Goal: Task Accomplishment & Management: Complete application form

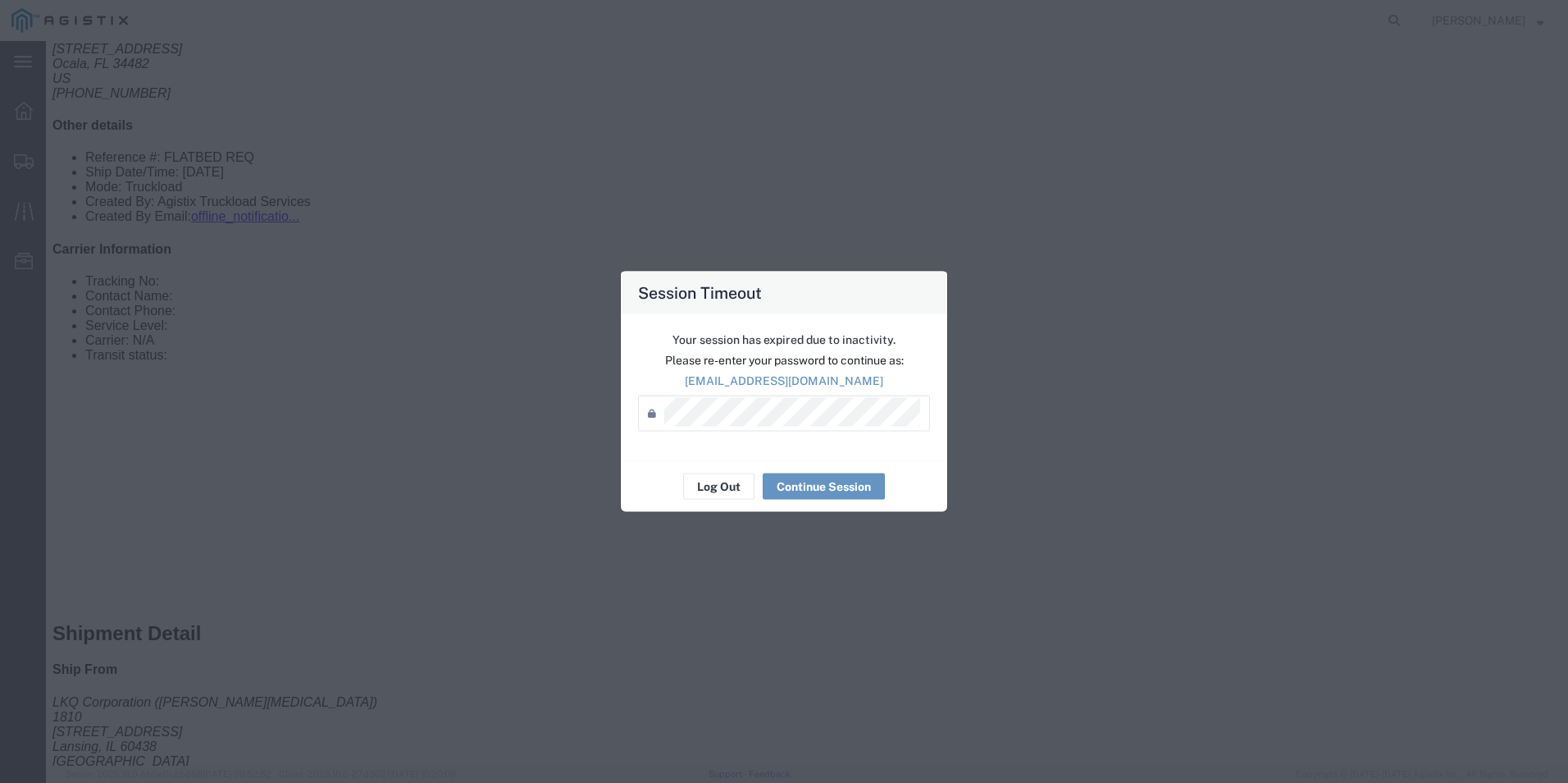
scroll to position [410, 0]
click at [1089, 259] on div "Session Timeout Your session has expired due to inactivity. Please re-enter you…" at bounding box center [784, 392] width 1568 height 783
click at [811, 491] on button "Continue Session" at bounding box center [824, 486] width 122 height 26
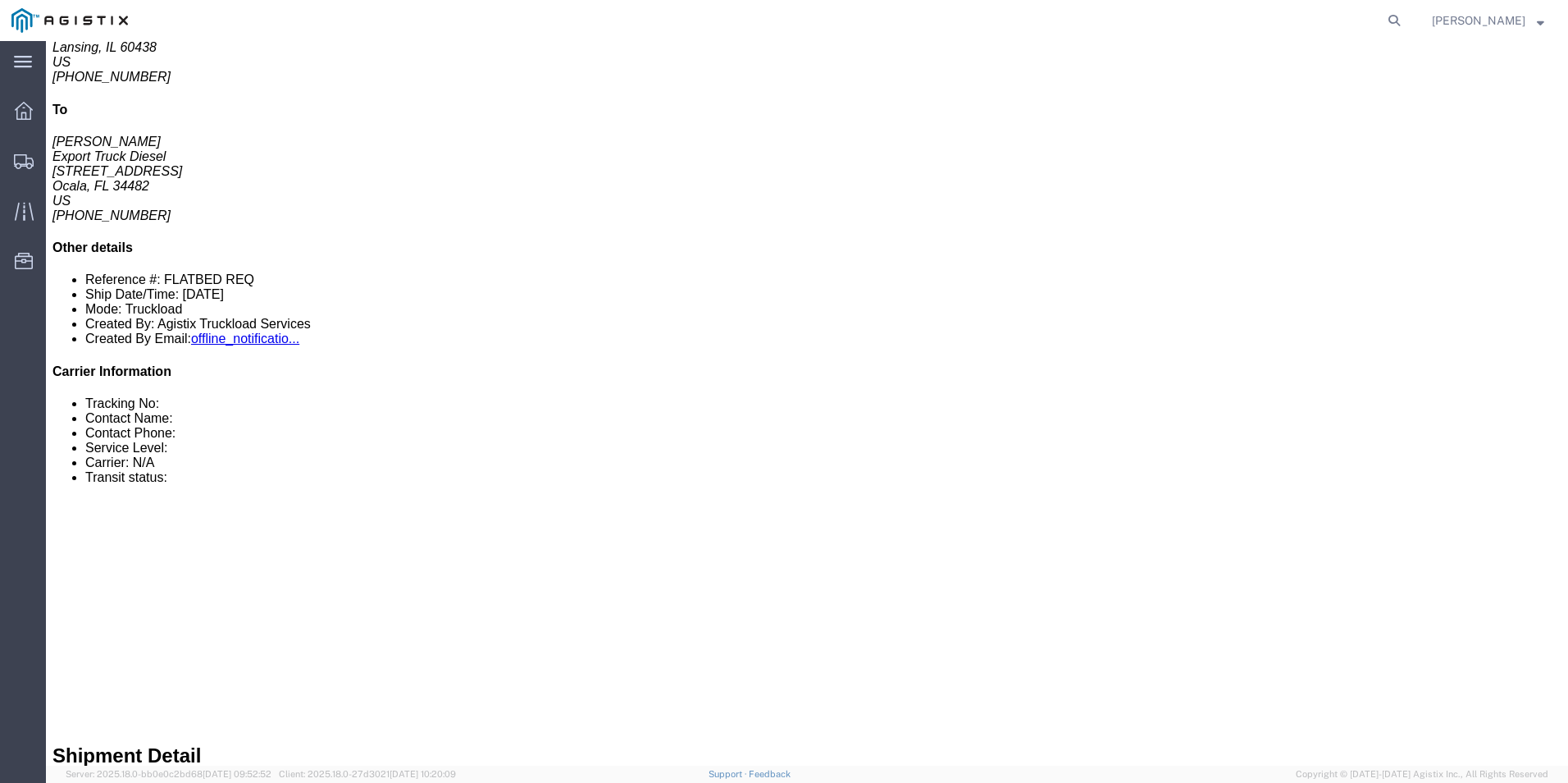
scroll to position [246, 0]
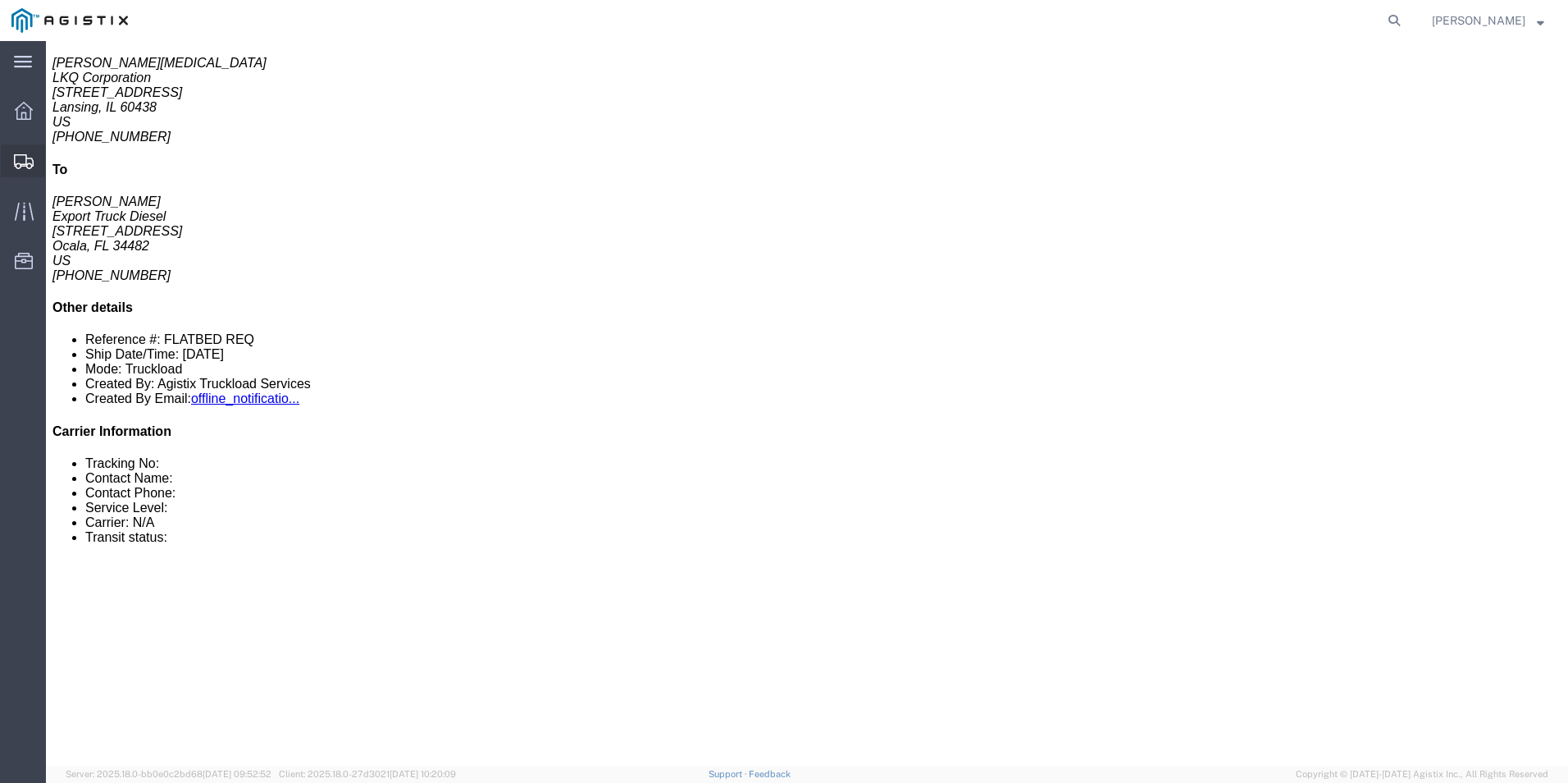
click at [24, 155] on icon at bounding box center [24, 162] width 20 height 15
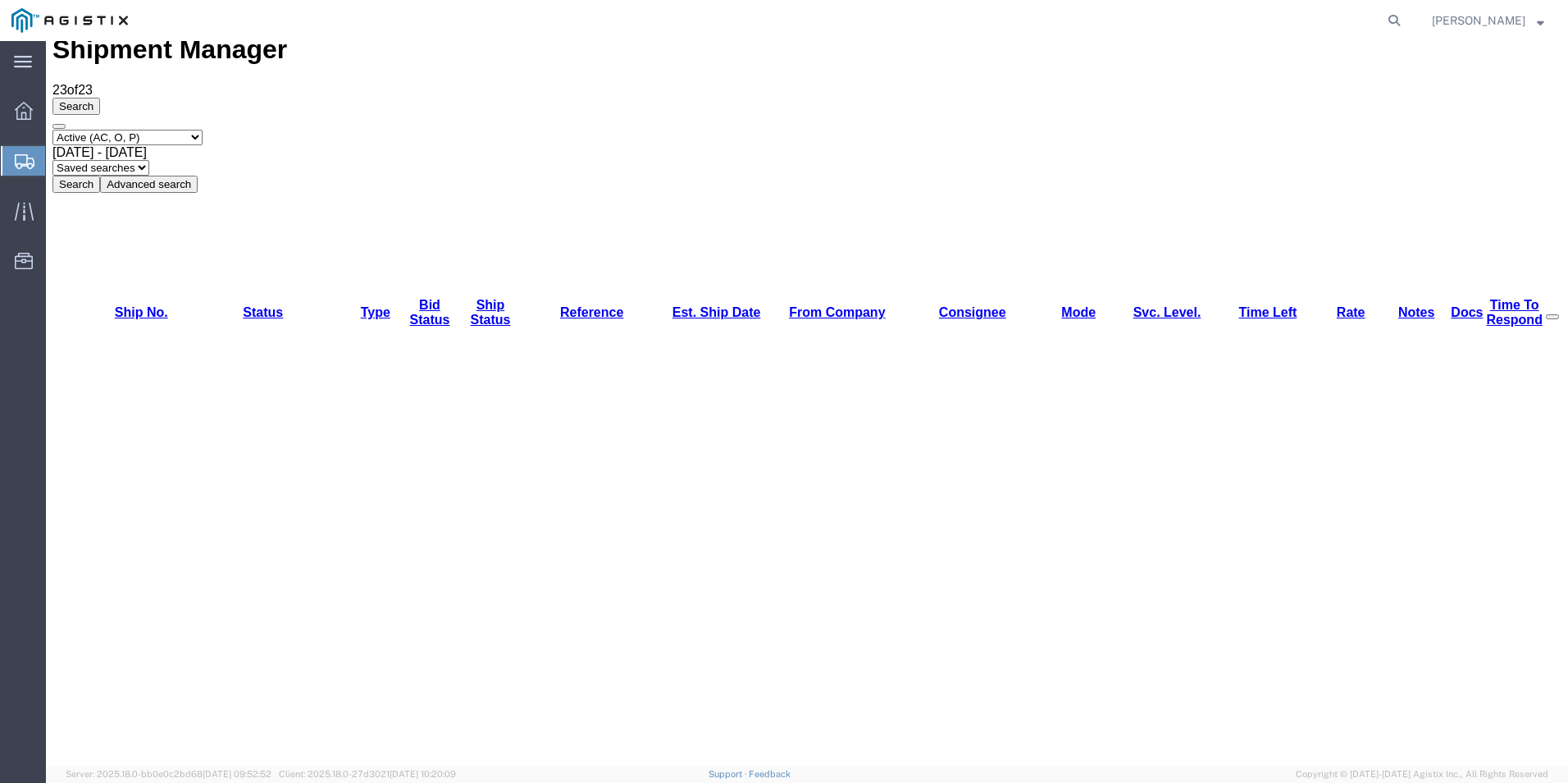
scroll to position [48, 0]
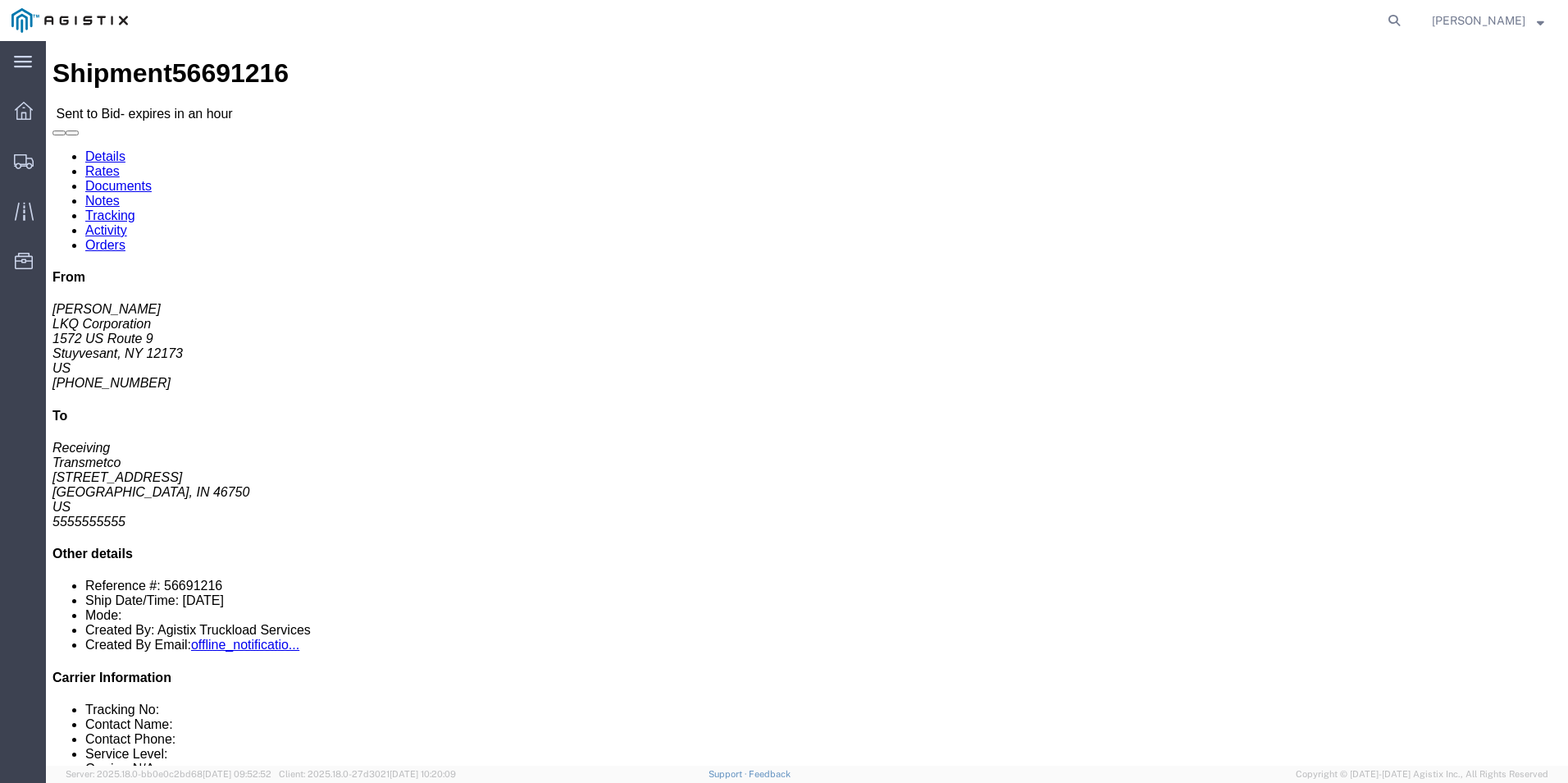
click link "Enter / Modify Bid"
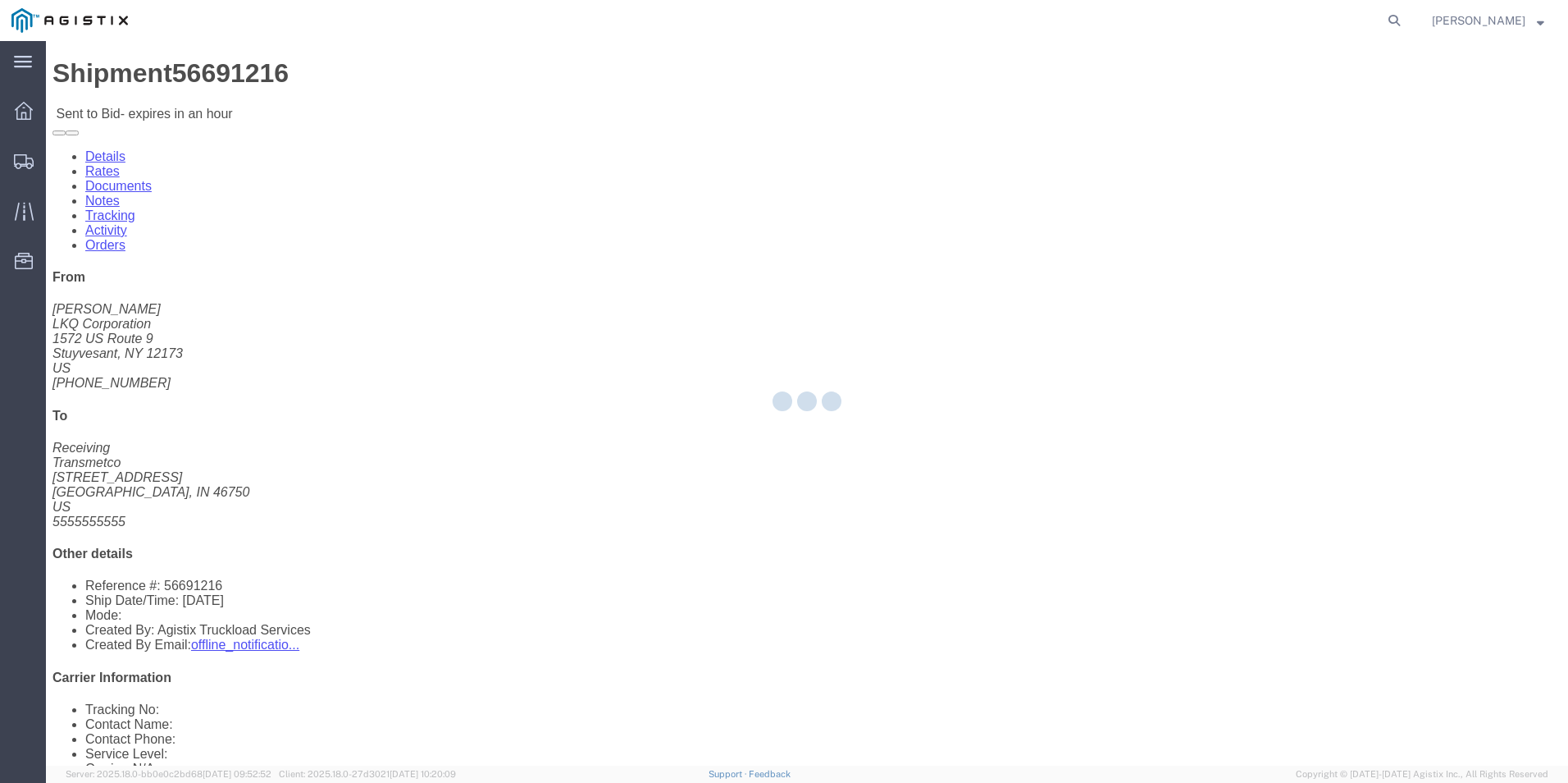
select select "18393"
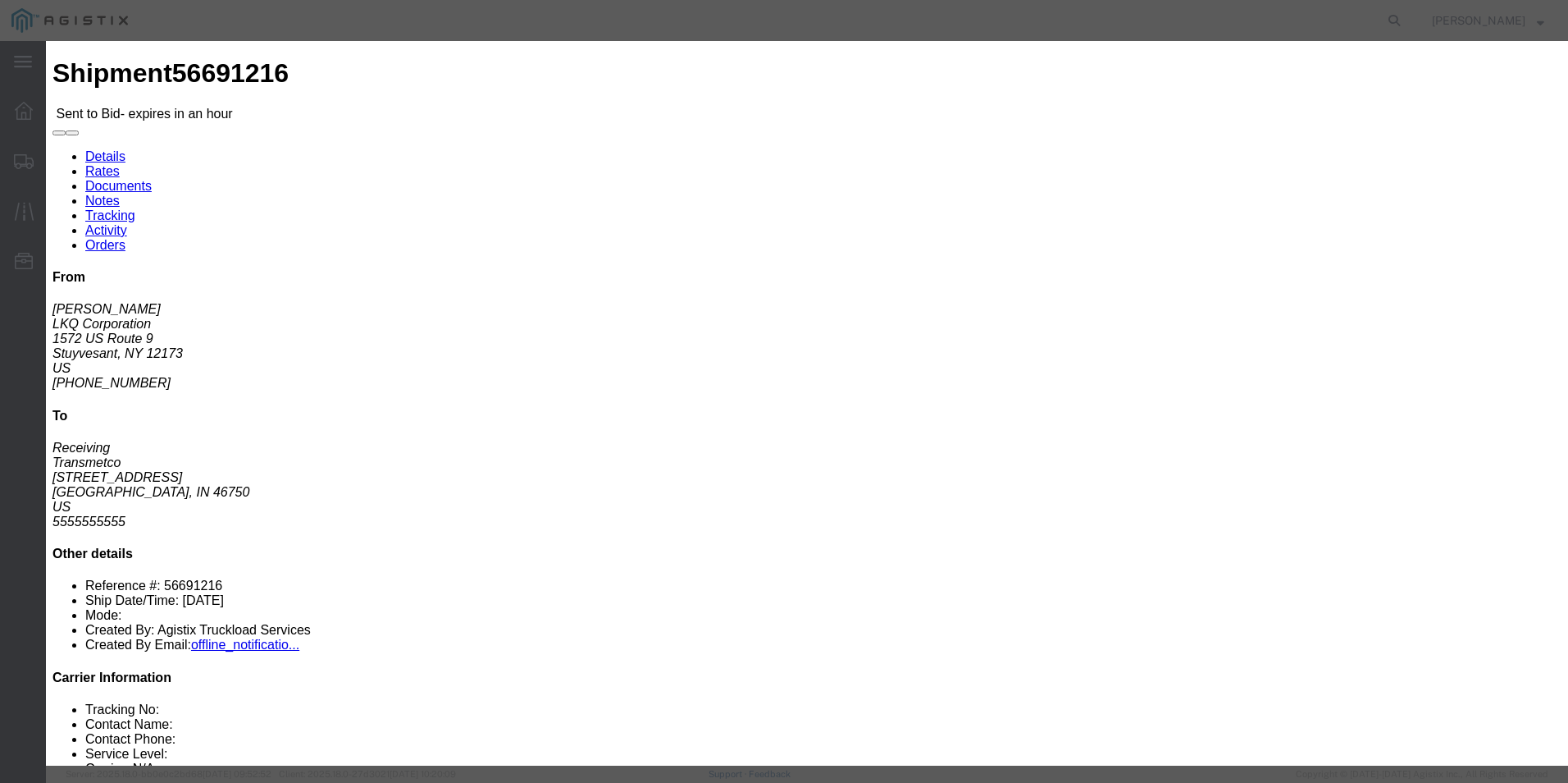
click select "Select Guaranteed Next Day Rail TL Standard 3 - 5 Day"
click icon "button"
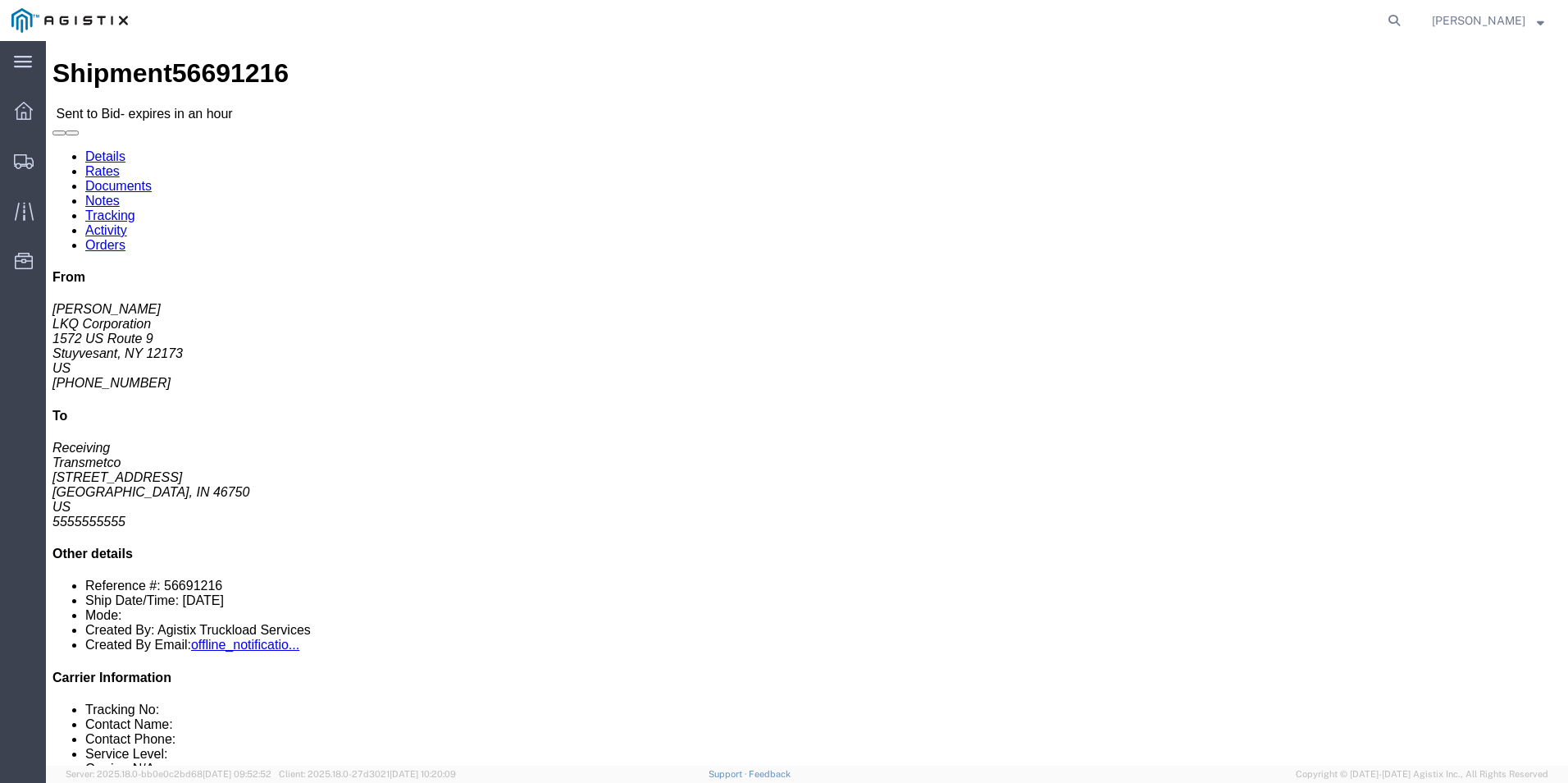
click link "Enter / Modify Bid"
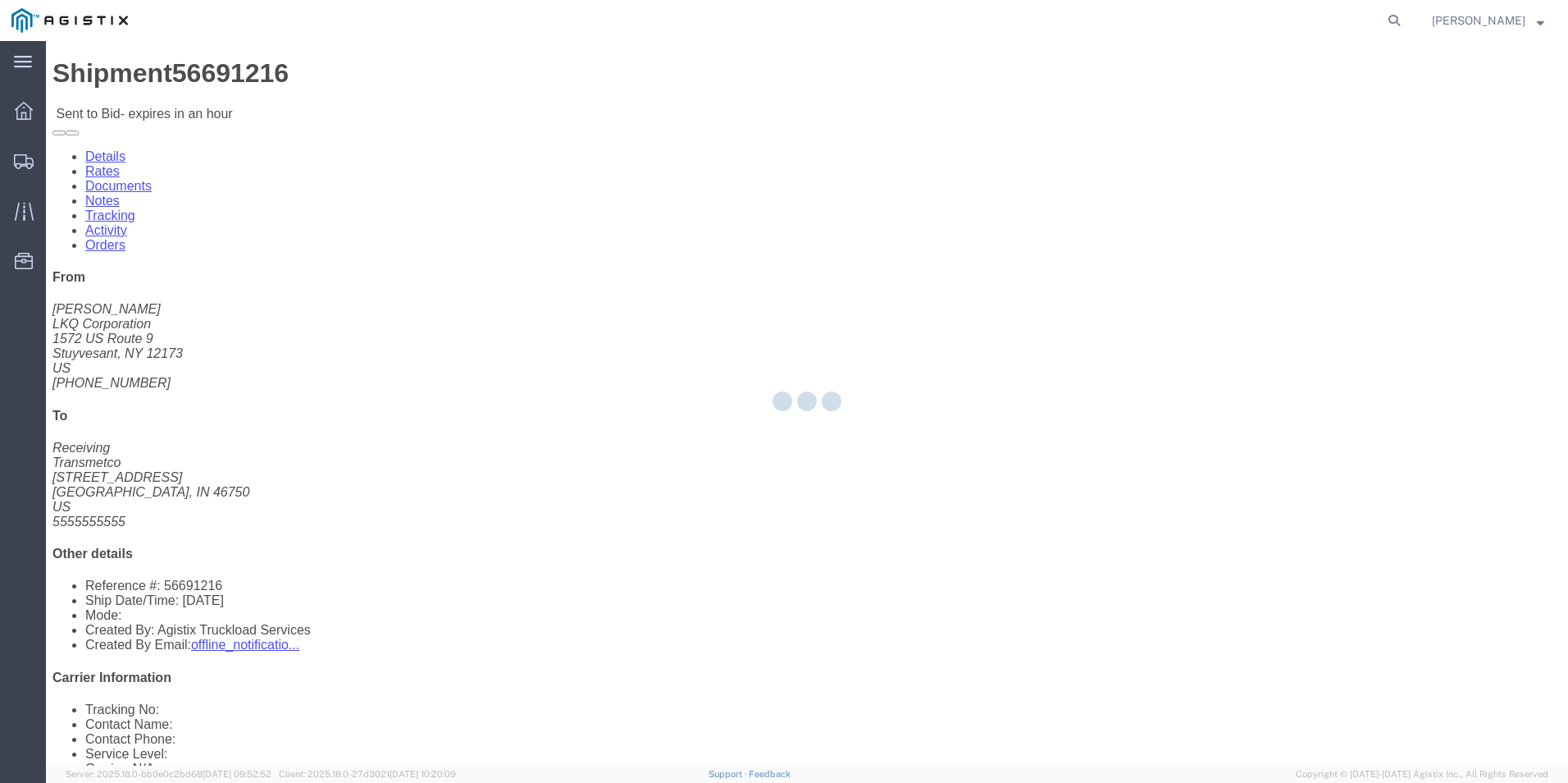
select select "18393"
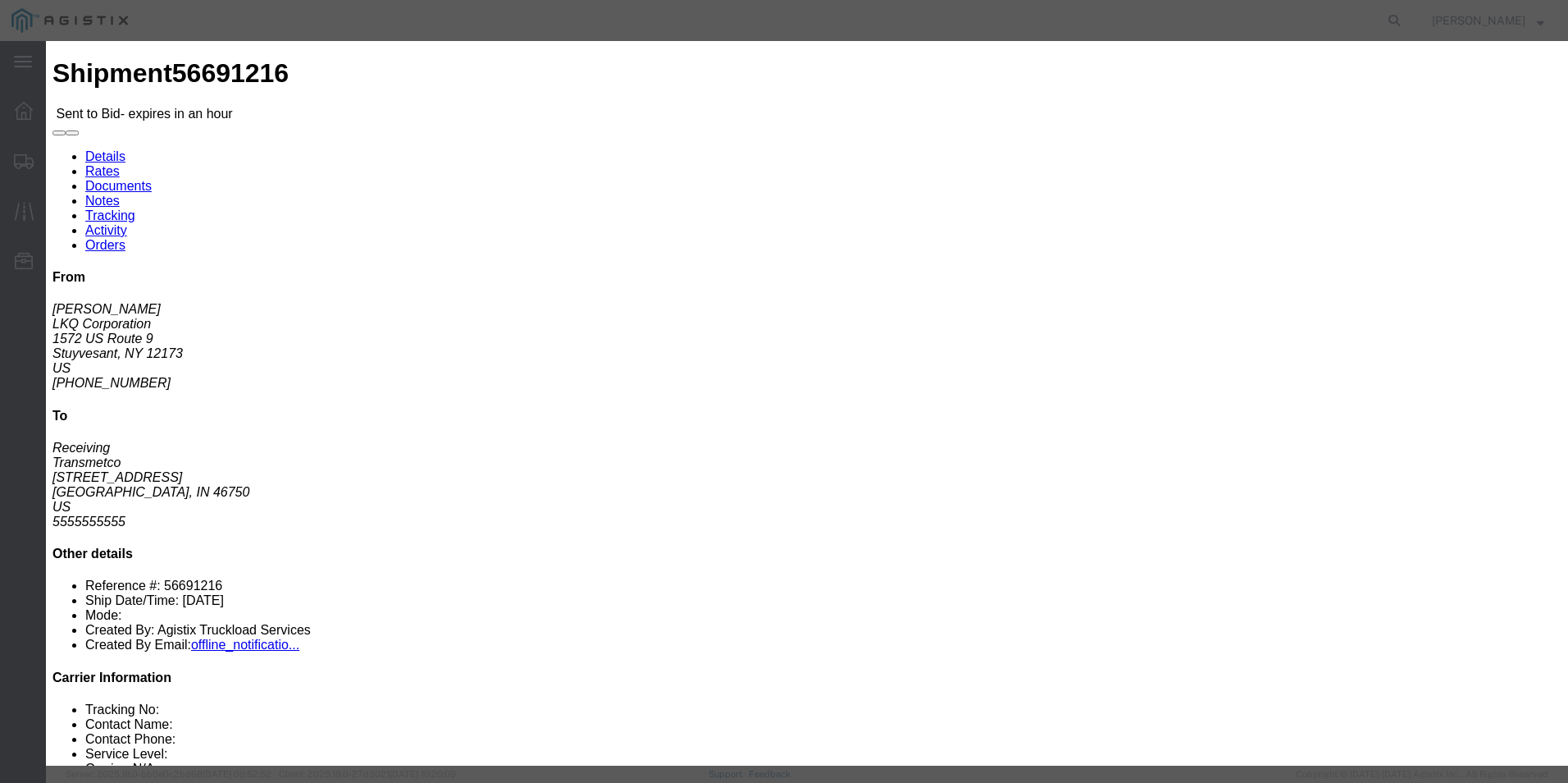
click select "Select Guaranteed Next Day Rail TL Standard 3 - 5 Day"
select select "35343"
click select "Select Guaranteed Next Day Rail TL Standard 3 - 5 Day"
click input "text"
type input "ITS BID"
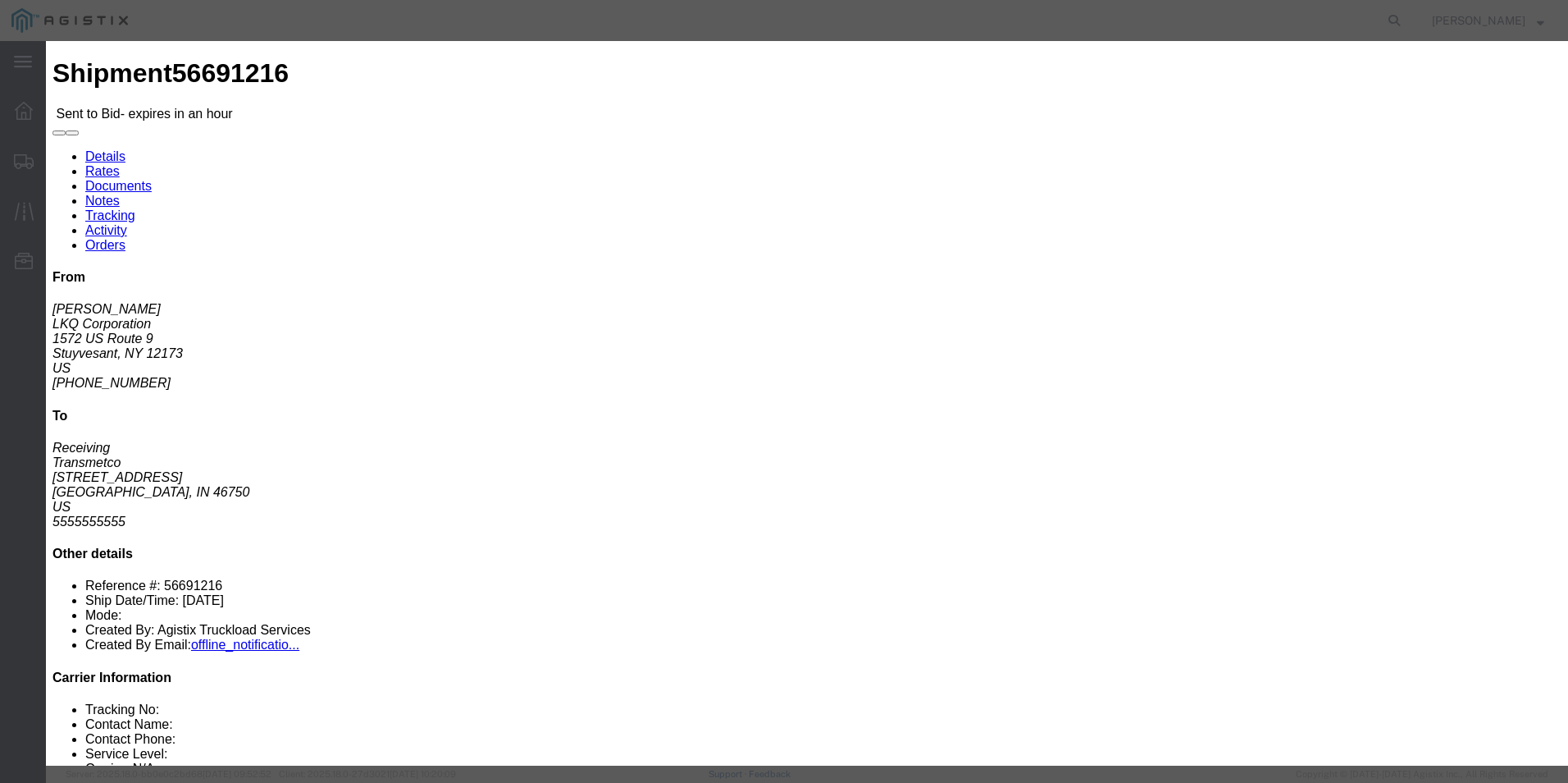
click select "Select Air Less than Truckload Multi-Leg Ocean Freight Rail Small Parcel Truckl…"
click textarea
click select "Select Air Less than Truckload Multi-Leg Ocean Freight Rail Small Parcel Truckl…"
select select "TL"
click select "Select Air Less than Truckload Multi-Leg Ocean Freight Rail Small Parcel Truckl…"
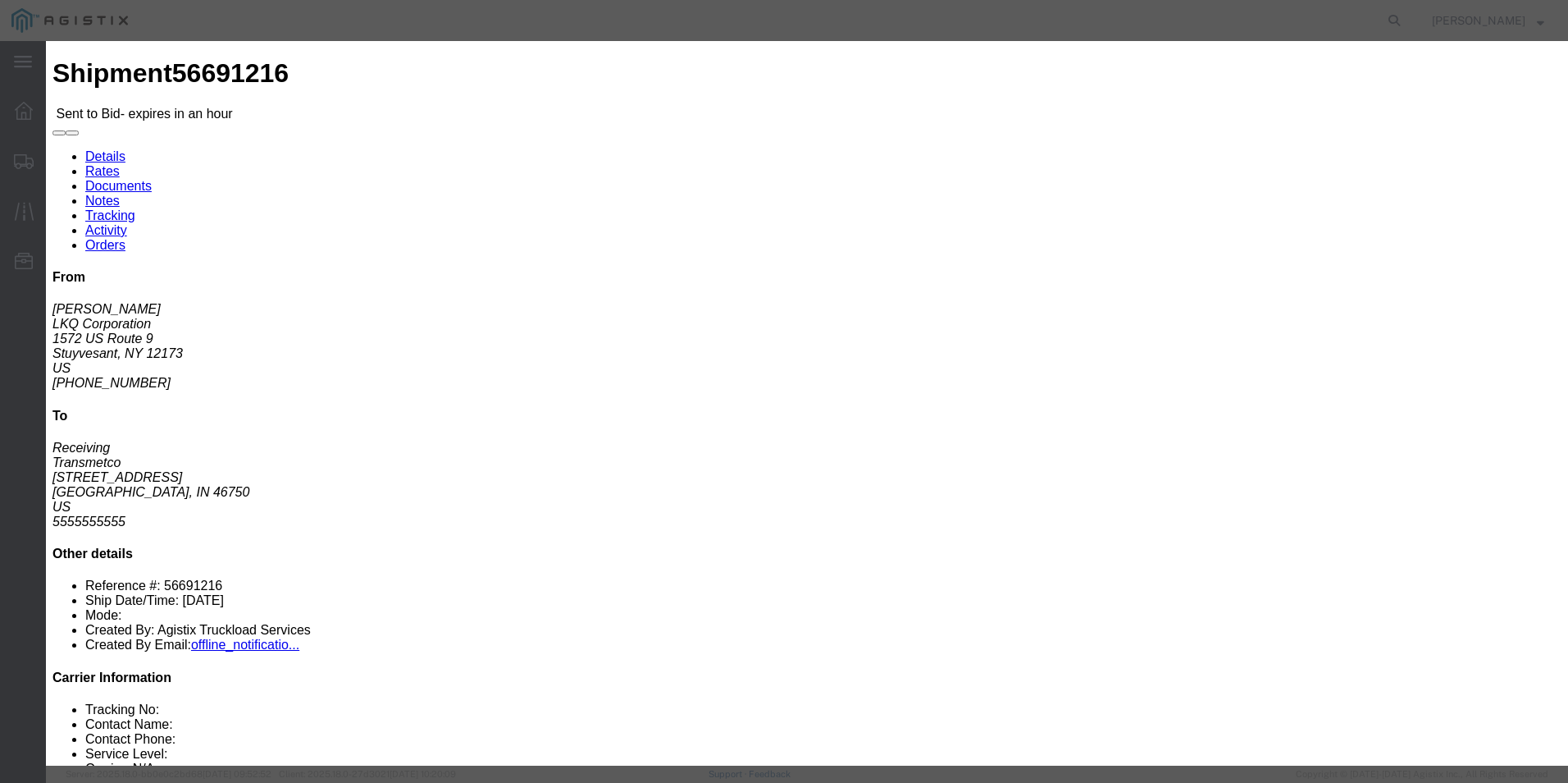
click input "number"
type input "1427"
click button "Submit"
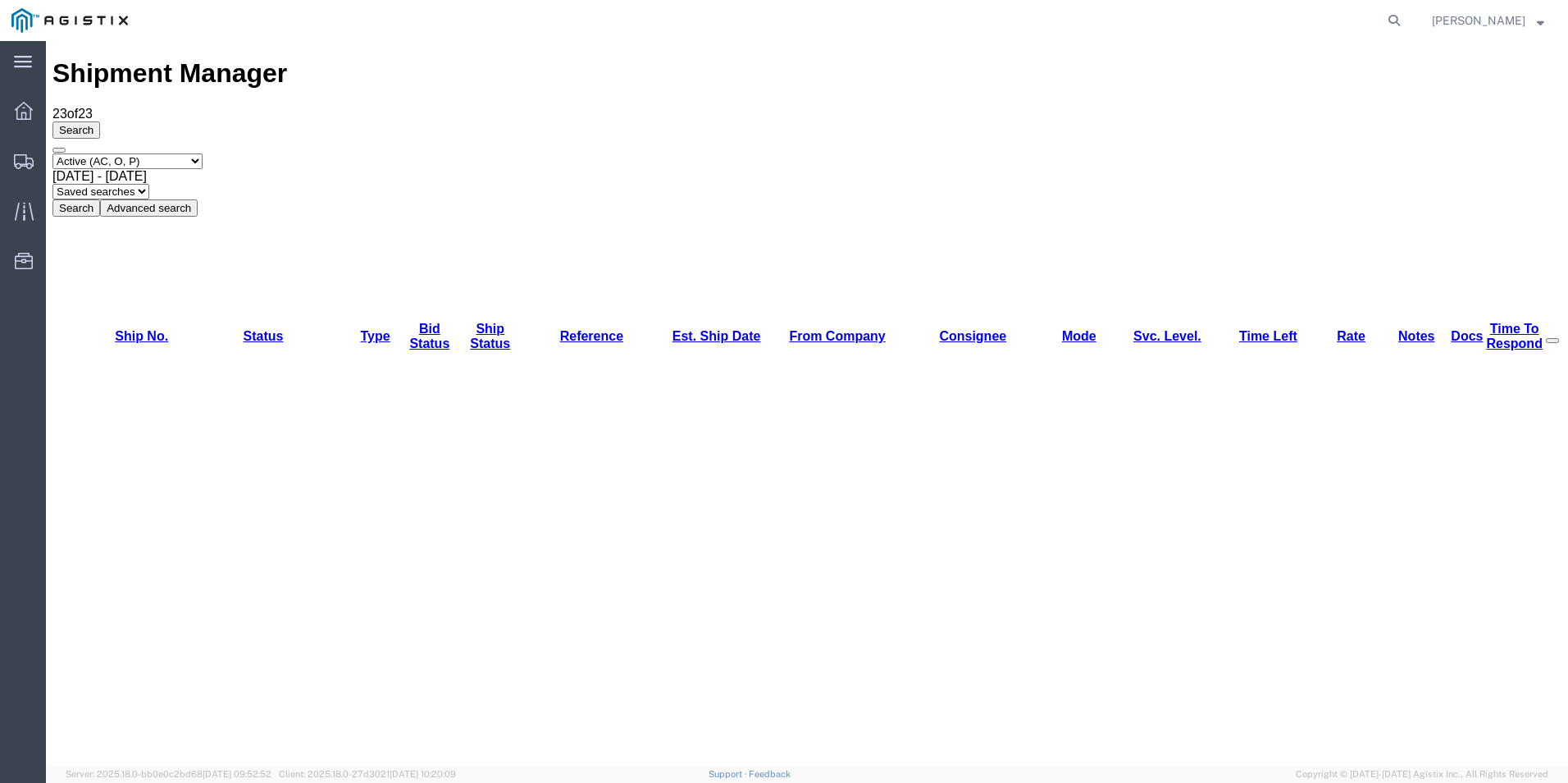
scroll to position [48, 0]
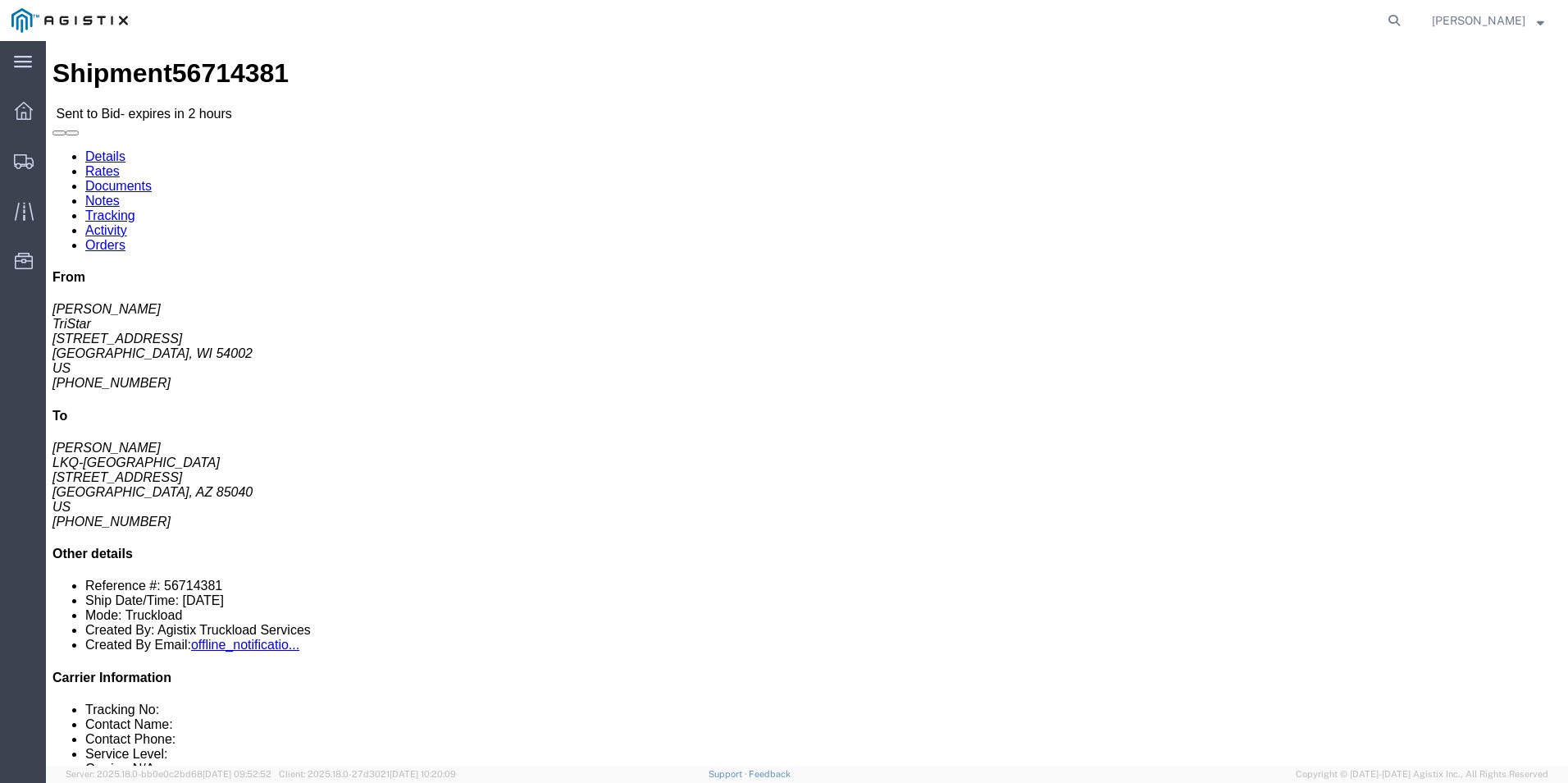
click link "Enter / Modify Bid"
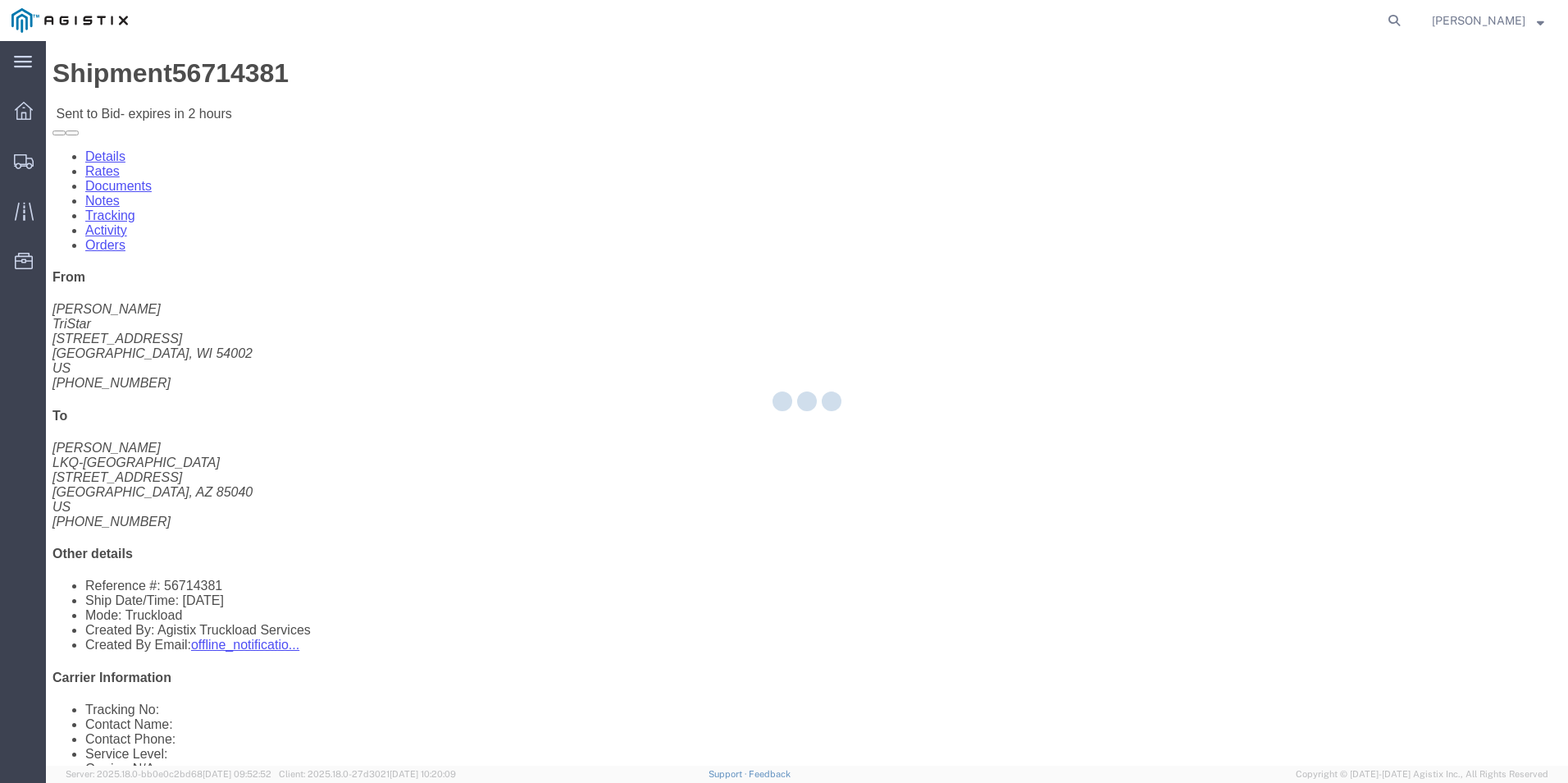
select select "18393"
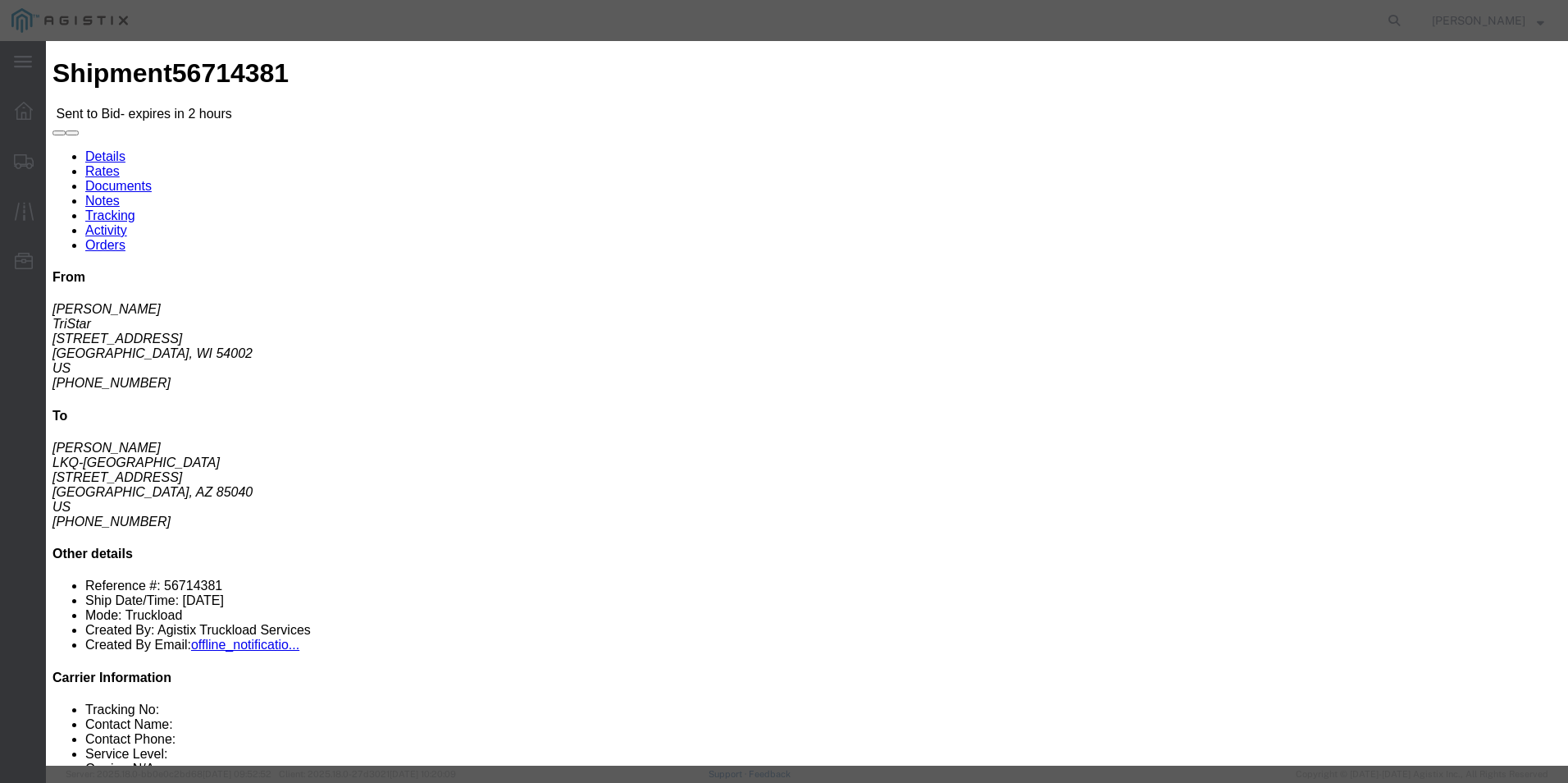
click select "Select Guaranteed Next Day Rail TL Standard 3 - 5 Day"
select select "35343"
click select "Select Guaranteed Next Day Rail TL Standard 3 - 5 Day"
click input "text"
type input "ITS BID"
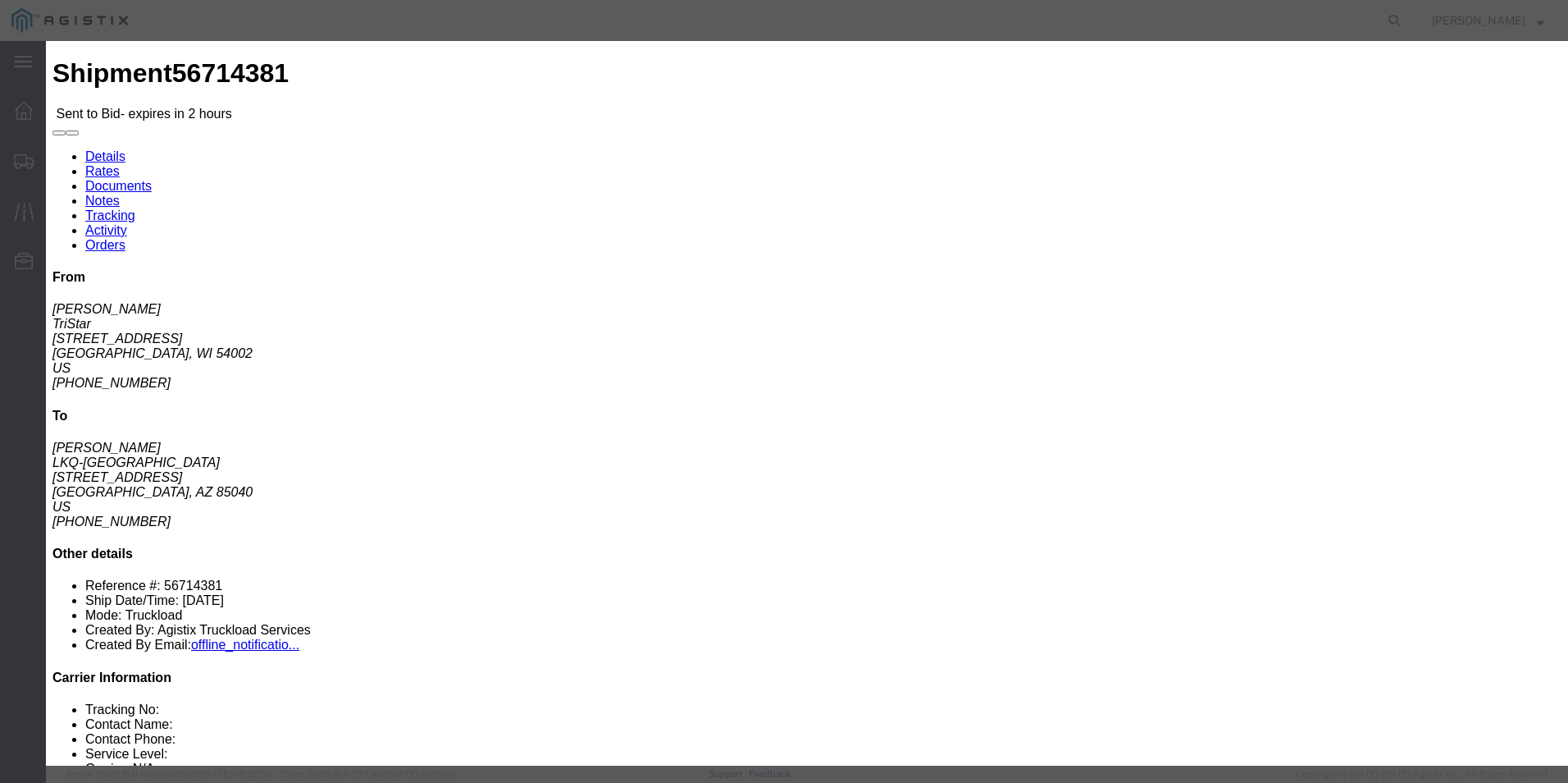
click button "button"
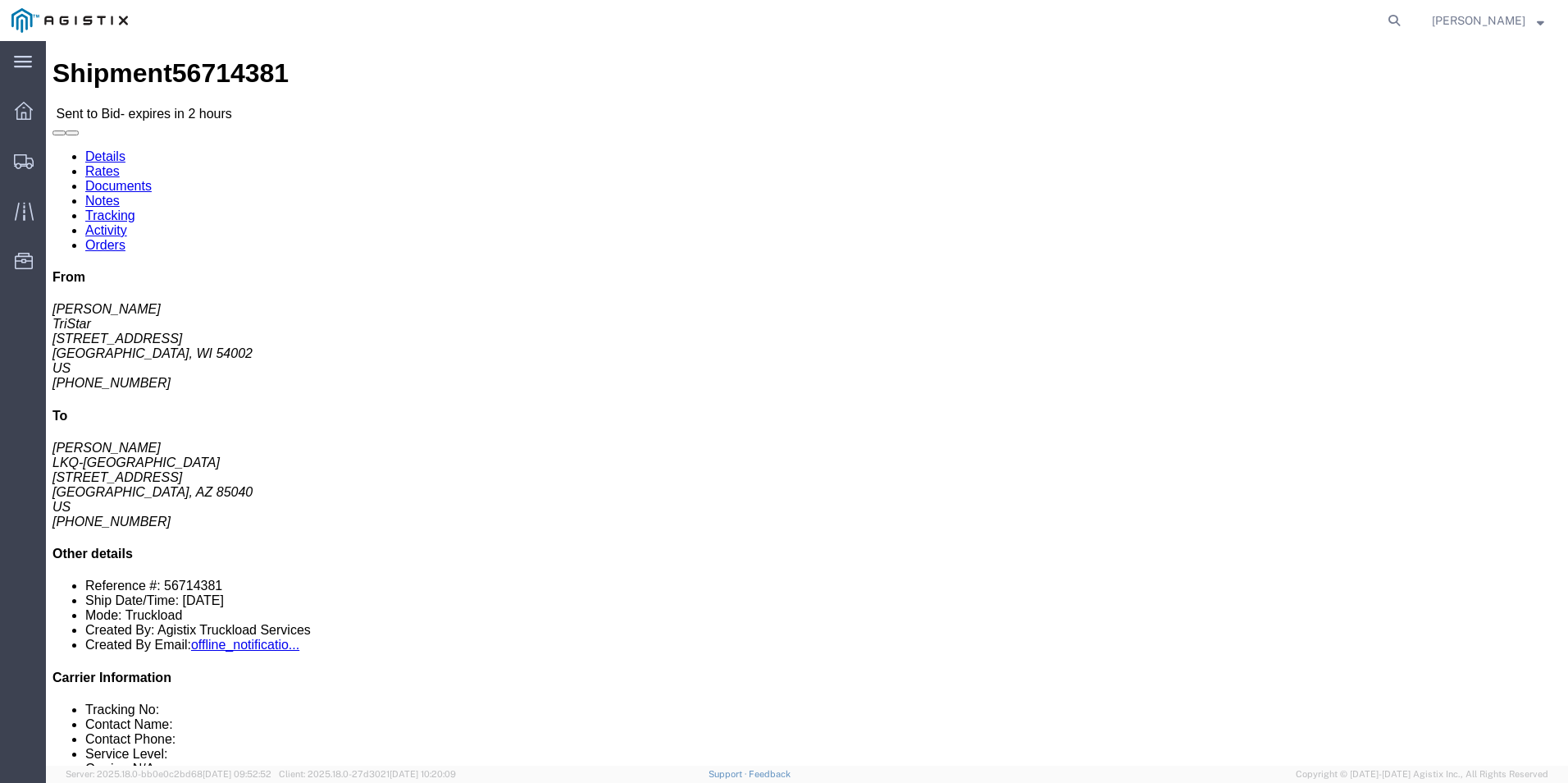
click link "Enter / Modify Bid"
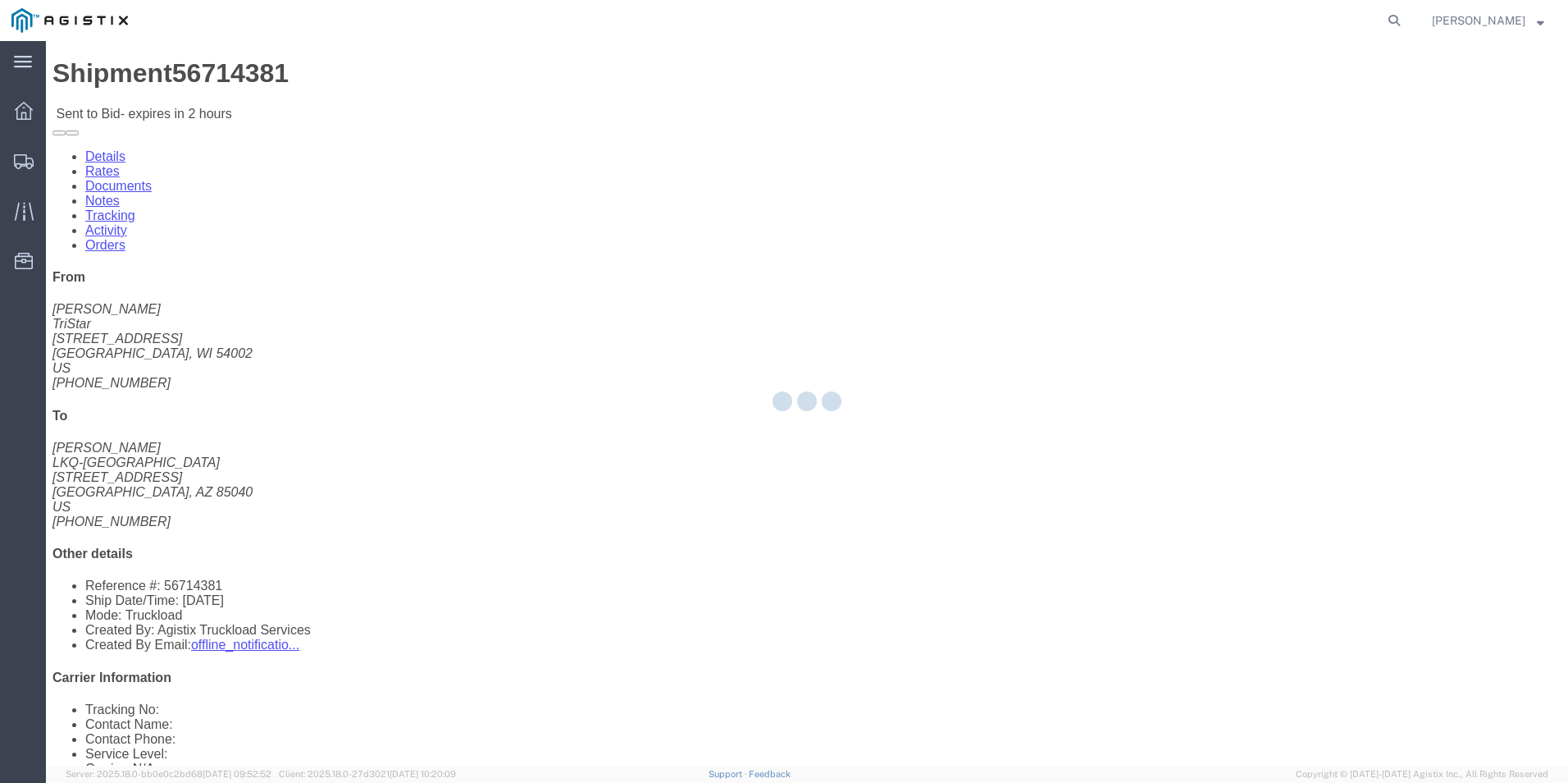
select select "18393"
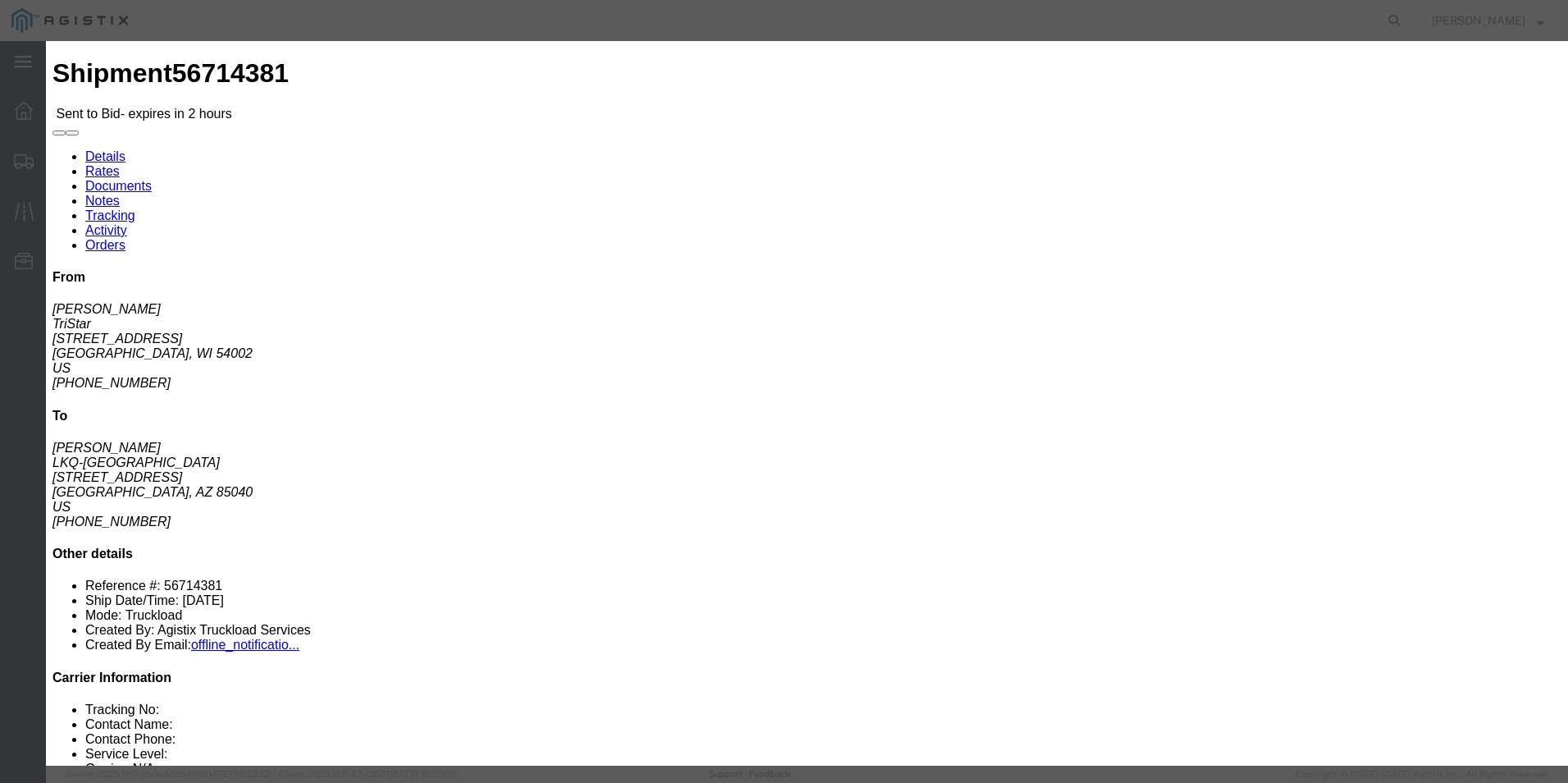
click select "Select Guaranteed Next Day Rail TL Standard 3 - 5 Day"
select select "35343"
click select "Select Guaranteed Next Day Rail TL Standard 3 - 5 Day"
click input "text"
type input "ITS BID"
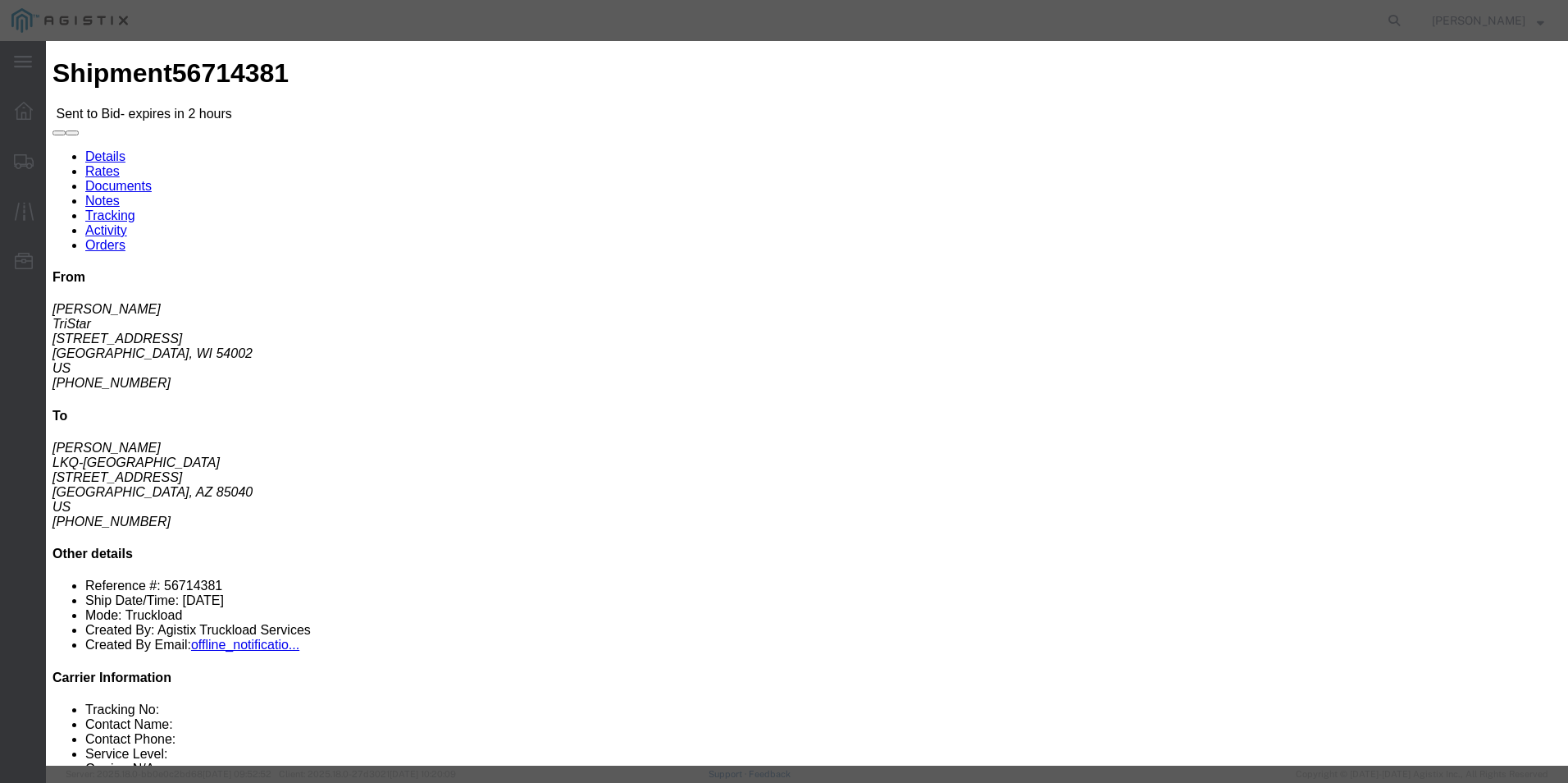
click select "Select Air Less than Truckload Multi-Leg Ocean Freight Rail Small Parcel Truckl…"
select select "TL"
click select "Select Air Less than Truckload Multi-Leg Ocean Freight Rail Small Parcel Truckl…"
click input "number"
type input "3672"
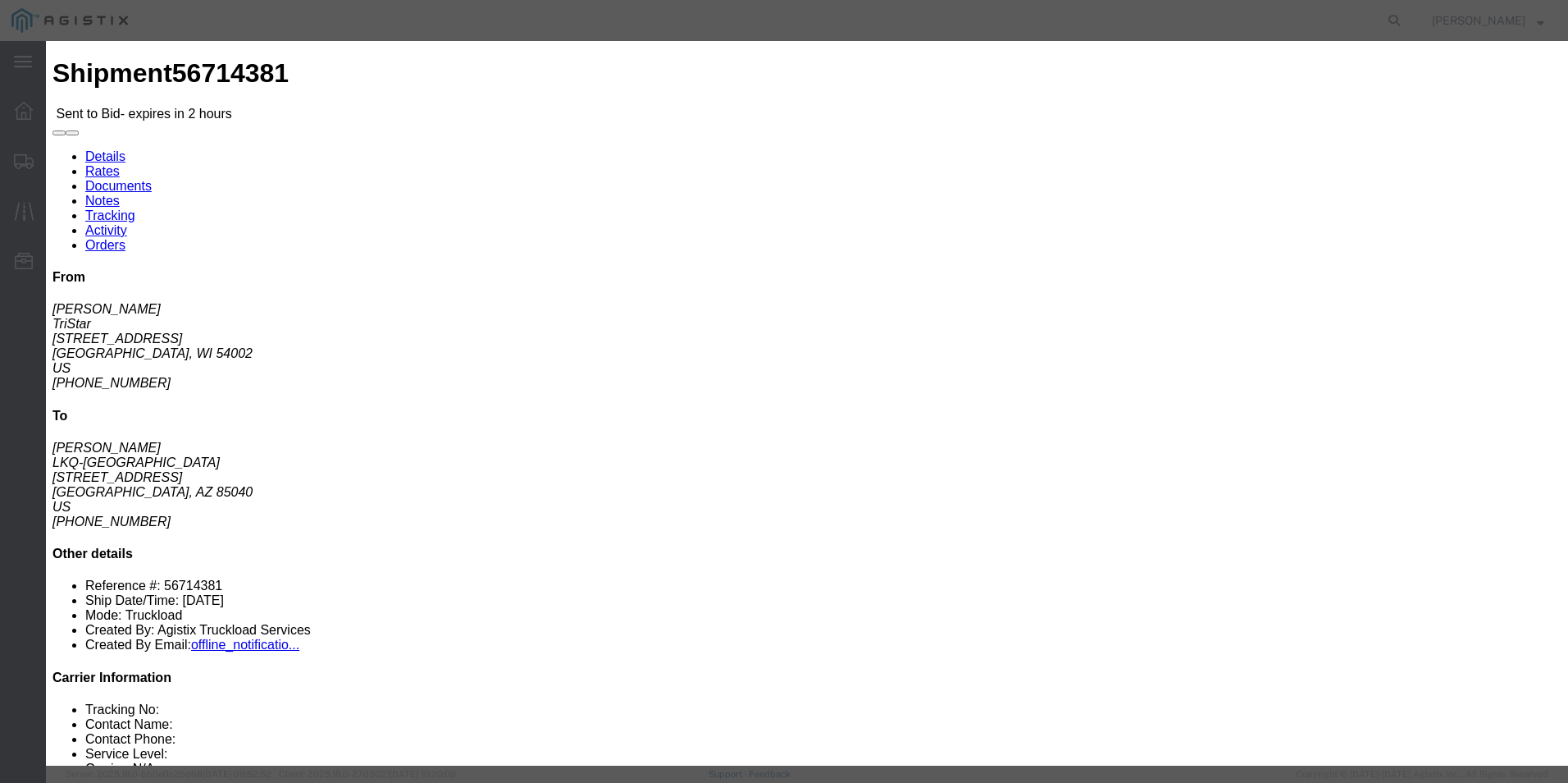
click button "Submit"
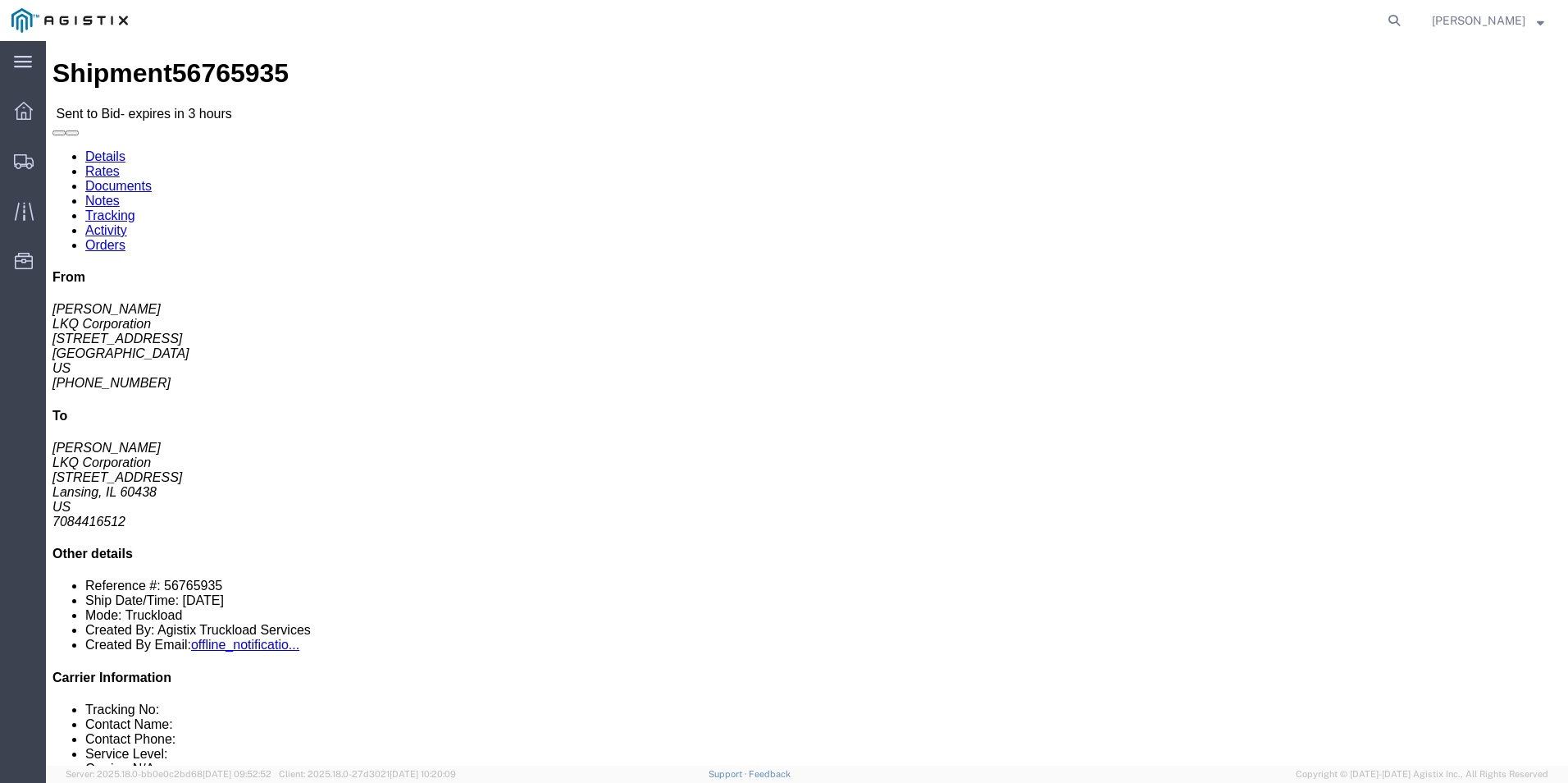
click link "Enter / Modify Bid"
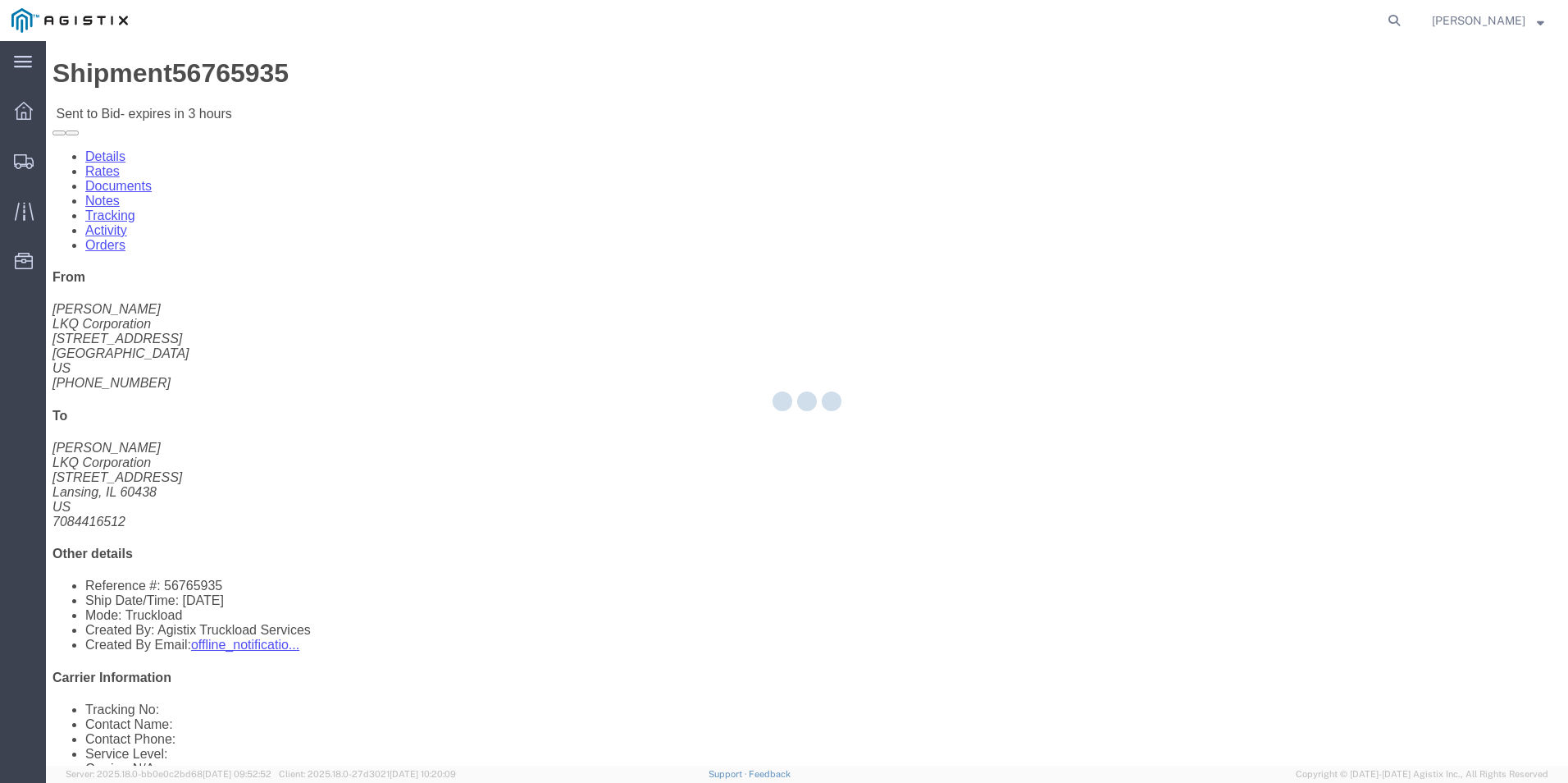
select select "18393"
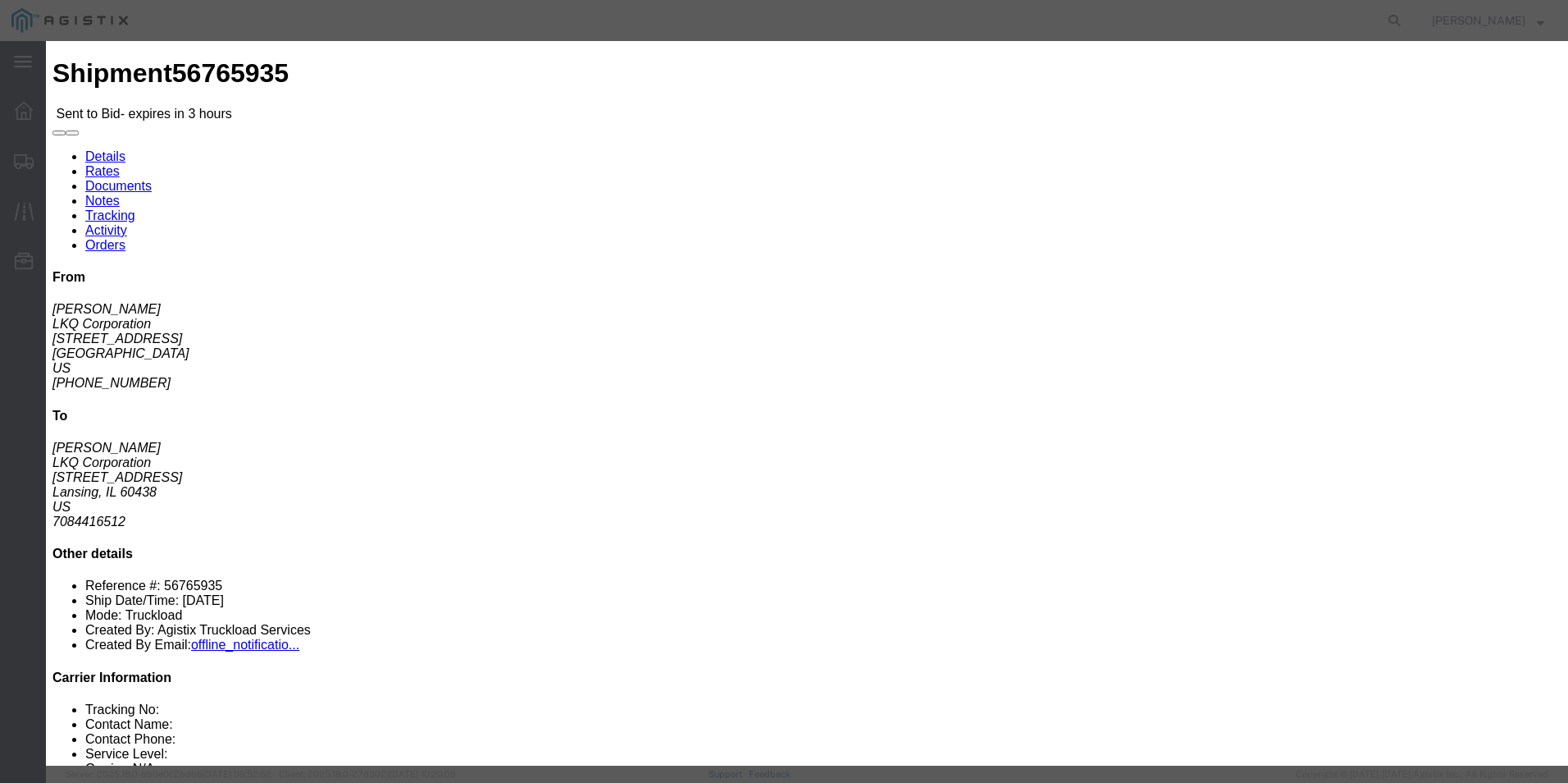
click select "Select Guaranteed Next Day Rail TL Standard 3 - 5 Day"
select select "35343"
click select "Select Guaranteed Next Day Rail TL Standard 3 - 5 Day"
click select "Select Air Less than Truckload Multi-Leg Ocean Freight Rail Small Parcel Truckl…"
select select "TL"
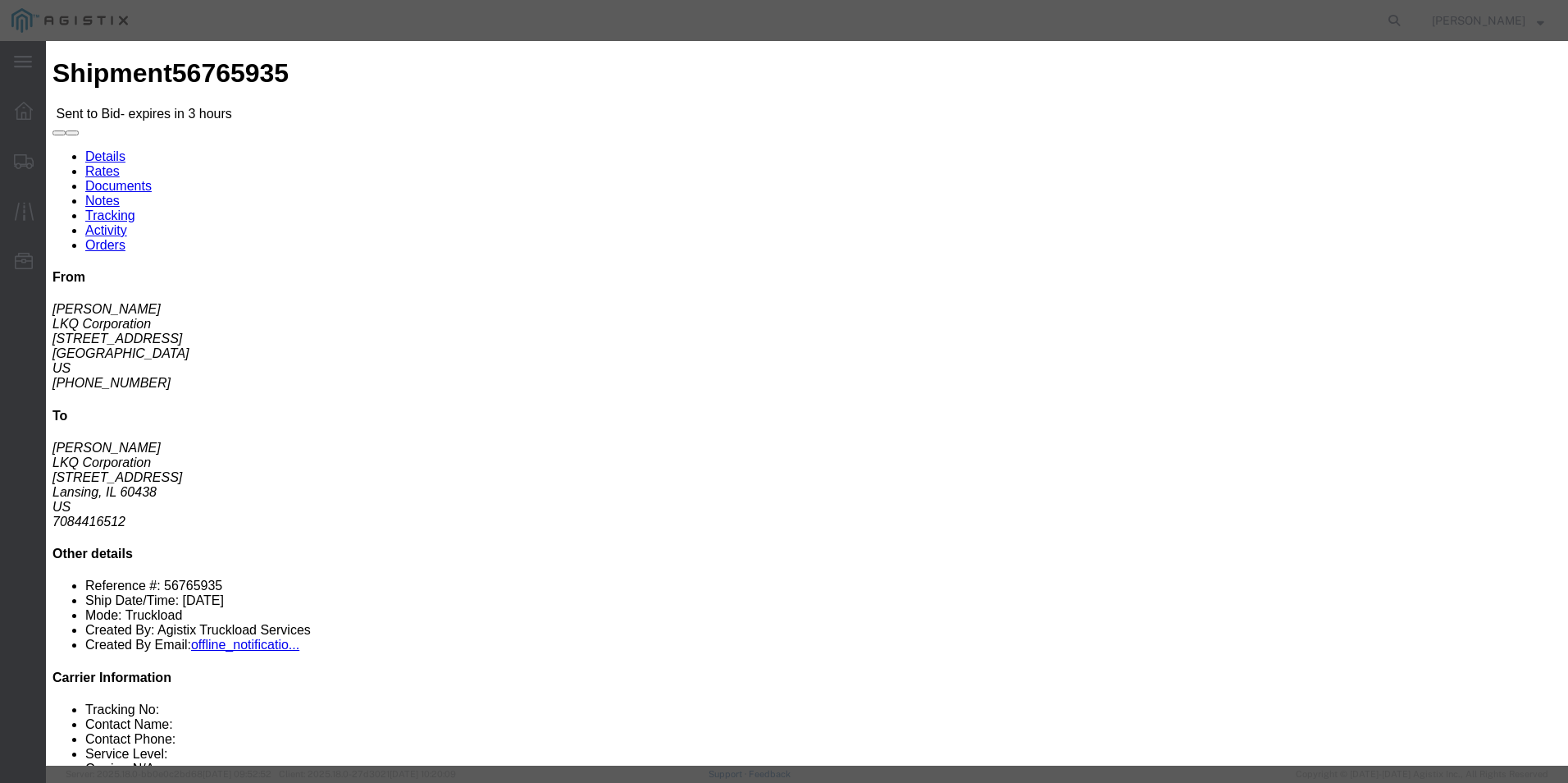
click select "Select Air Less than Truckload Multi-Leg Ocean Freight Rail Small Parcel Truckl…"
click input "text"
type input "ITS BID"
click input "number"
type input "1205"
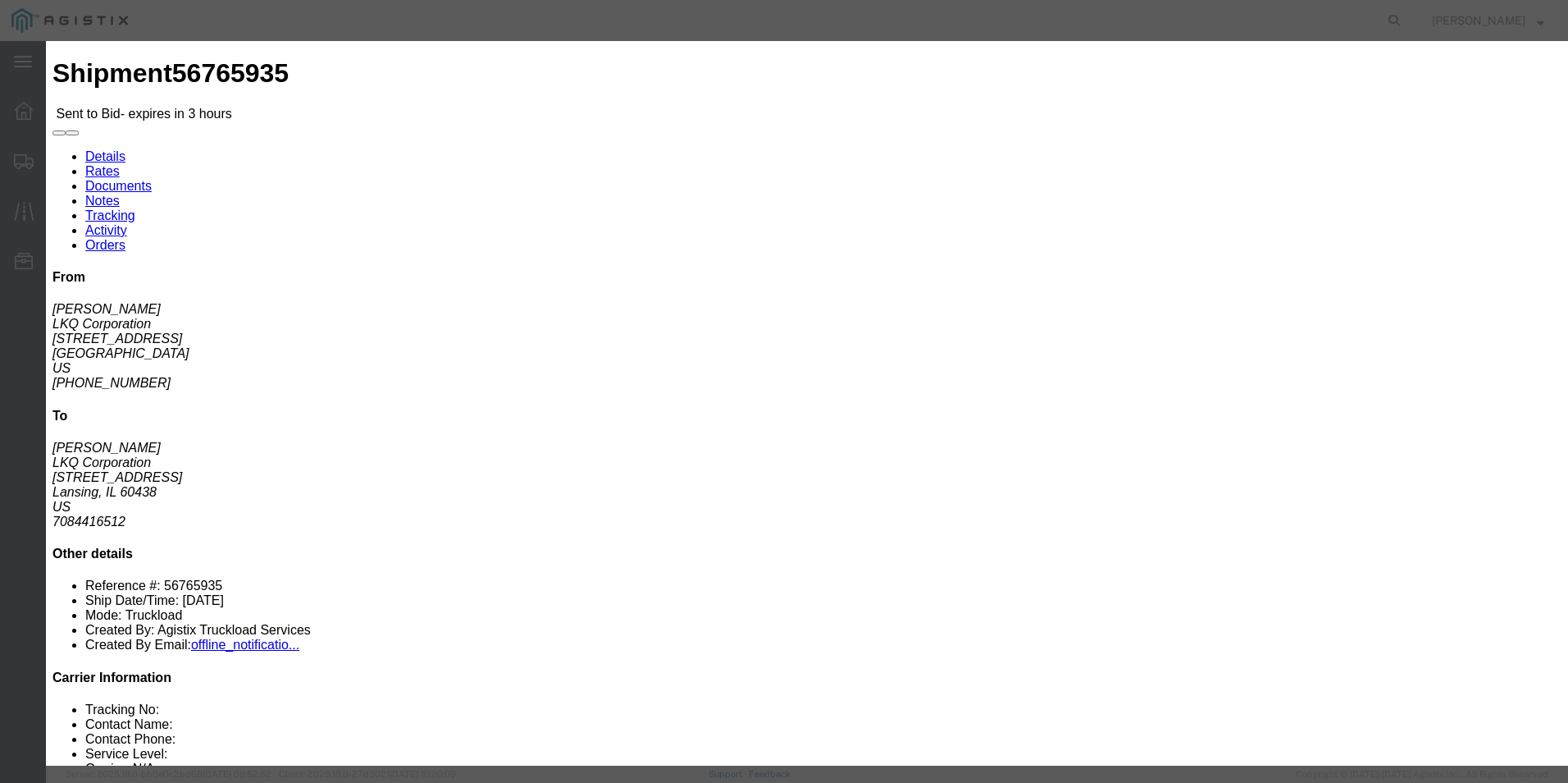
click button "Submit"
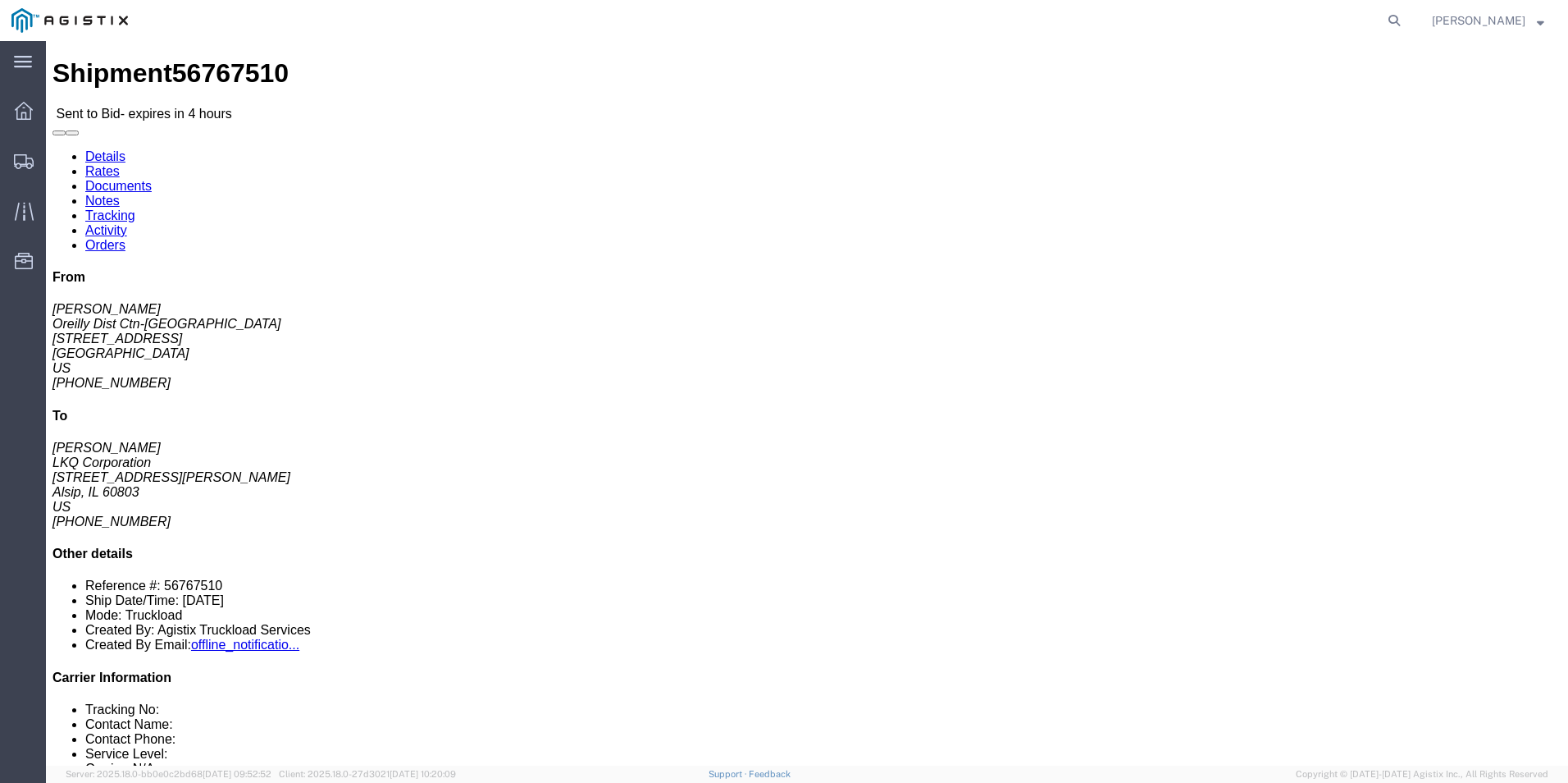
click link "Enter / Modify Bid"
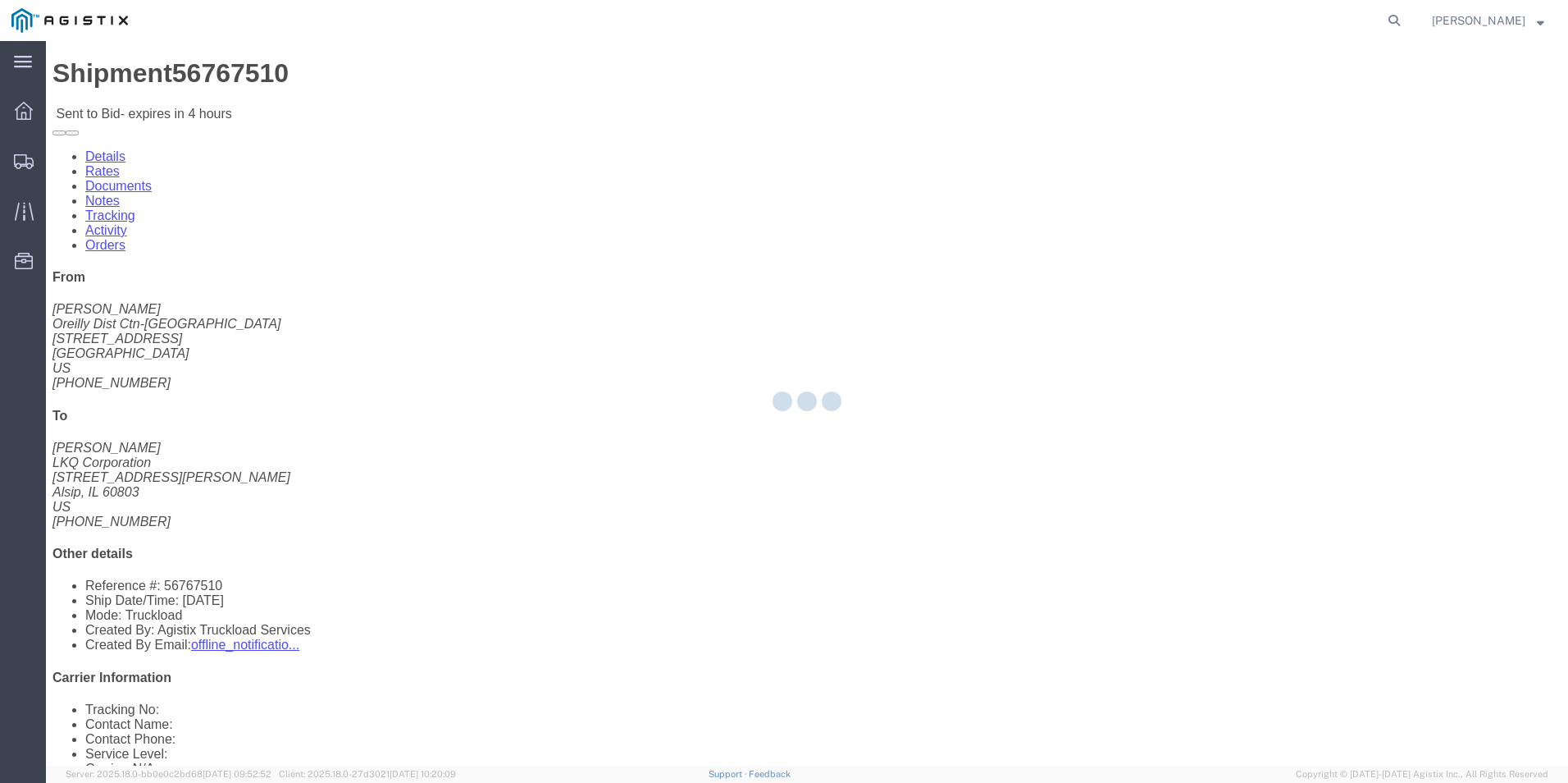
select select "18393"
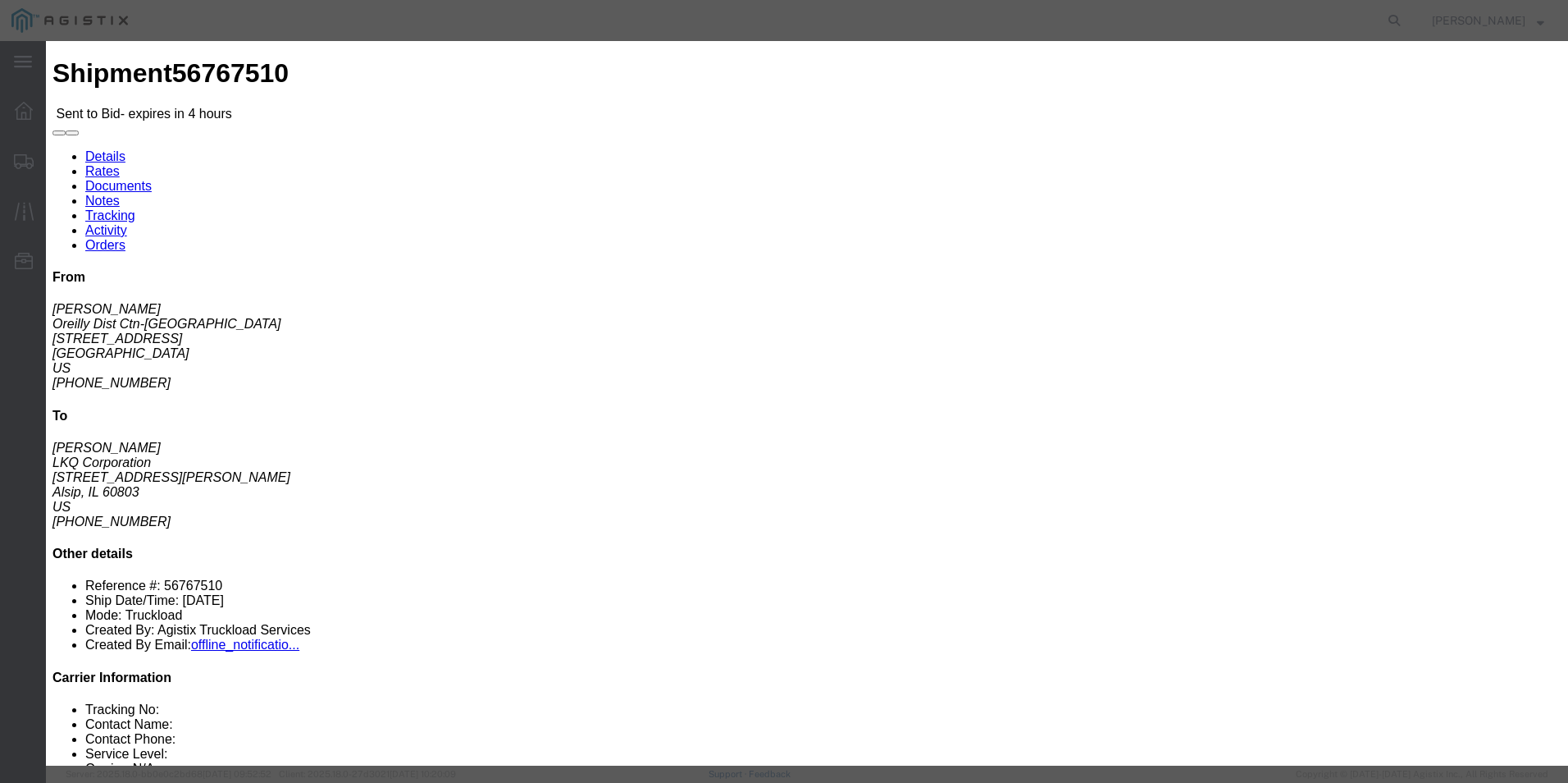
click select "Select Guaranteed Next Day Rail TL Standard 3 - 5 Day"
select select "38971"
click select "Select Guaranteed Next Day Rail TL Standard 3 - 5 Day"
click input "text"
type input "ITS BID"
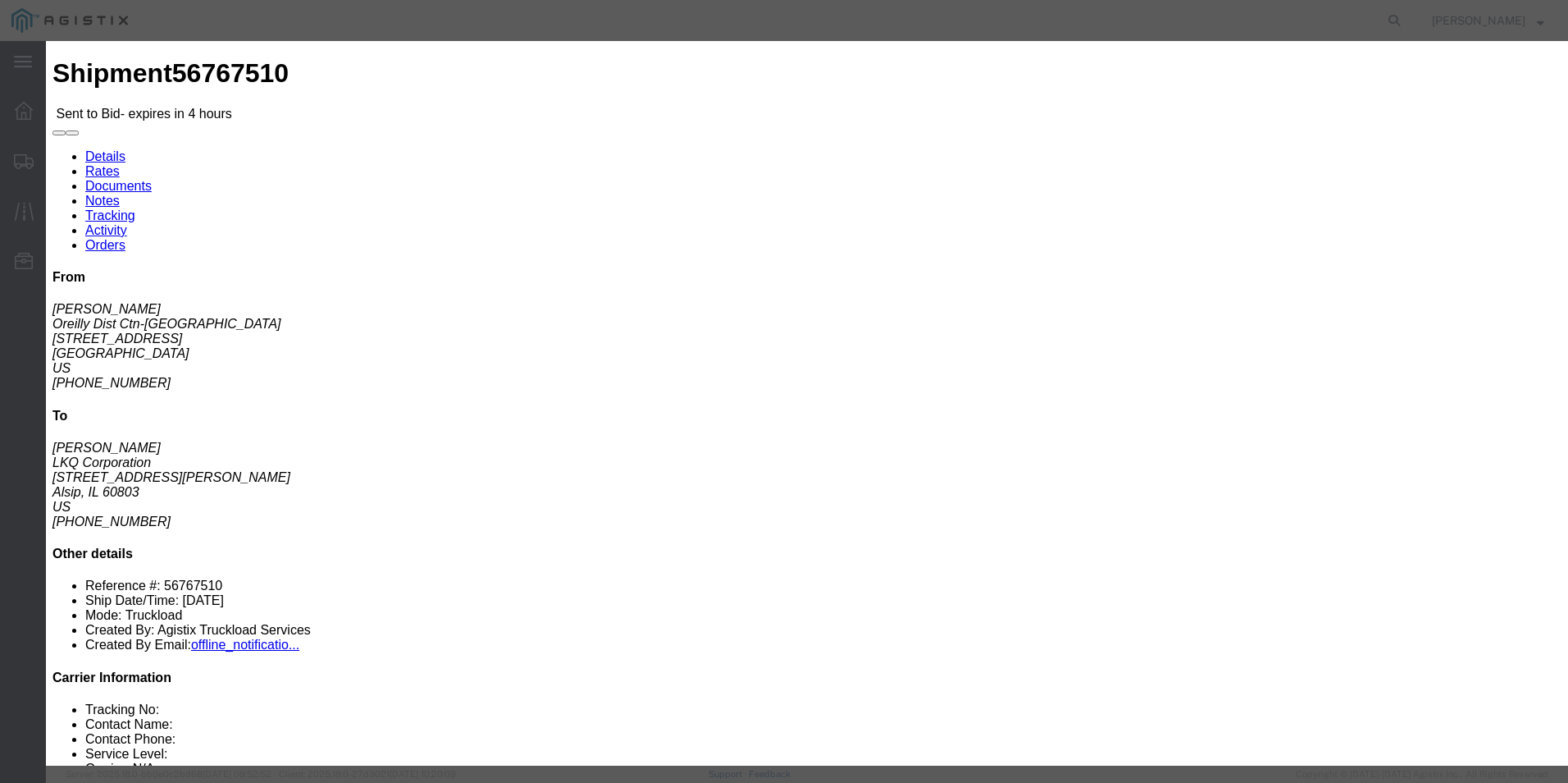
drag, startPoint x: 713, startPoint y: 329, endPoint x: 723, endPoint y: 326, distance: 10.4
click select "Select Air Less than Truckload Multi-Leg Ocean Freight Rail Small Parcel Truckl…"
select select "TL"
click select "Select Air Less than Truckload Multi-Leg Ocean Freight Rail Small Parcel Truckl…"
click input "number"
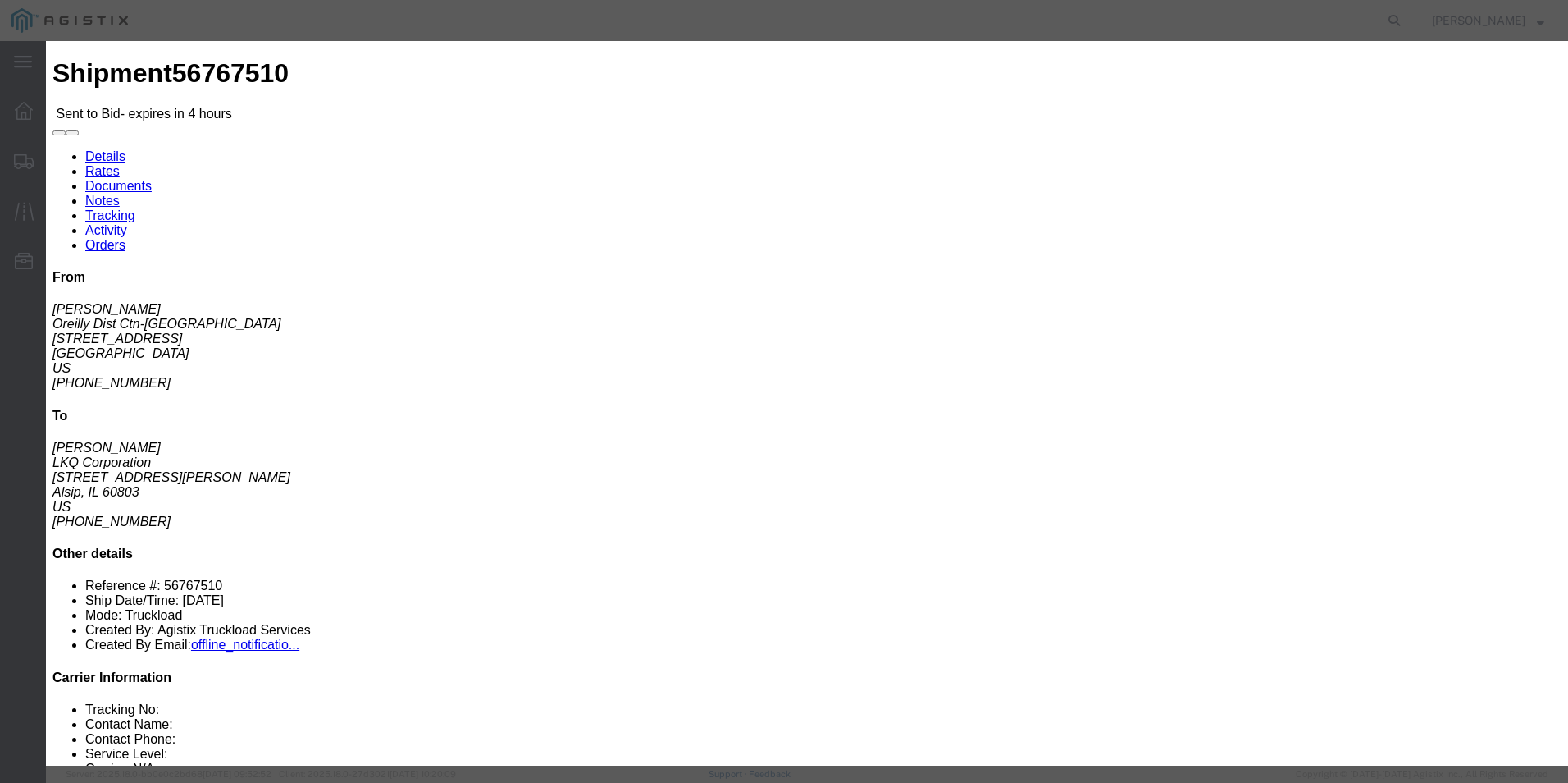
type input "1038"
click button "Submit"
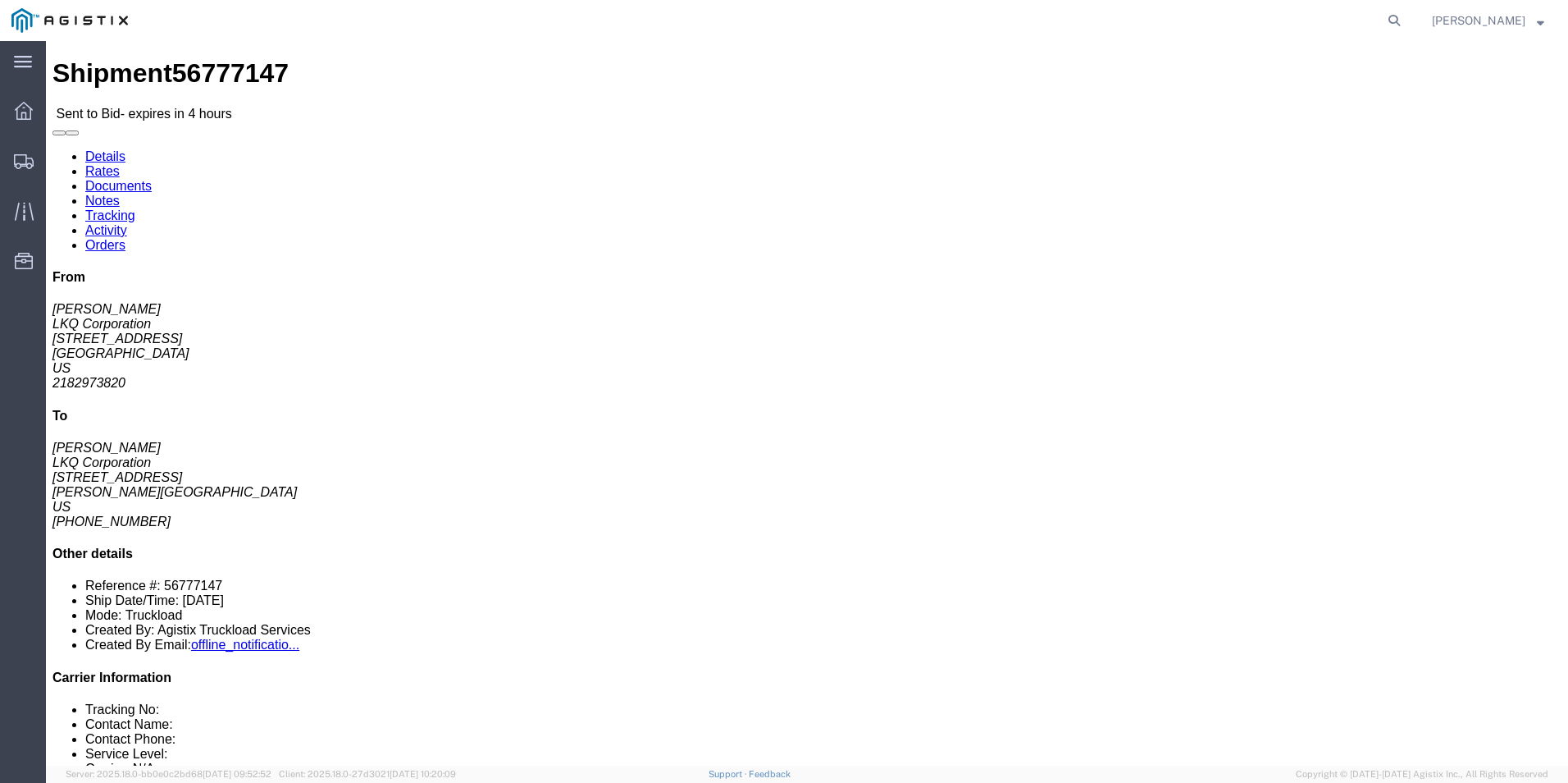
click link "Enter / Modify Bid"
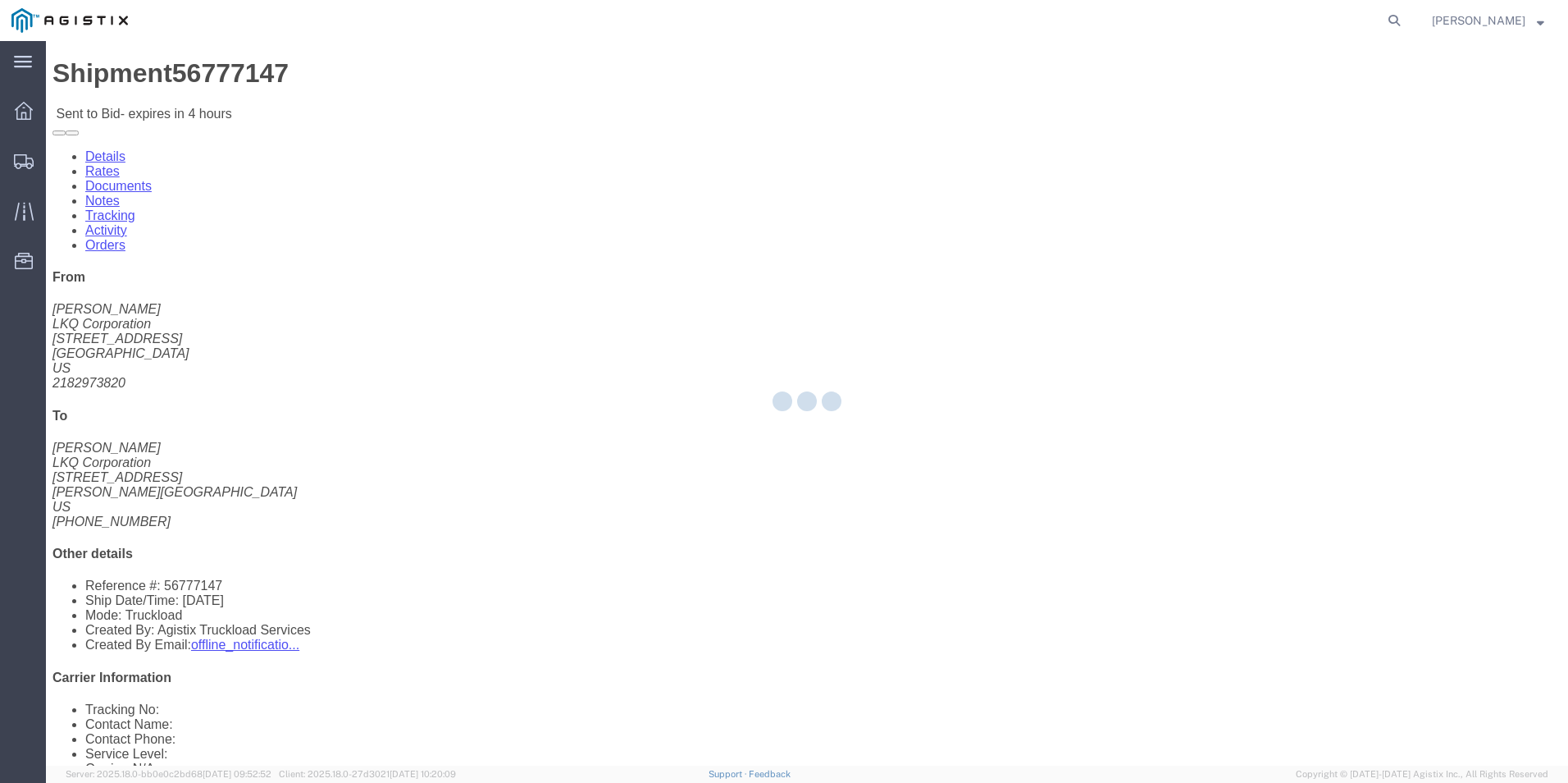
select select "18393"
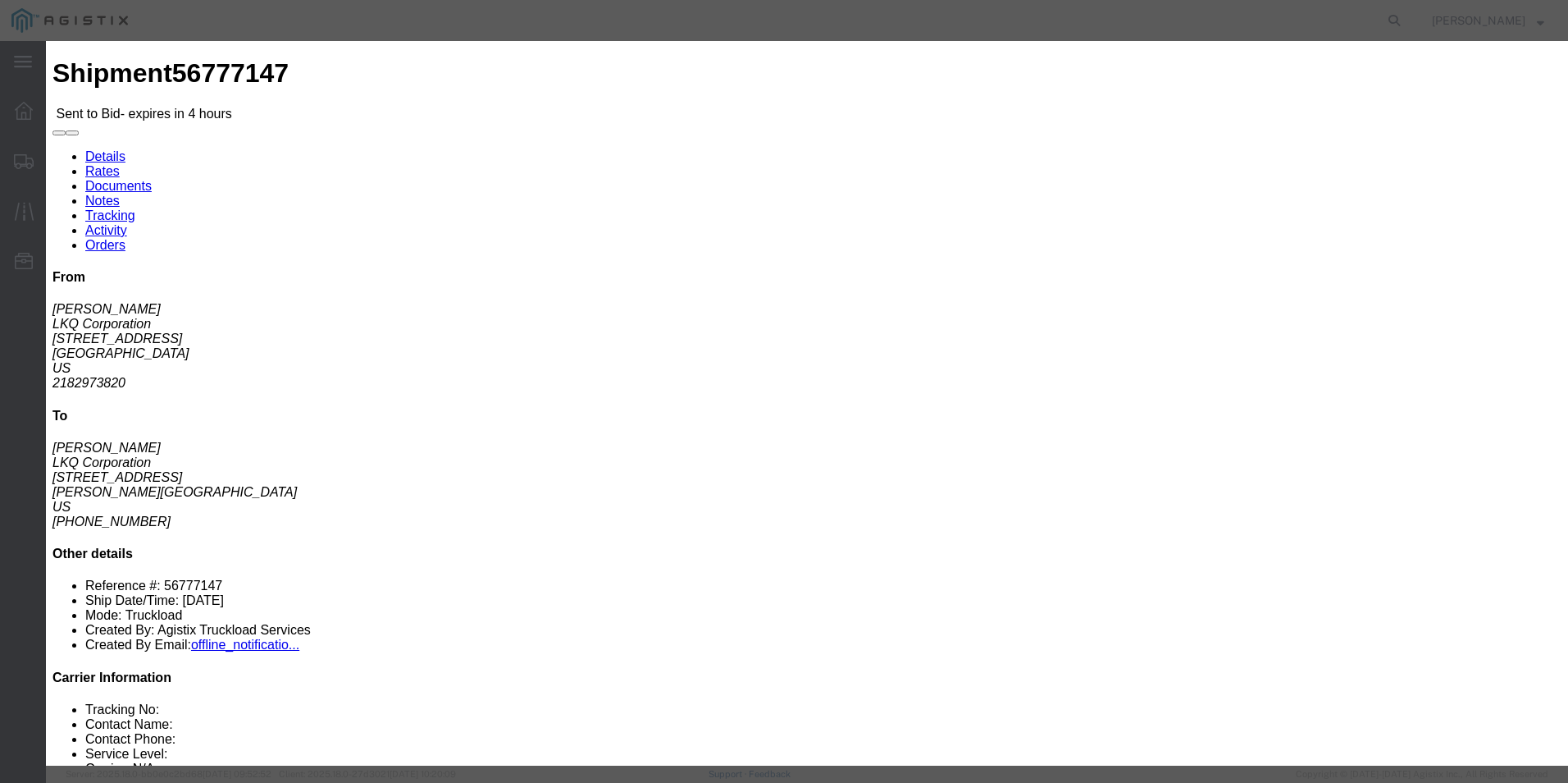
click select "Select Guaranteed Next Day Rail TL Standard 3 - 5 Day"
select select "35343"
click select "Select Guaranteed Next Day Rail TL Standard 3 - 5 Day"
click input "text"
type input "ITS BID"
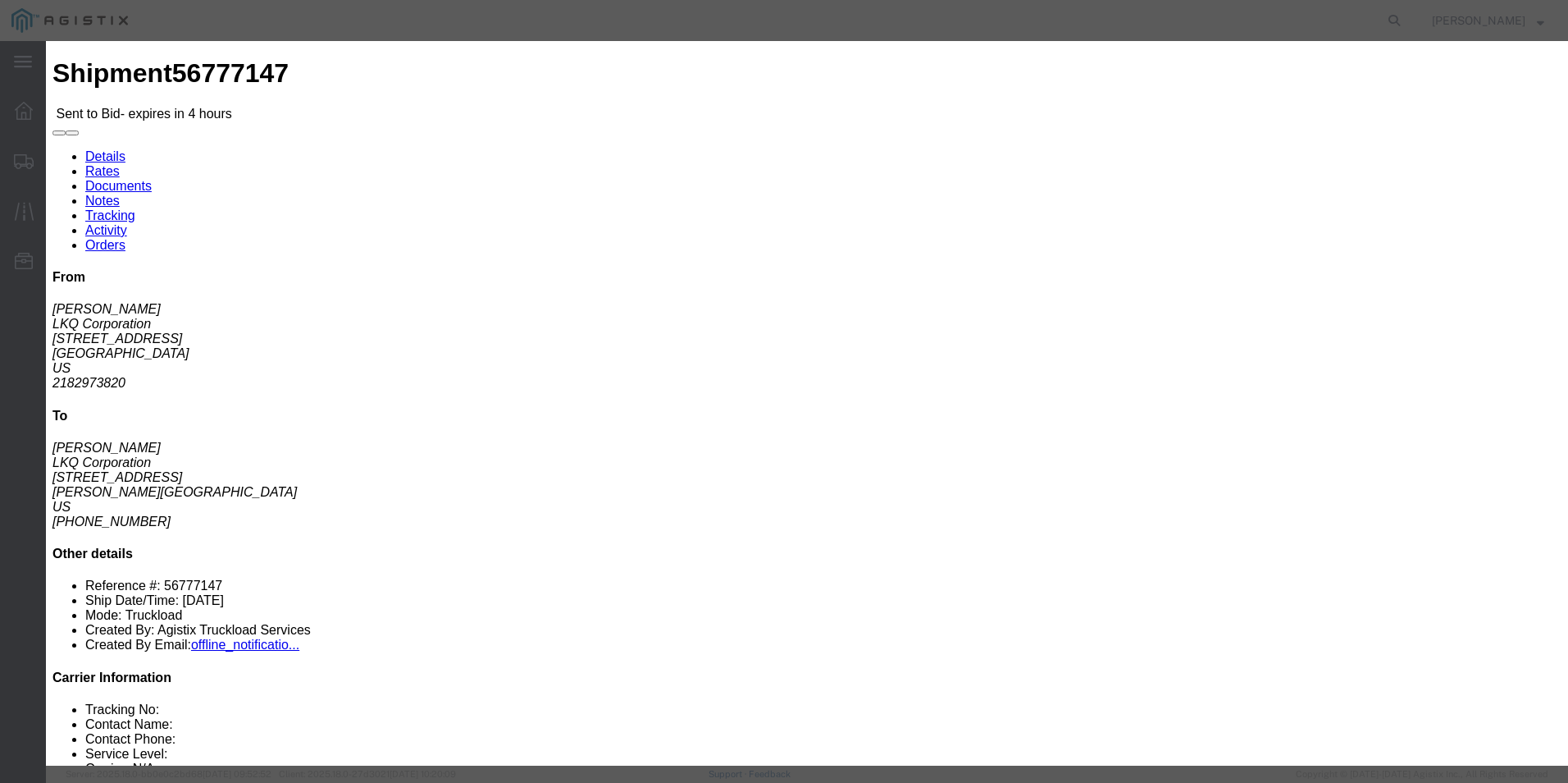
click select "Select Air Less than Truckload Multi-Leg Ocean Freight Rail Small Parcel Truckl…"
select select "TL"
click select "Select Air Less than Truckload Multi-Leg Ocean Freight Rail Small Parcel Truckl…"
click input "number"
type input "2293"
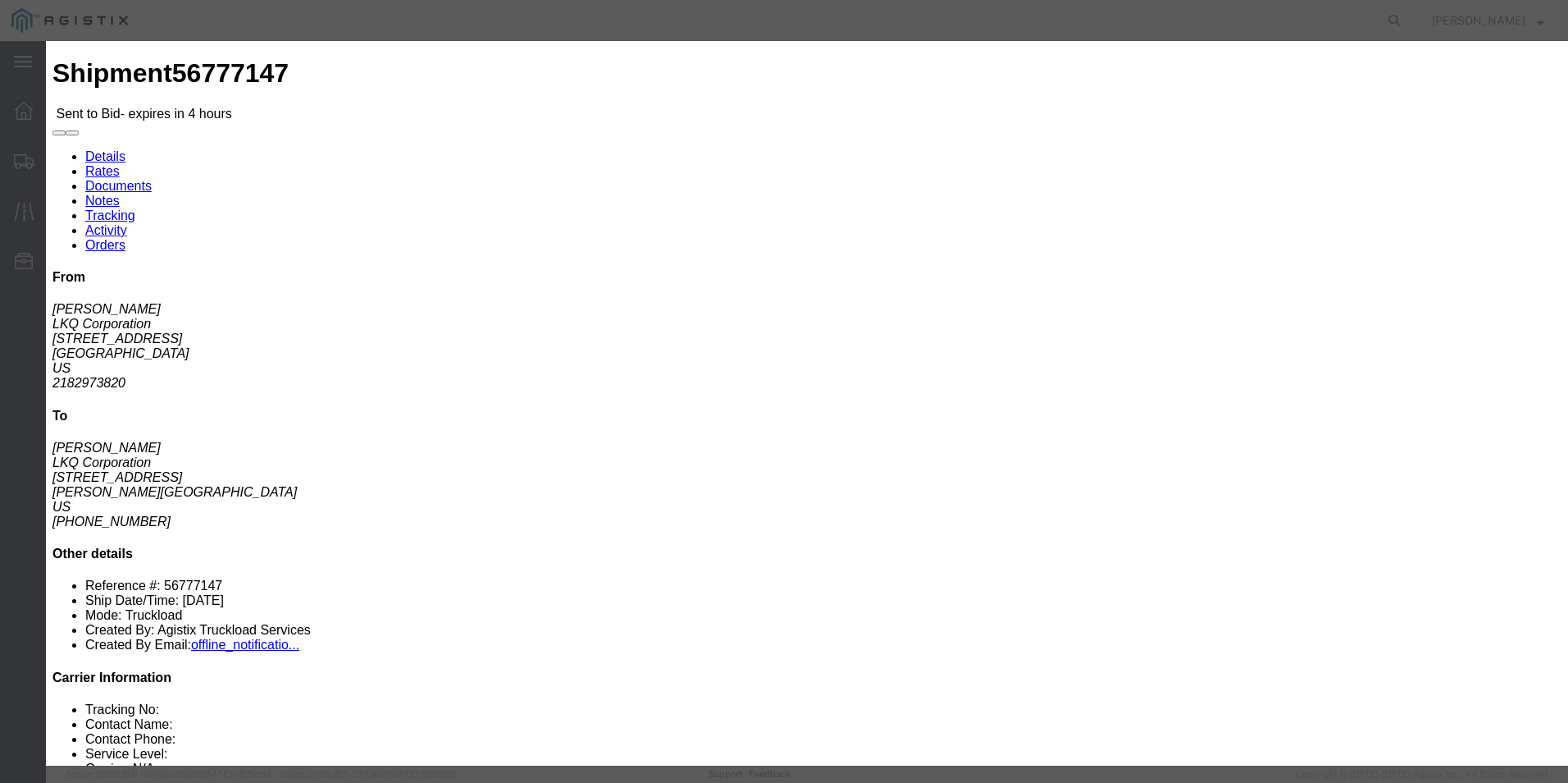
click button "Submit"
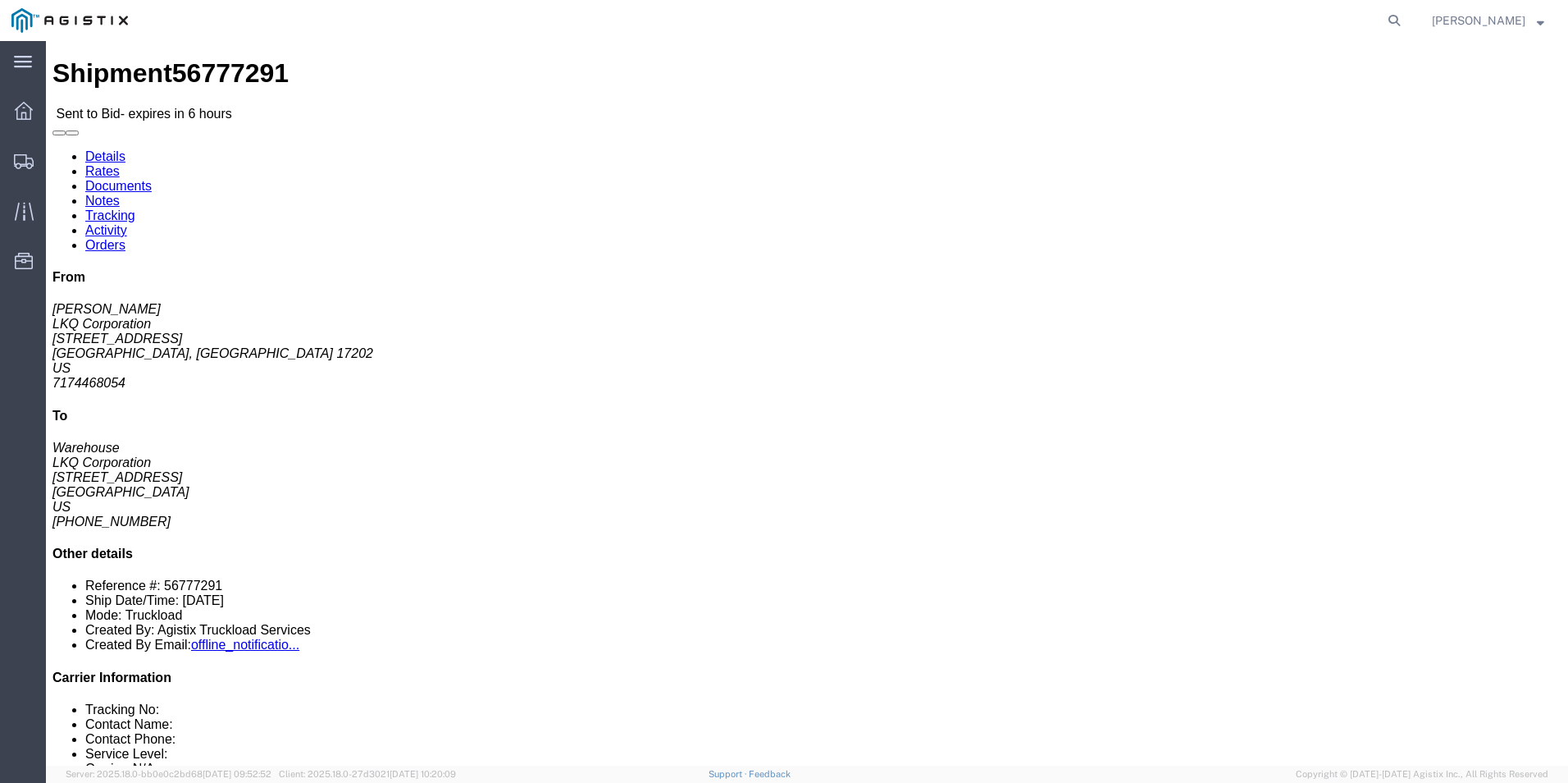
click icon "button"
click link "Enter / Modify Bid"
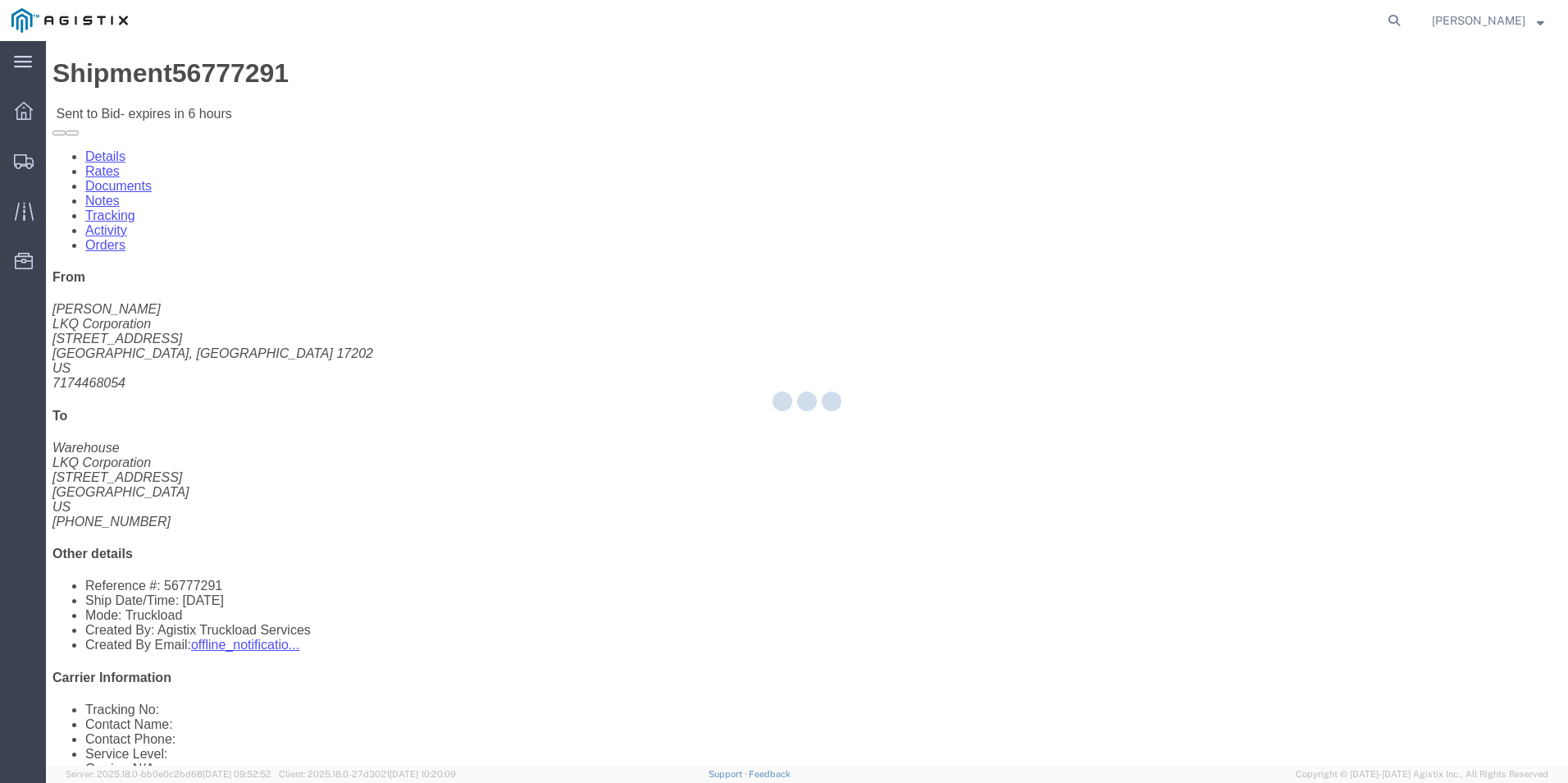
select select "18393"
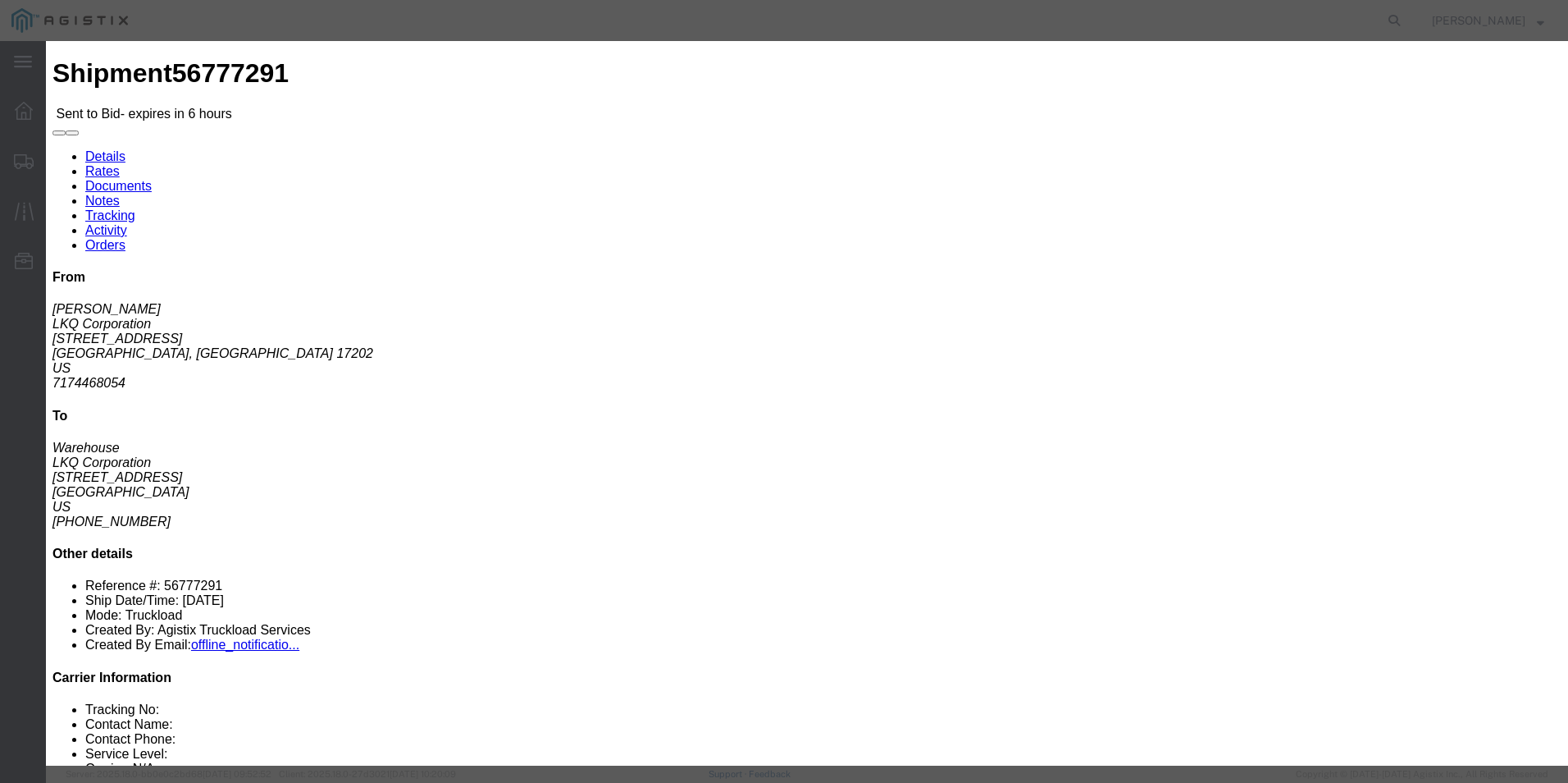
click select "Select Guaranteed Next Day Rail TL Standard 3 - 5 Day"
select select "35343"
click select "Select Guaranteed Next Day Rail TL Standard 3 - 5 Day"
click select "Select Air Less than Truckload Multi-Leg Ocean Freight Rail Small Parcel Truckl…"
select select "TL"
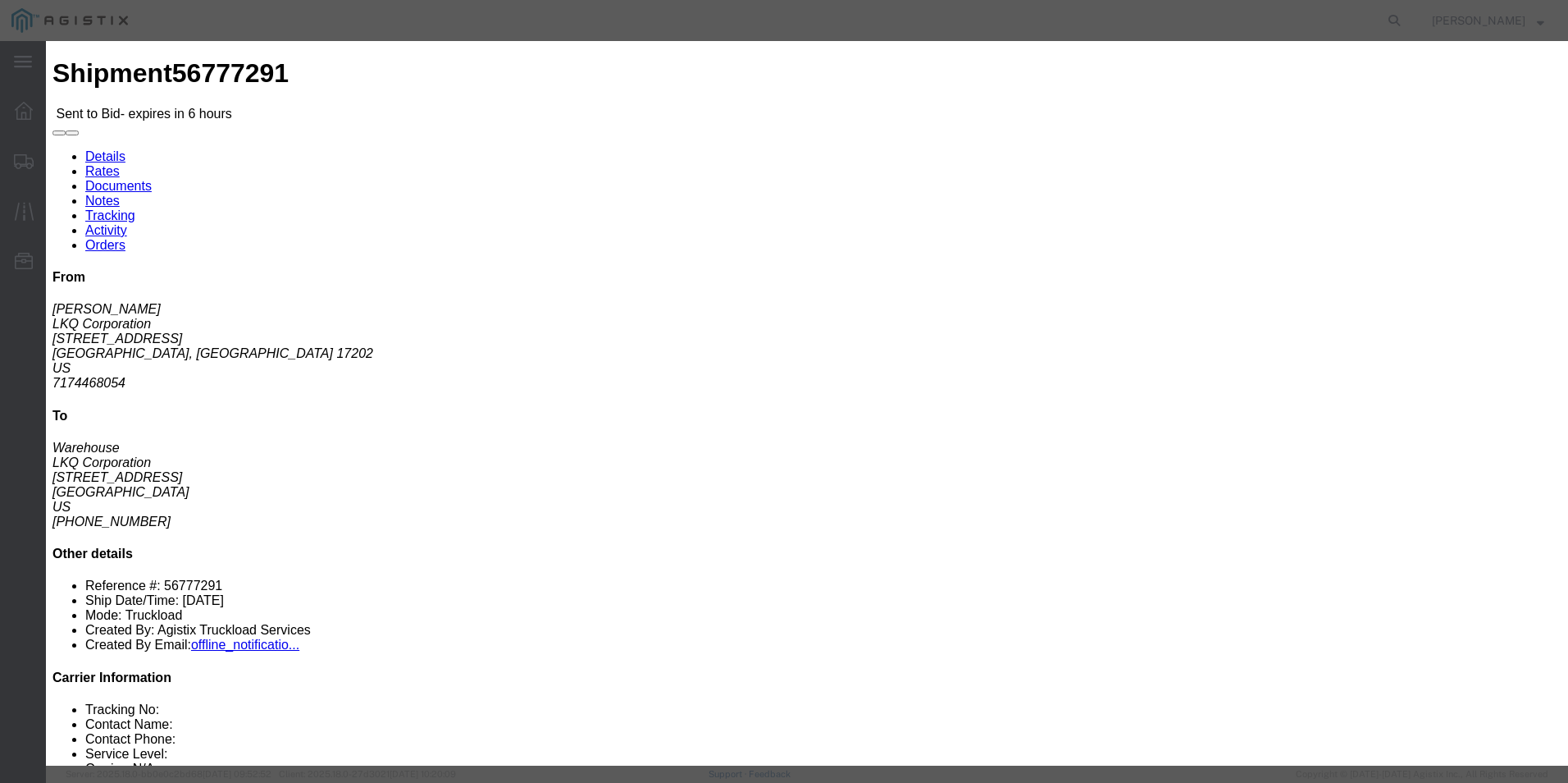
click select "Select Air Less than Truckload Multi-Leg Ocean Freight Rail Small Parcel Truckl…"
click input "text"
type input "ITS BID"
click input "number"
type input "1728"
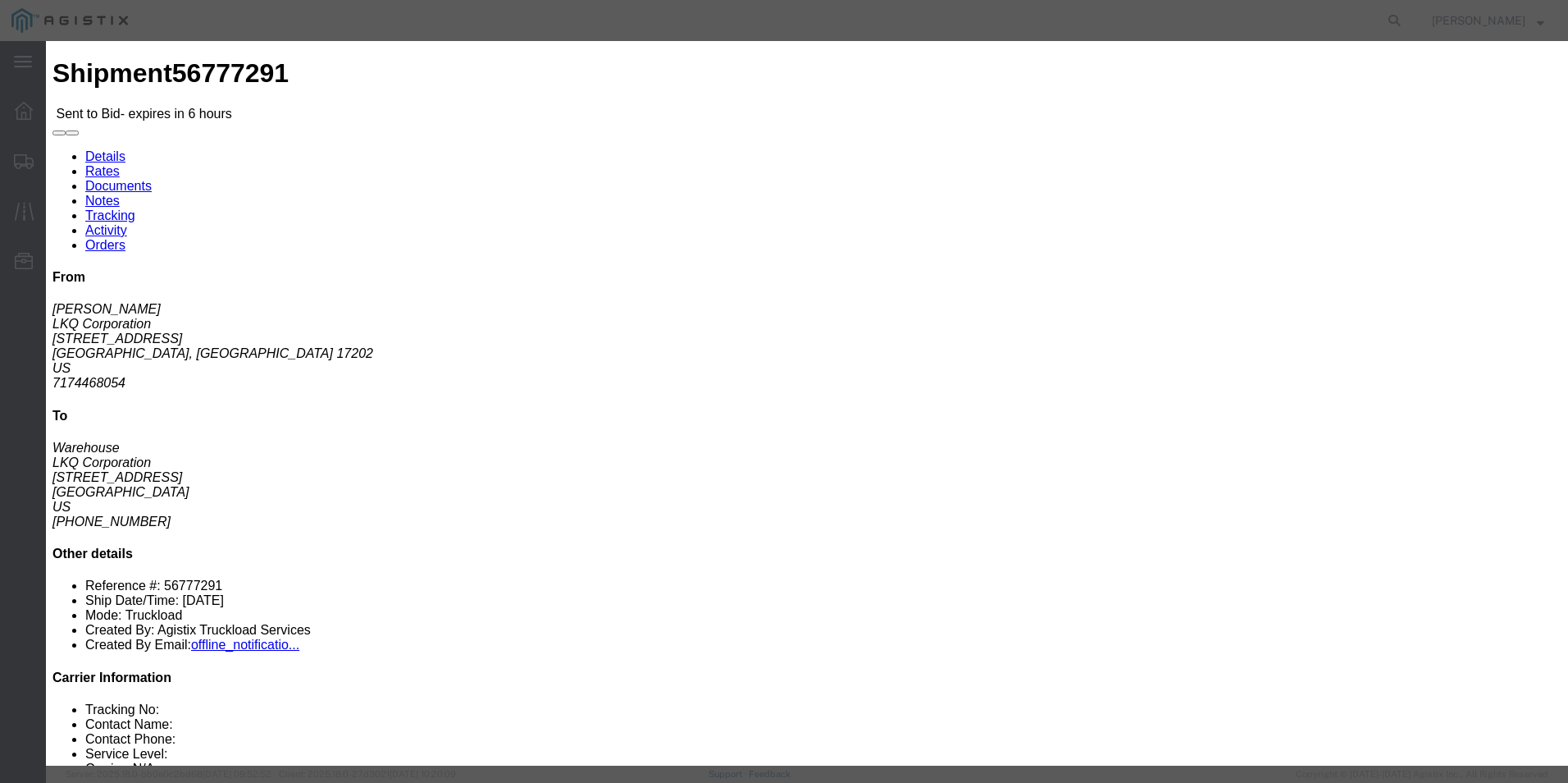
click button "Submit"
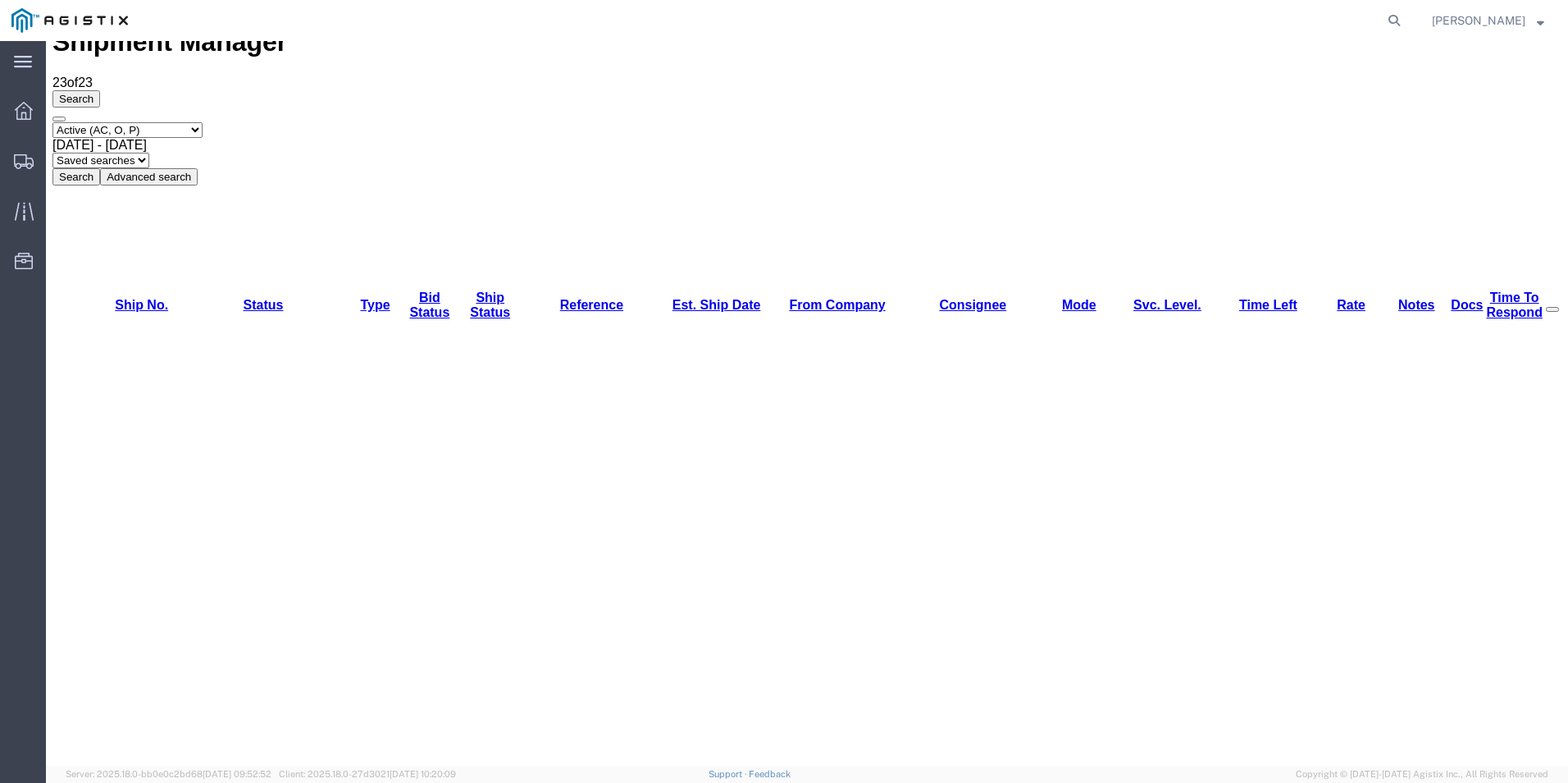
scroll to position [48, 0]
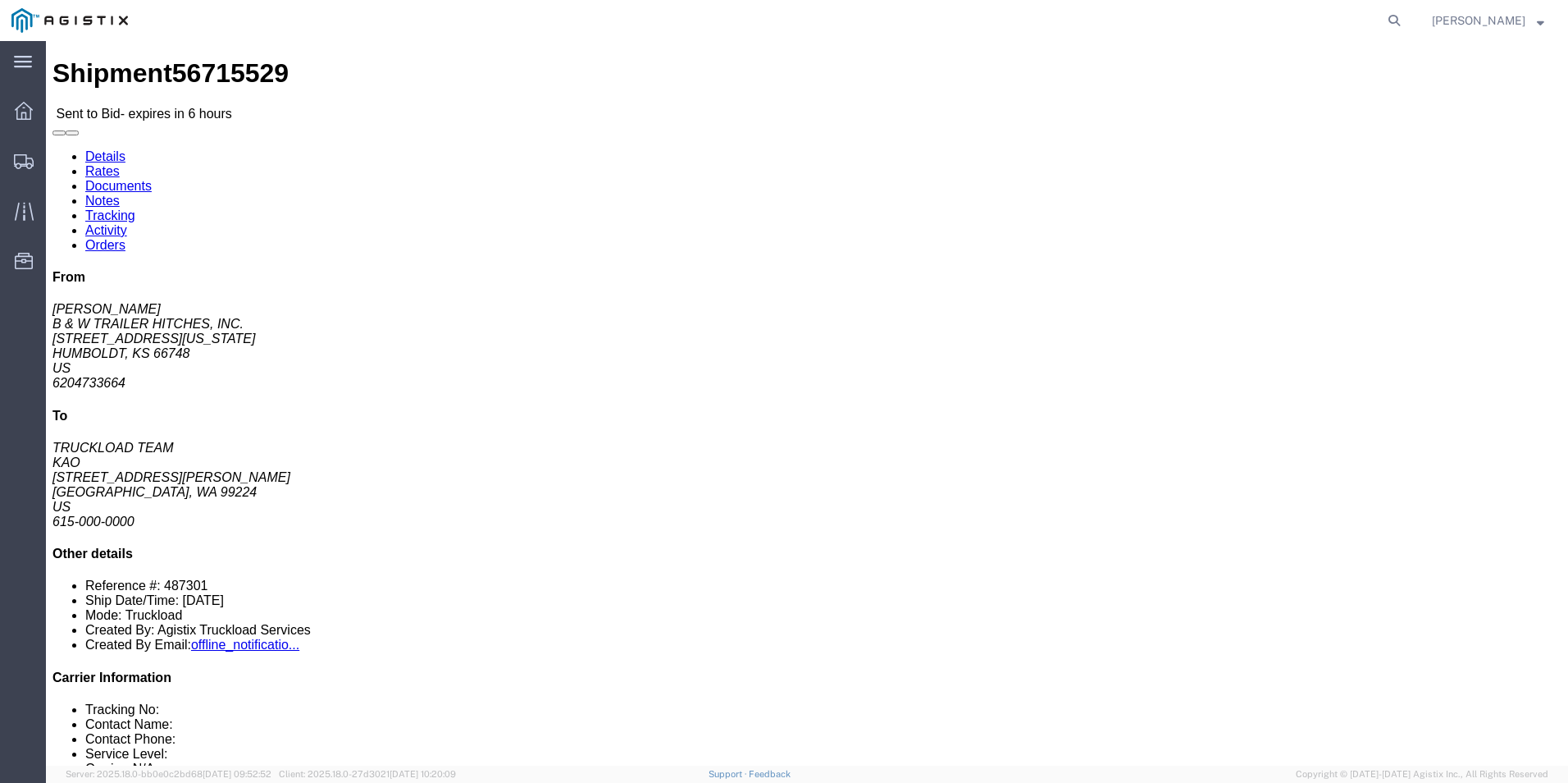
click link "Enter / Modify Bid"
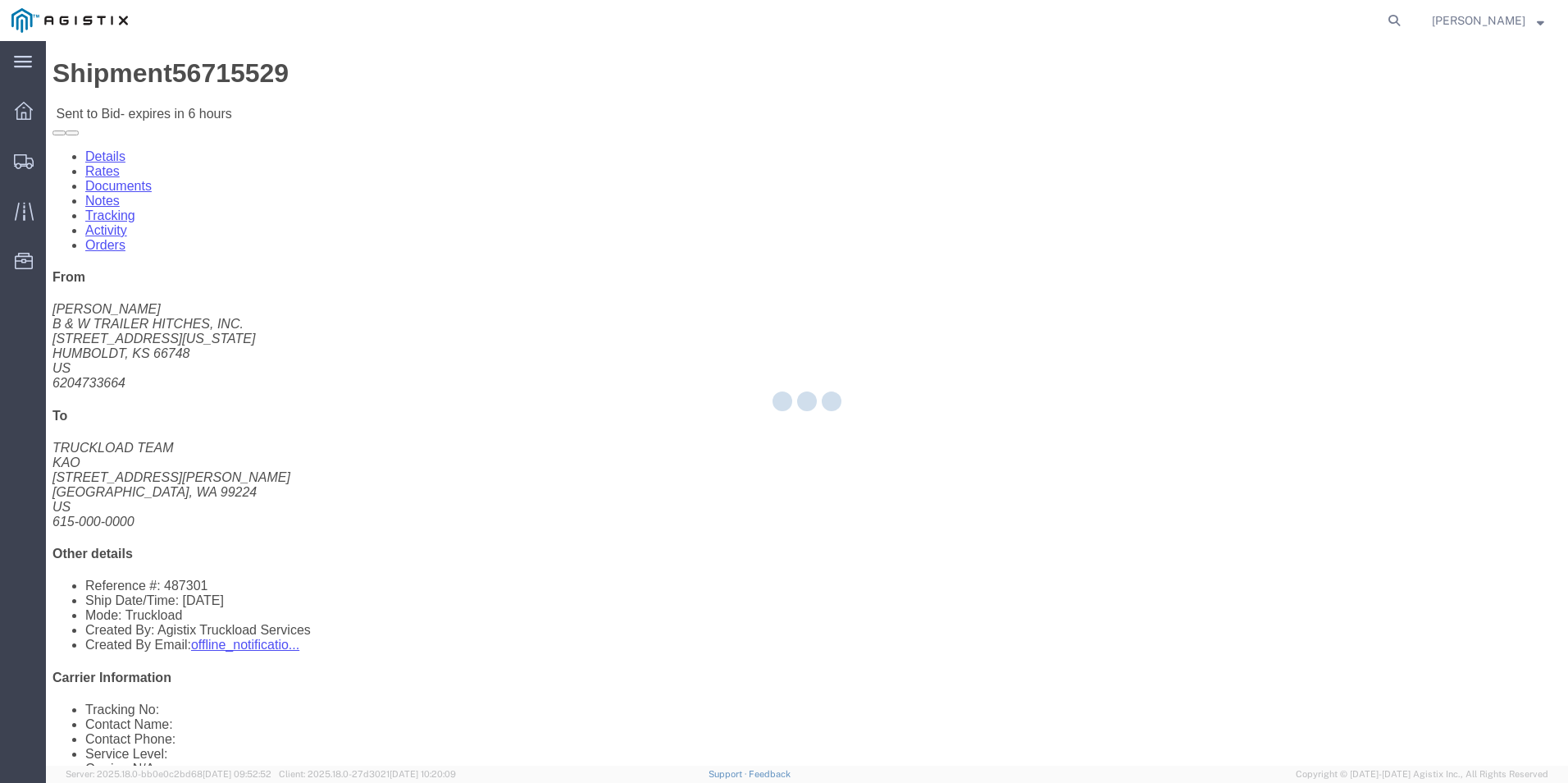
select select "18393"
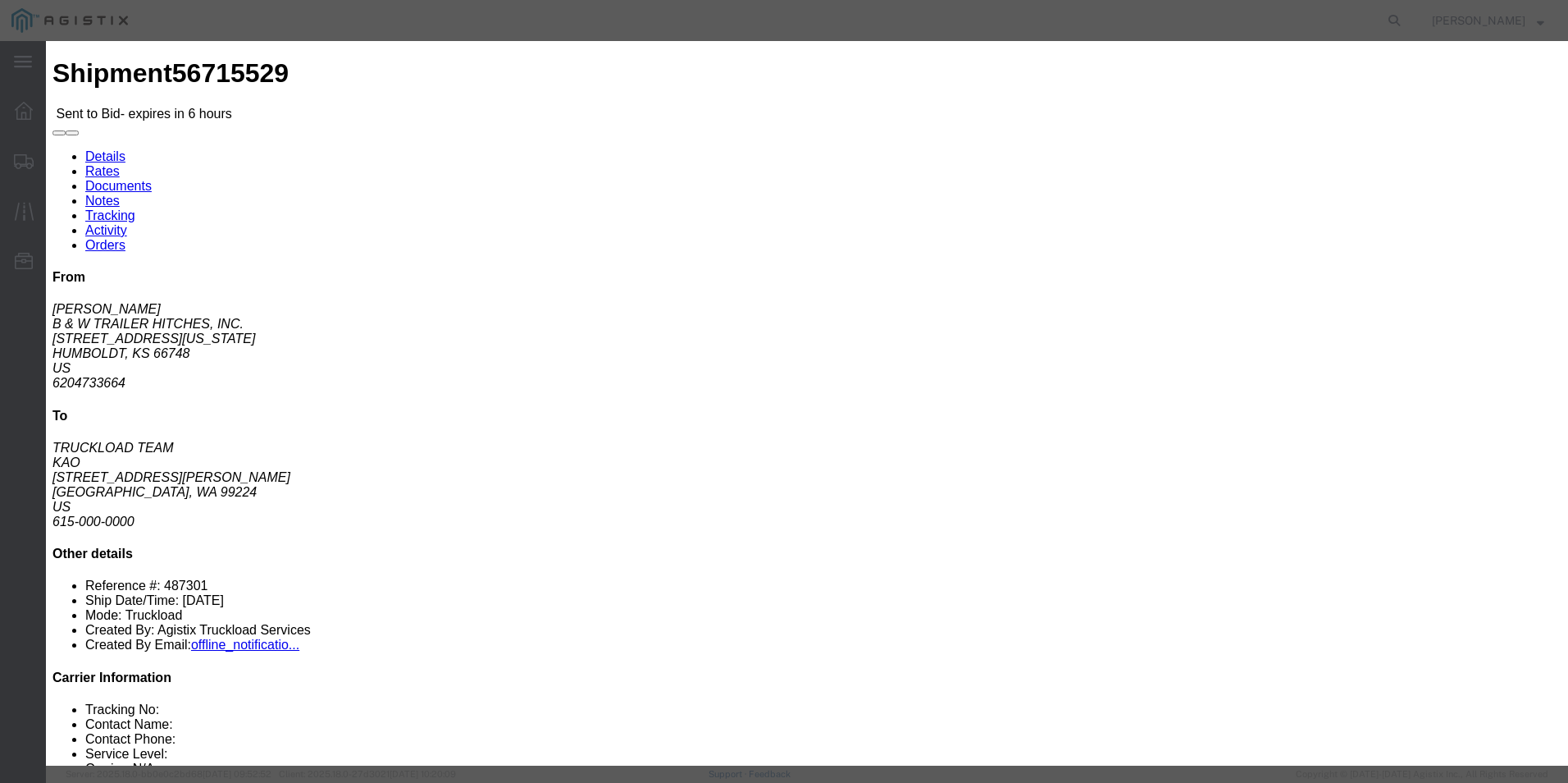
click select "Select Guaranteed Next Day Rail TL Standard 3 - 5 Day"
select select "35343"
click select "Select Guaranteed Next Day Rail TL Standard 3 - 5 Day"
click select "Select Air Less than Truckload Multi-Leg Ocean Freight Rail Small Parcel Truckl…"
select select "TL"
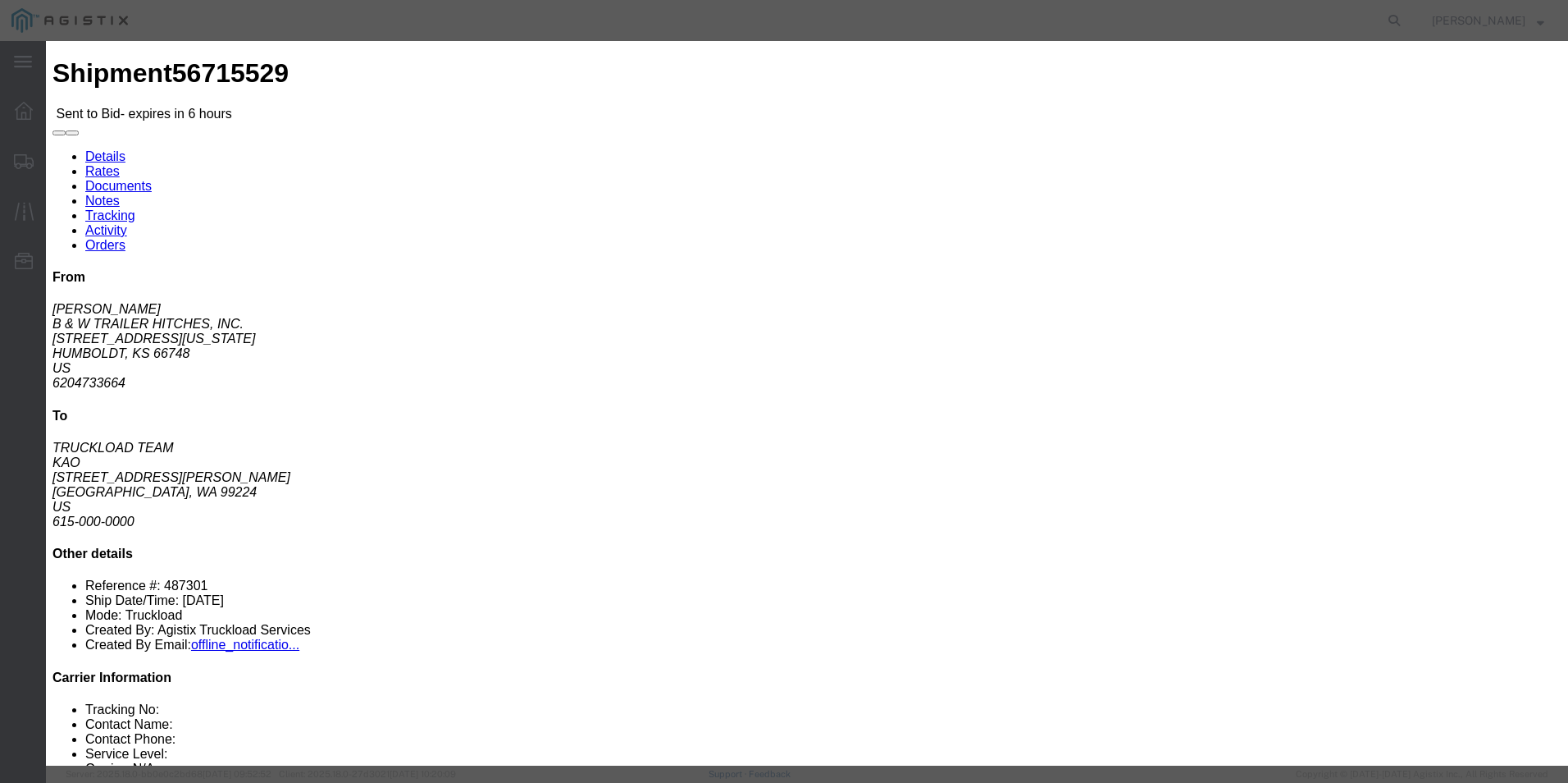
click select "Select Air Less than Truckload Multi-Leg Ocean Freight Rail Small Parcel Truckl…"
click input "text"
type input "ITS BID"
click input "number"
type input "4114"
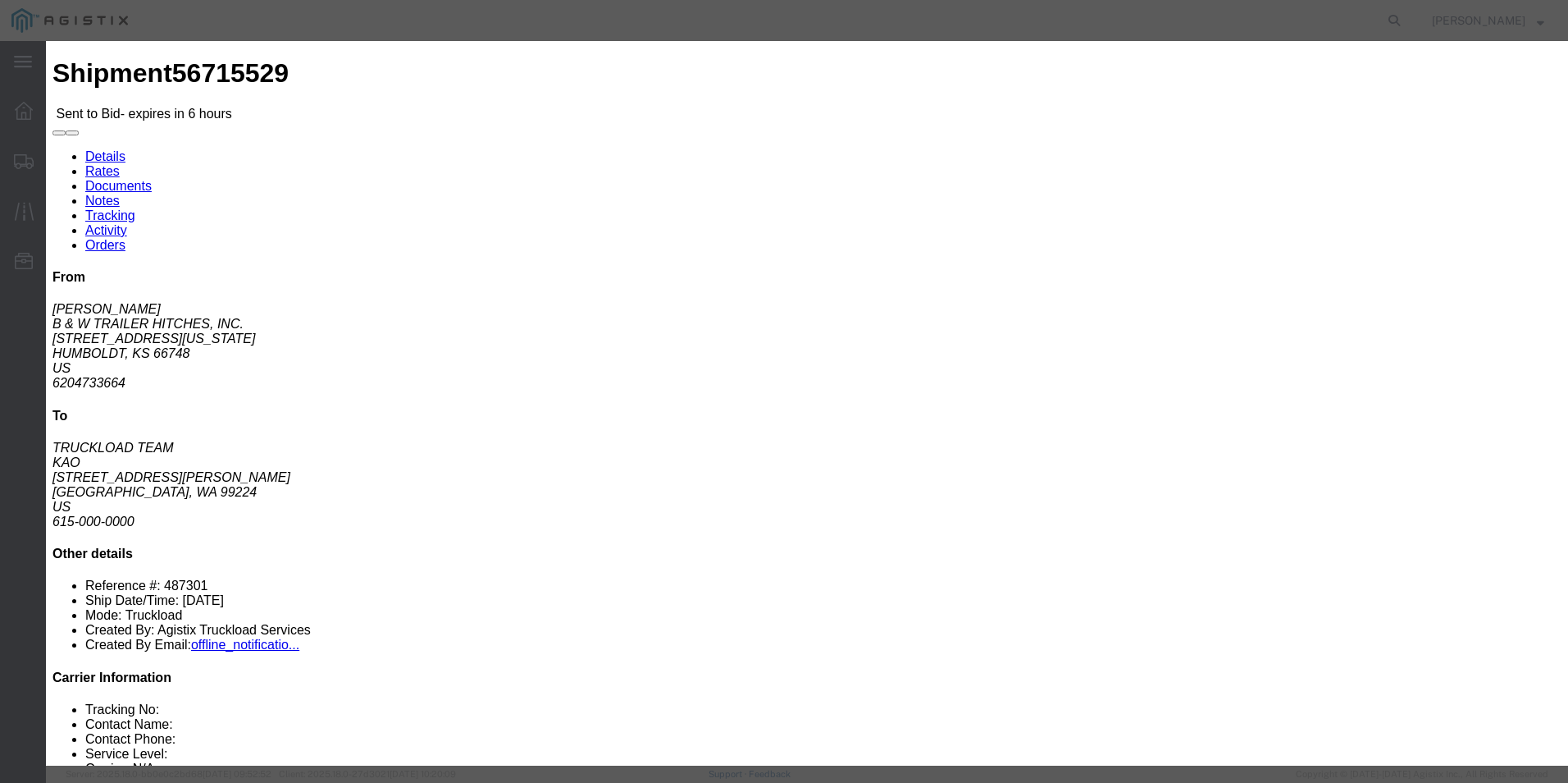
click button "Submit"
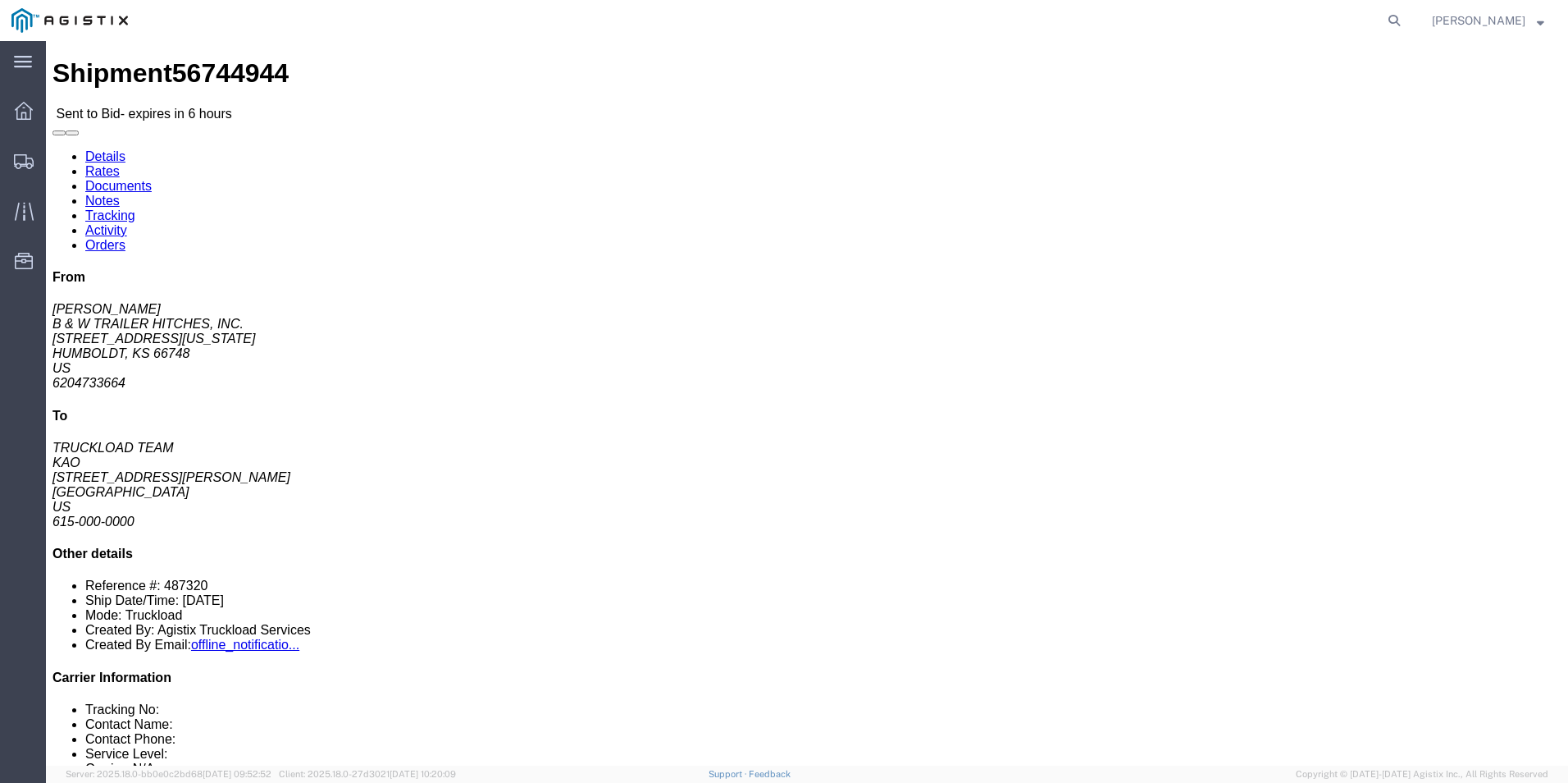
click link "Enter / Modify Bid"
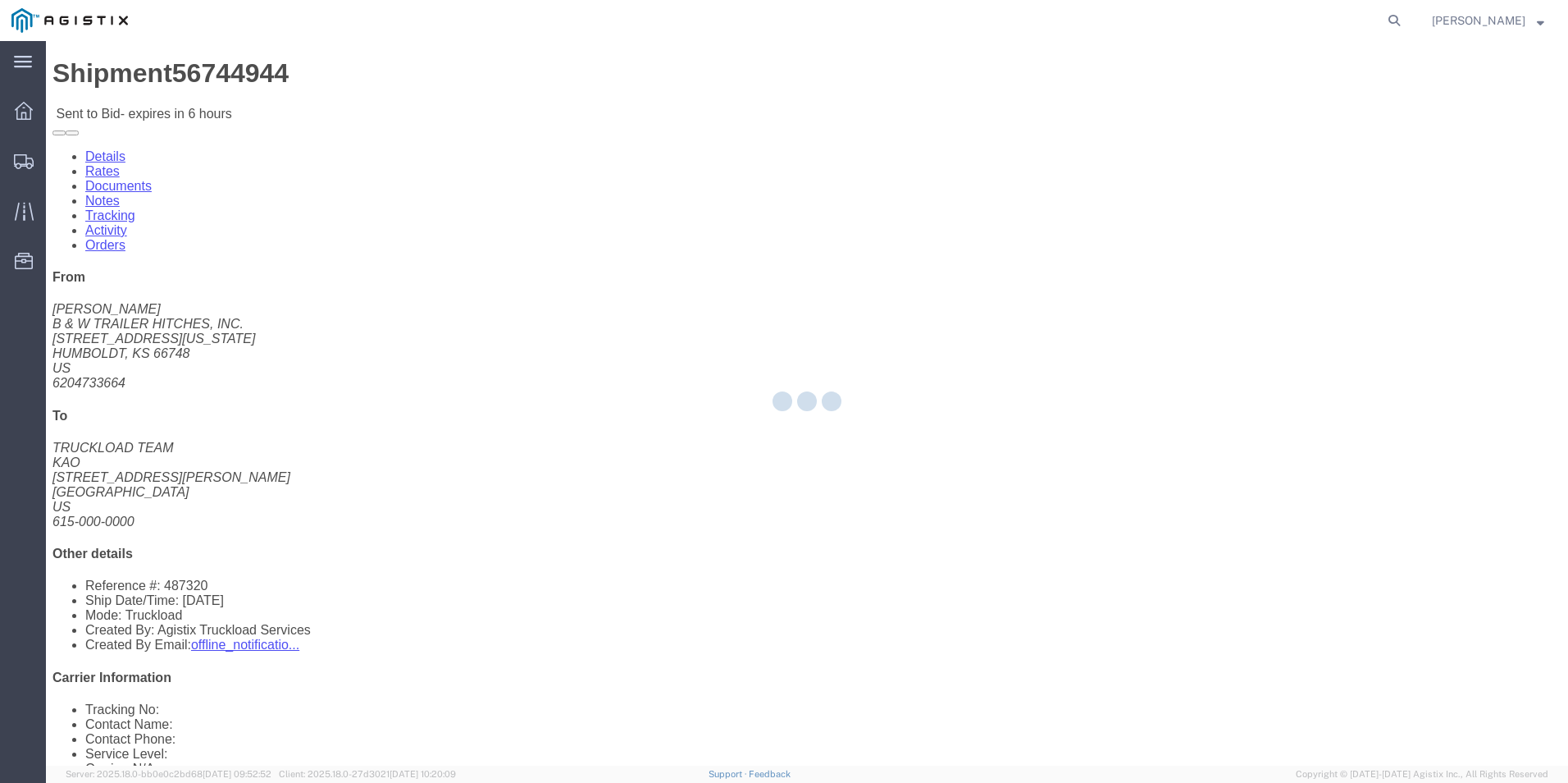
select select "18393"
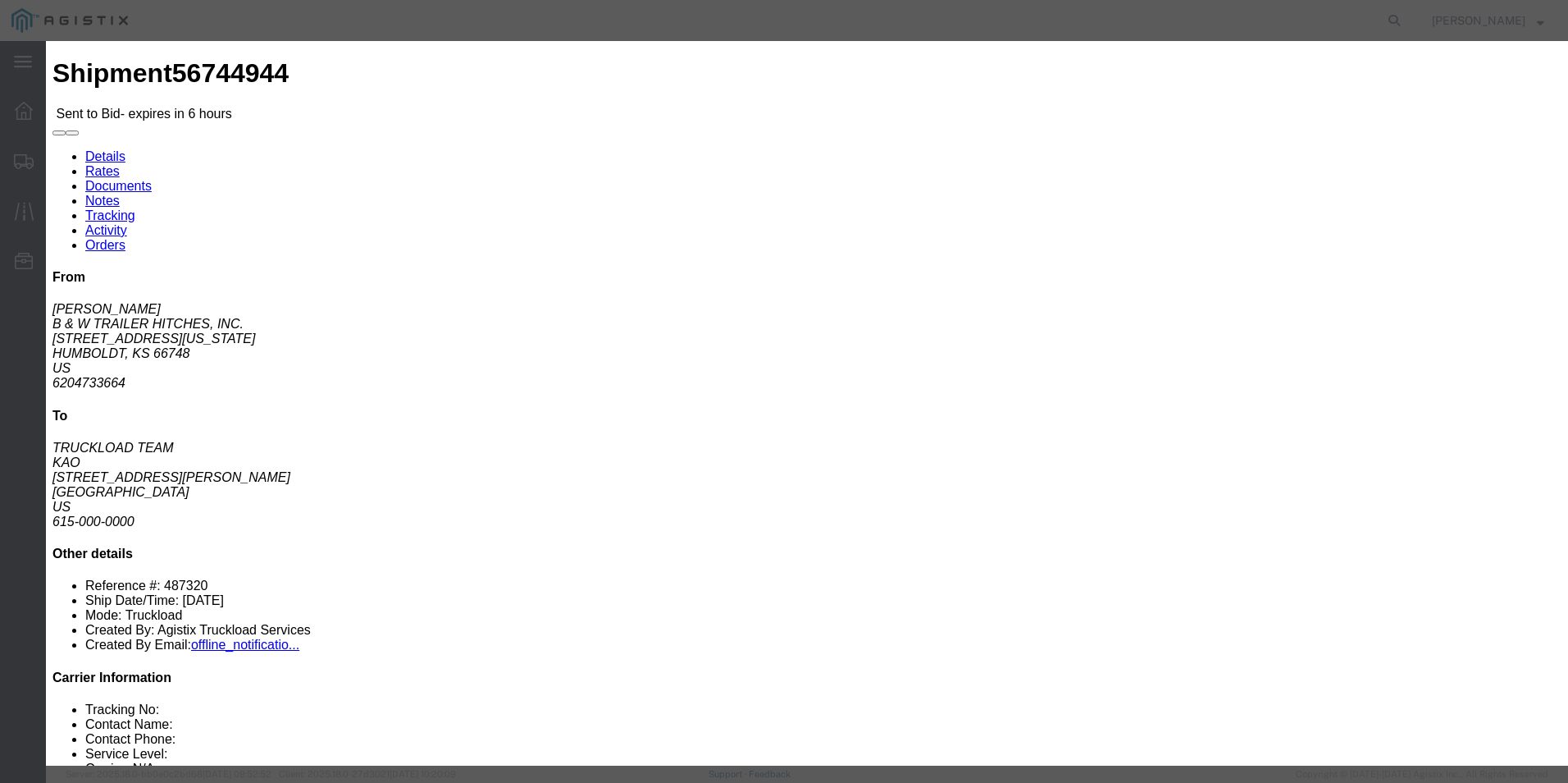
click select "Select Guaranteed Next Day Rail TL Standard 3 - 5 Day"
select select "35343"
click select "Select Guaranteed Next Day Rail TL Standard 3 - 5 Day"
click div "Bid Name"
click input "text"
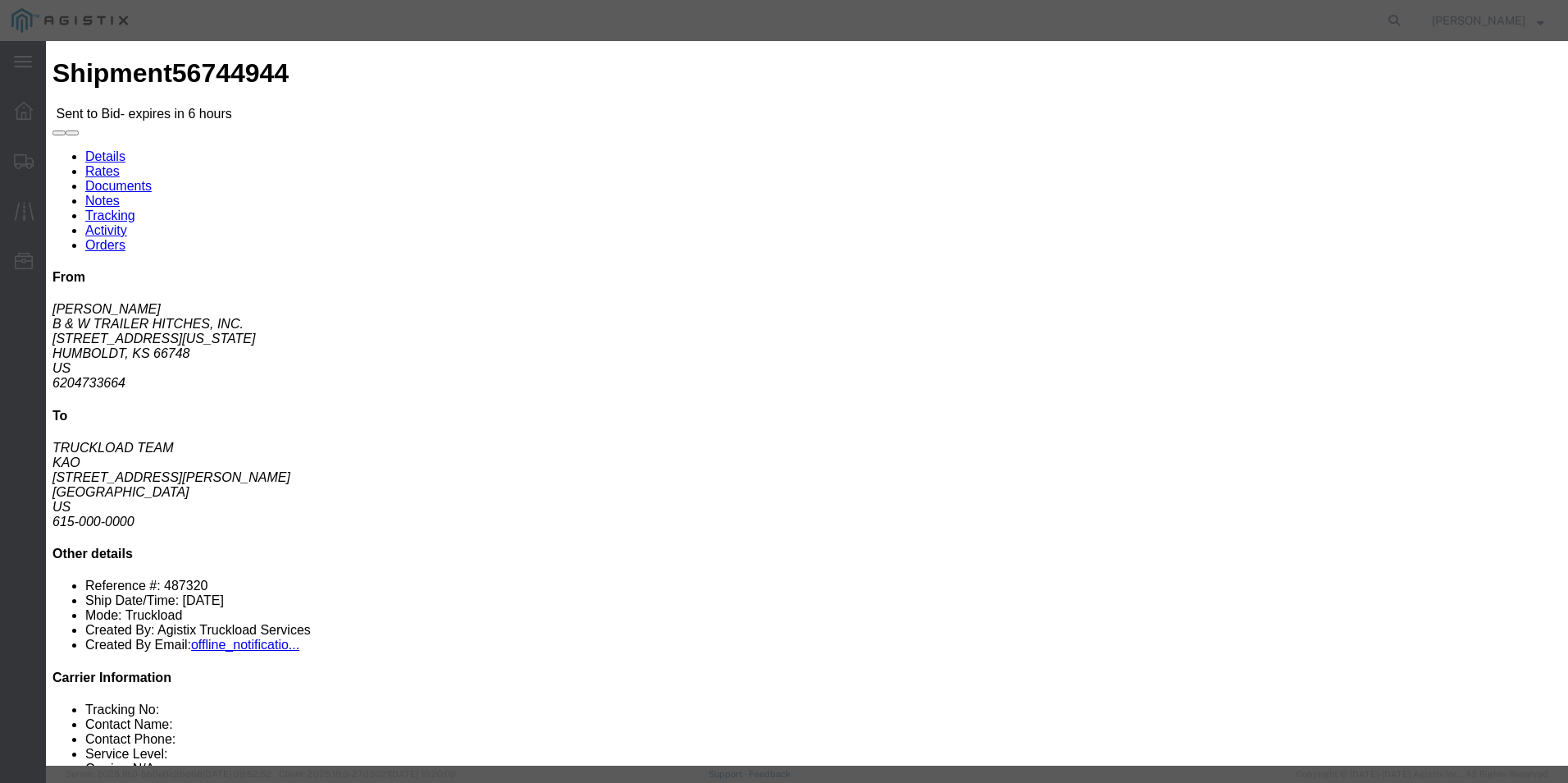
type input "ITS BID"
click select "Select Air Less than Truckload Multi-Leg Ocean Freight Rail Small Parcel Truckl…"
select select "TL"
click select "Select Air Less than Truckload Multi-Leg Ocean Freight Rail Small Parcel Truckl…"
click input "number"
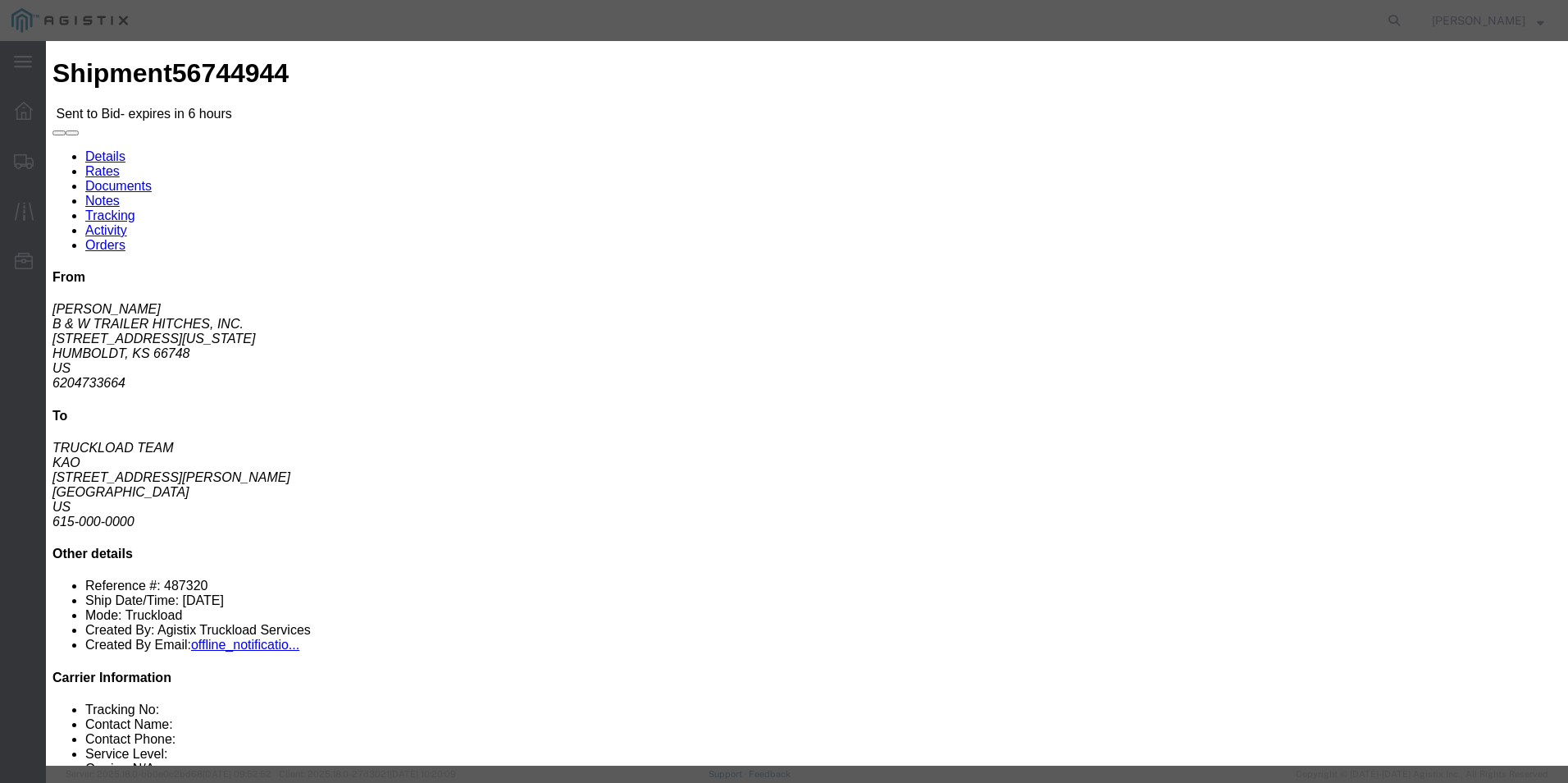
type input "2953"
click button "Submit"
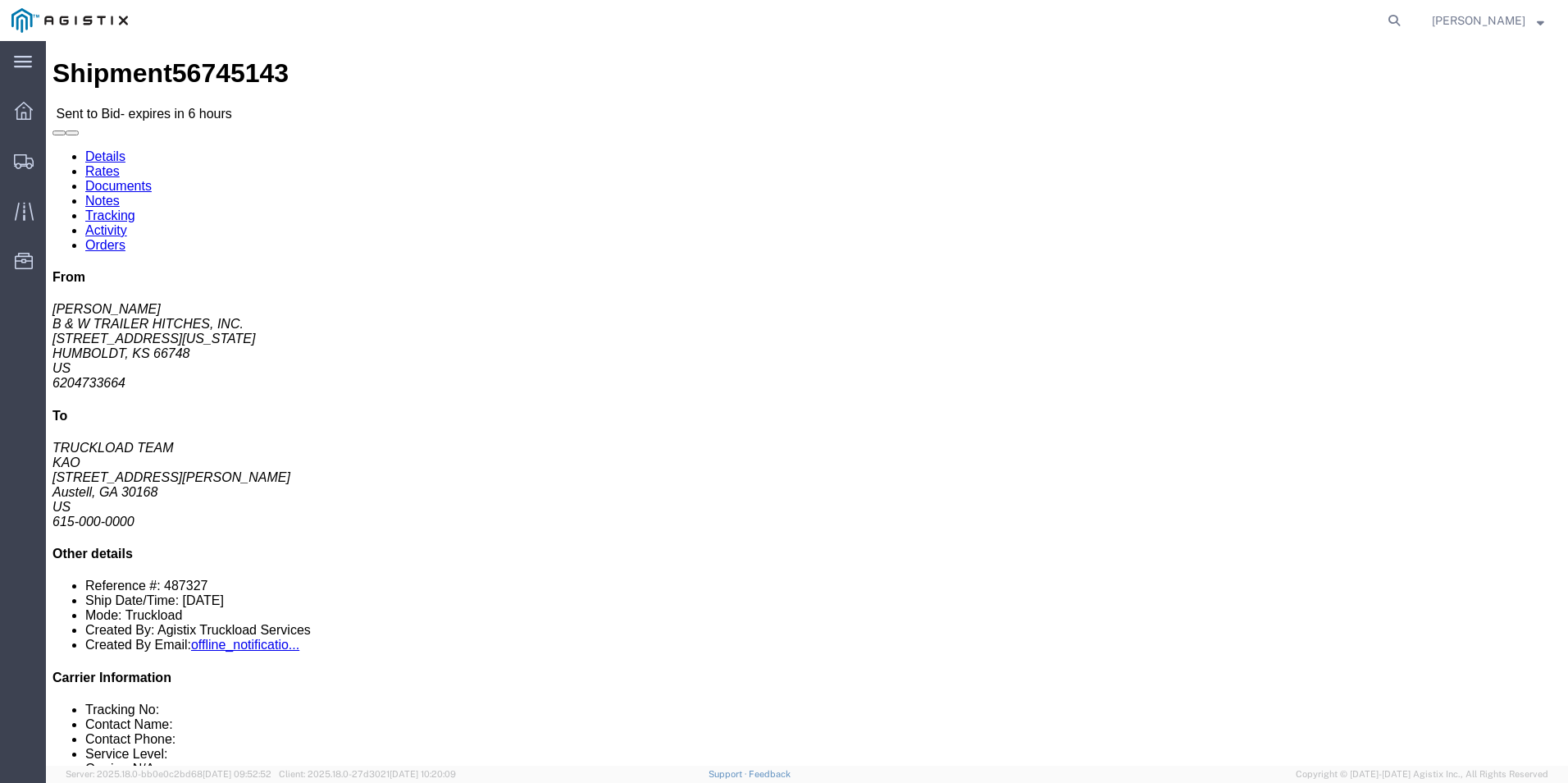
click link "Enter / Modify Bid"
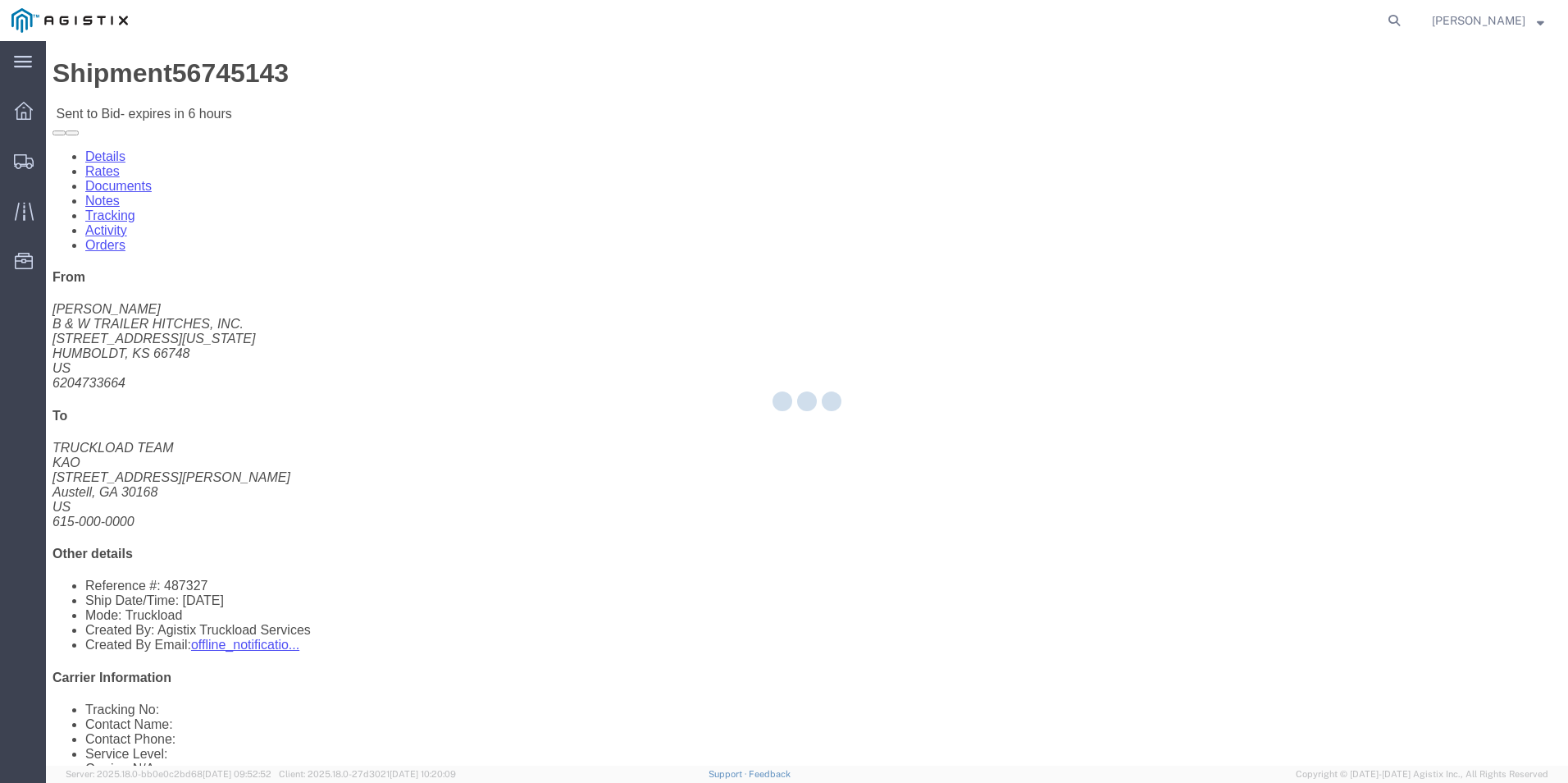
select select "18393"
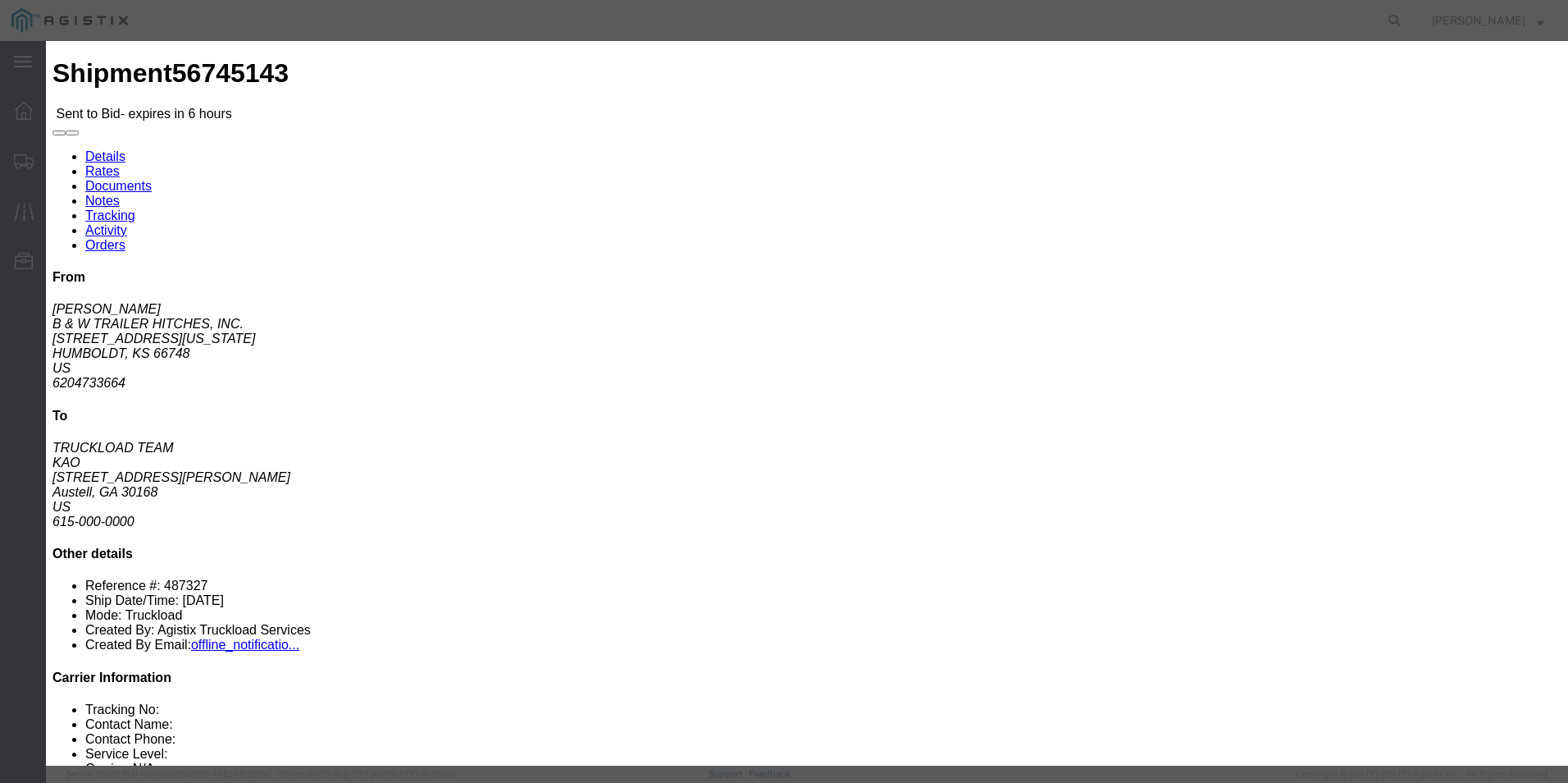
click select "Select Guaranteed Next Day Rail TL Standard 3 - 5 Day"
select select "35343"
click select "Select Guaranteed Next Day Rail TL Standard 3 - 5 Day"
click select "Select Air Less than Truckload Multi-Leg Ocean Freight Rail Small Parcel Truckl…"
select select "TL"
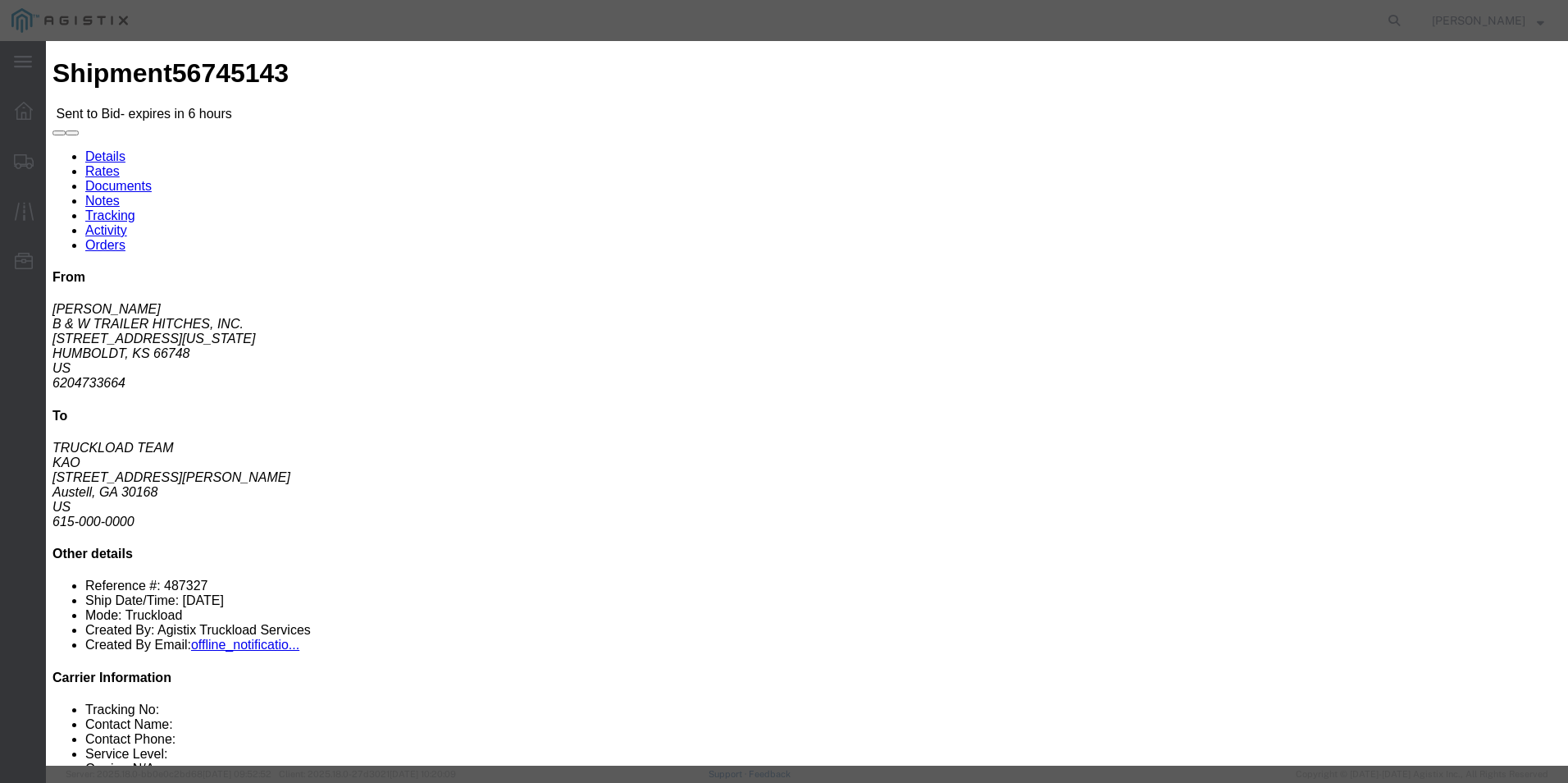
click select "Select Air Less than Truckload Multi-Leg Ocean Freight Rail Small Parcel Truckl…"
click input "text"
type input "ITS BID"
click input "number"
type input "2221"
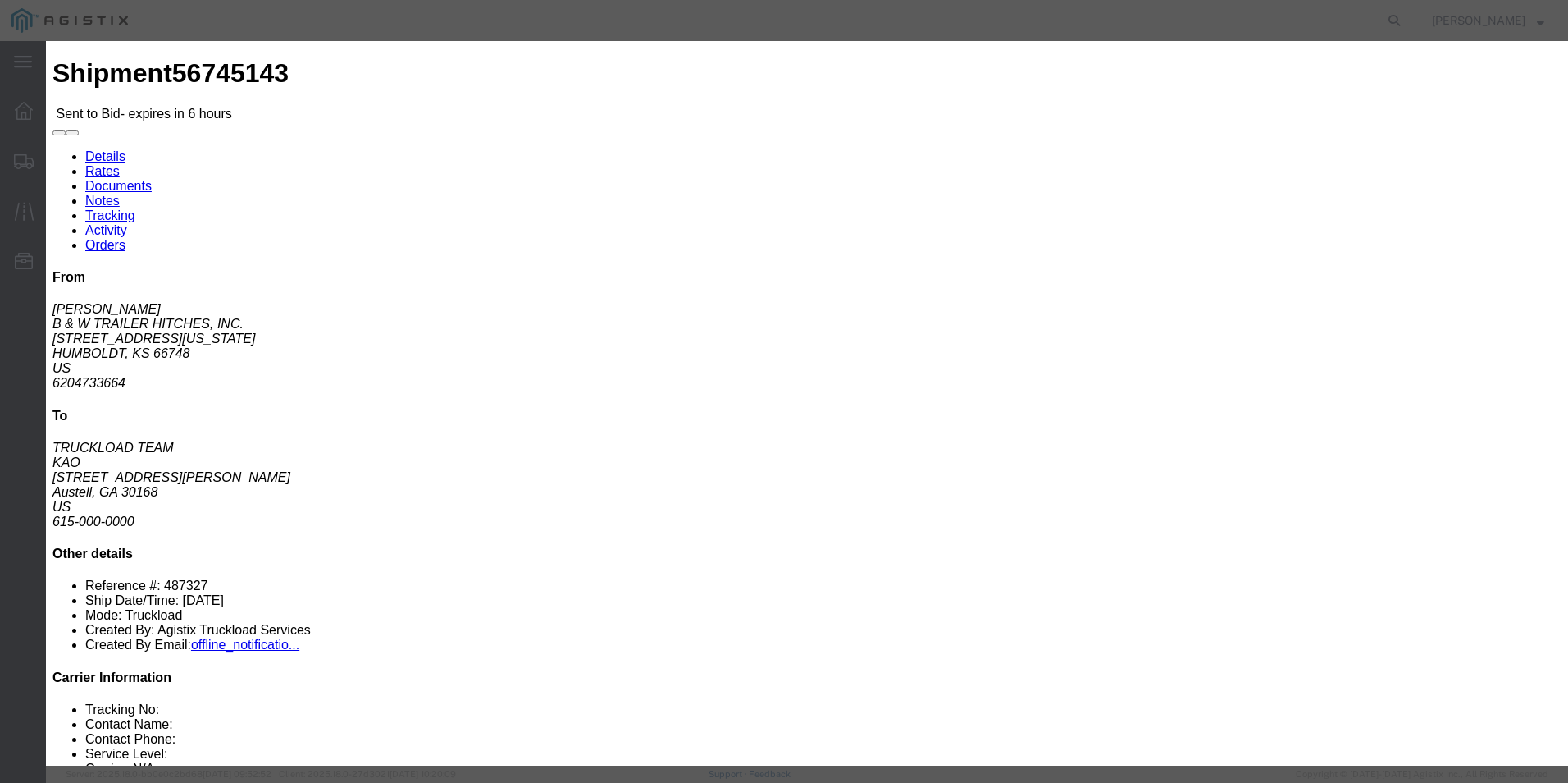
click button "Submit"
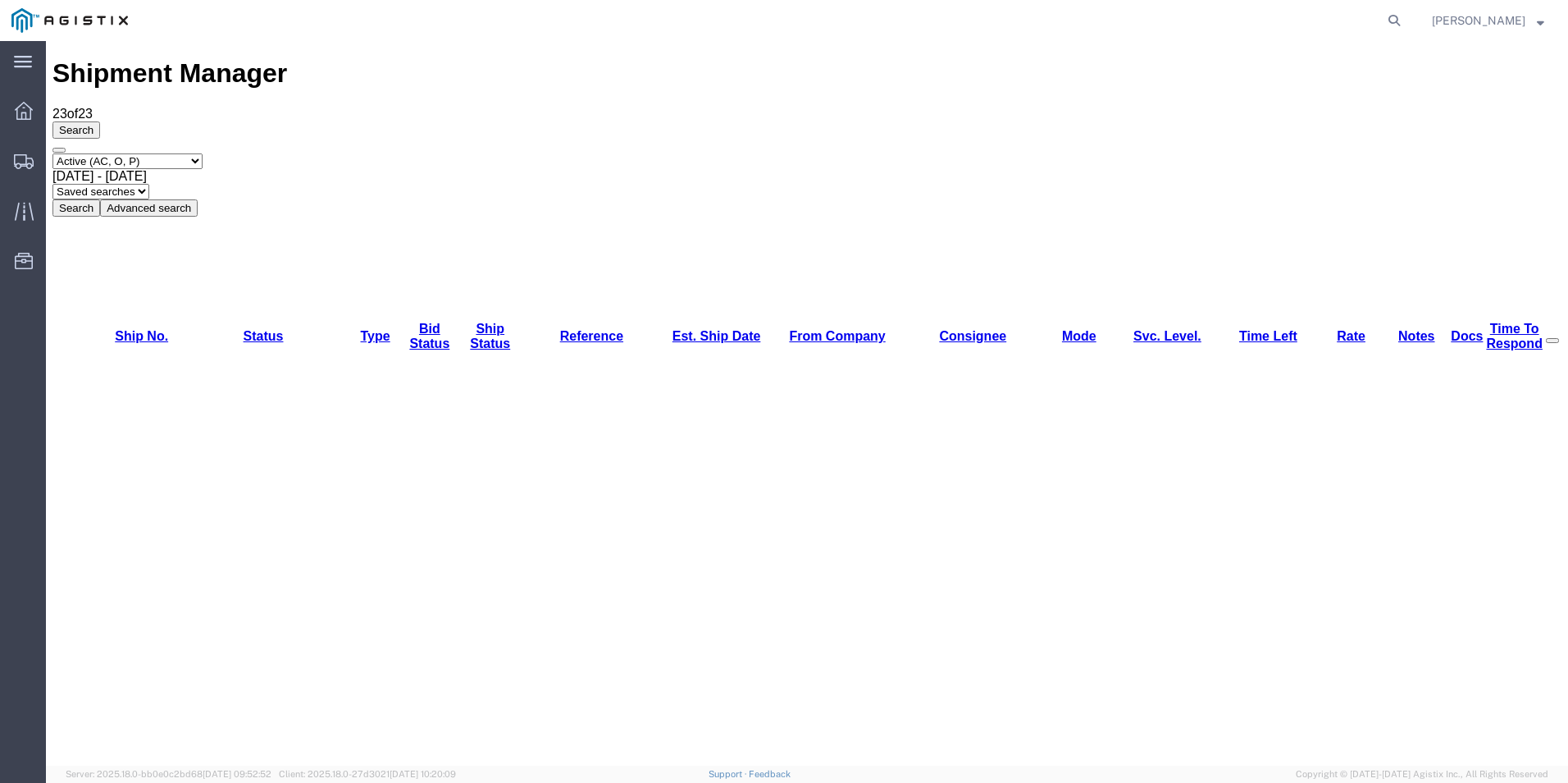
scroll to position [48, 0]
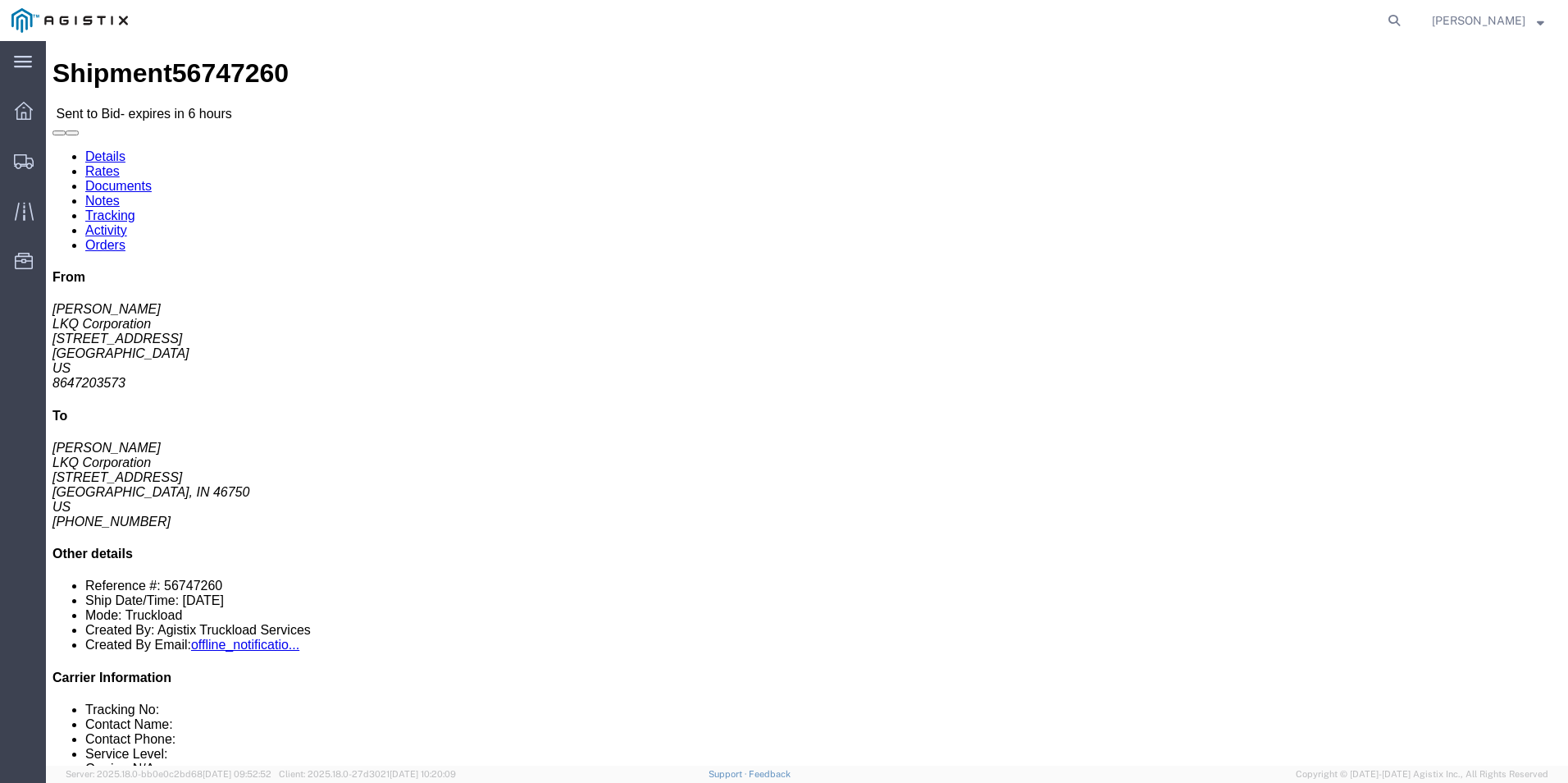
click div "Package Information Total shipment is made up of 46 packages containing 46 piec…"
click link "Enter / Modify Bid"
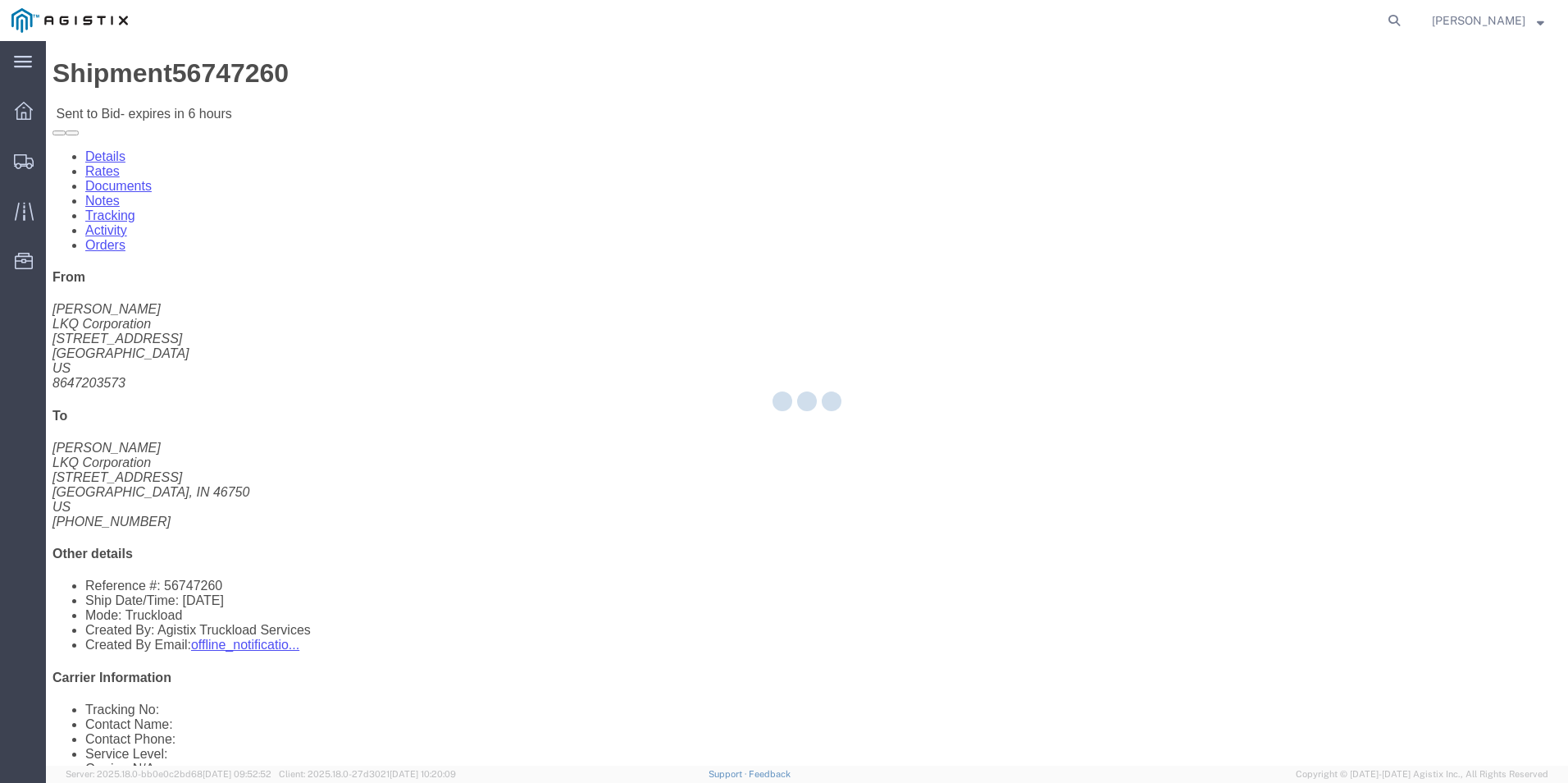
select select "18393"
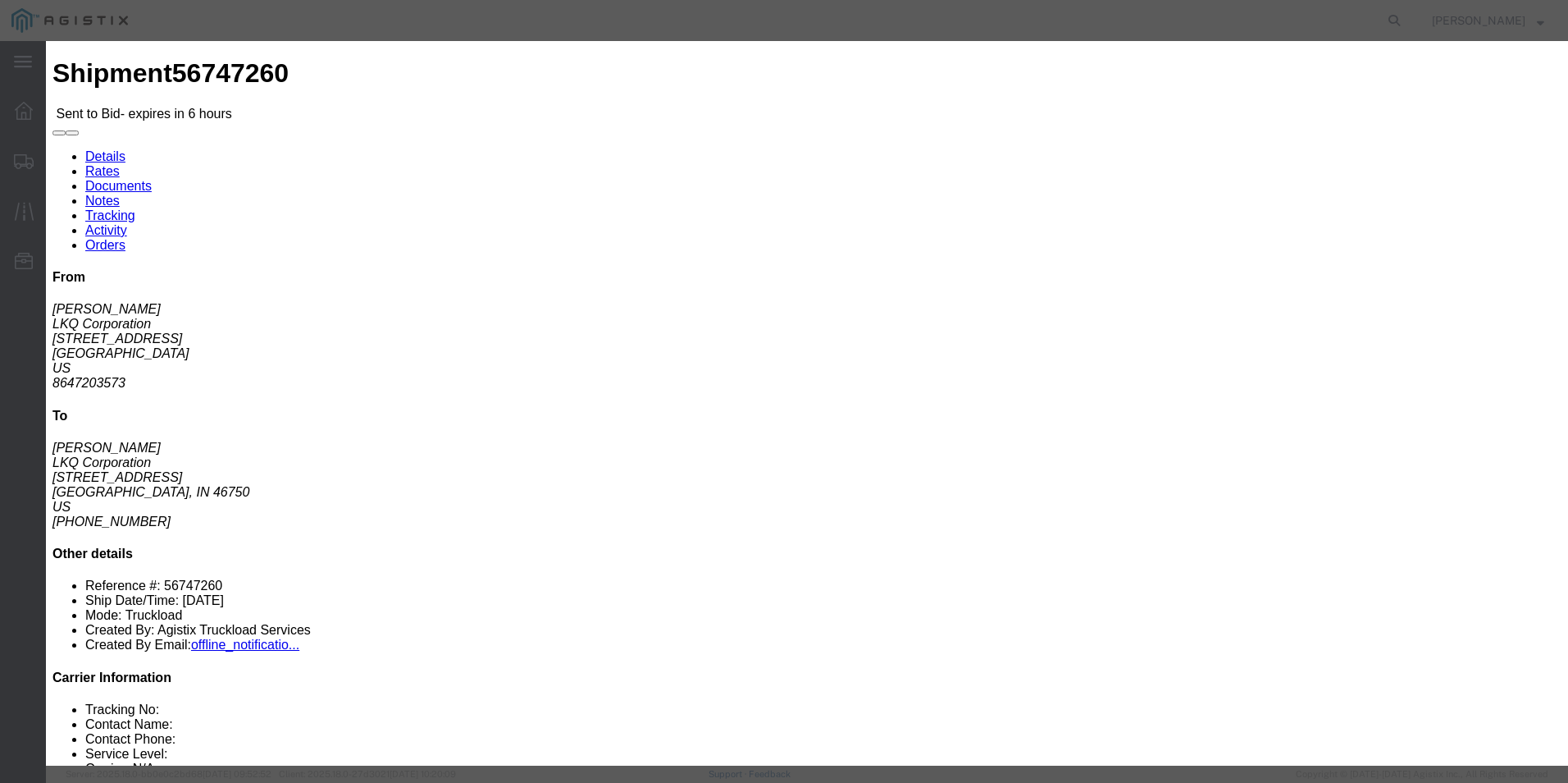
click div "Bid Information Vendor Select ITS Logistics Service Level Select Guaranteed Nex…"
drag, startPoint x: 817, startPoint y: 137, endPoint x: 879, endPoint y: 169, distance: 69.8
click div "Service Level Select Guaranteed Next Day Rail TL Standard 3 - 5 Day"
click select "Select Guaranteed Next Day Rail TL Standard 3 - 5 Day"
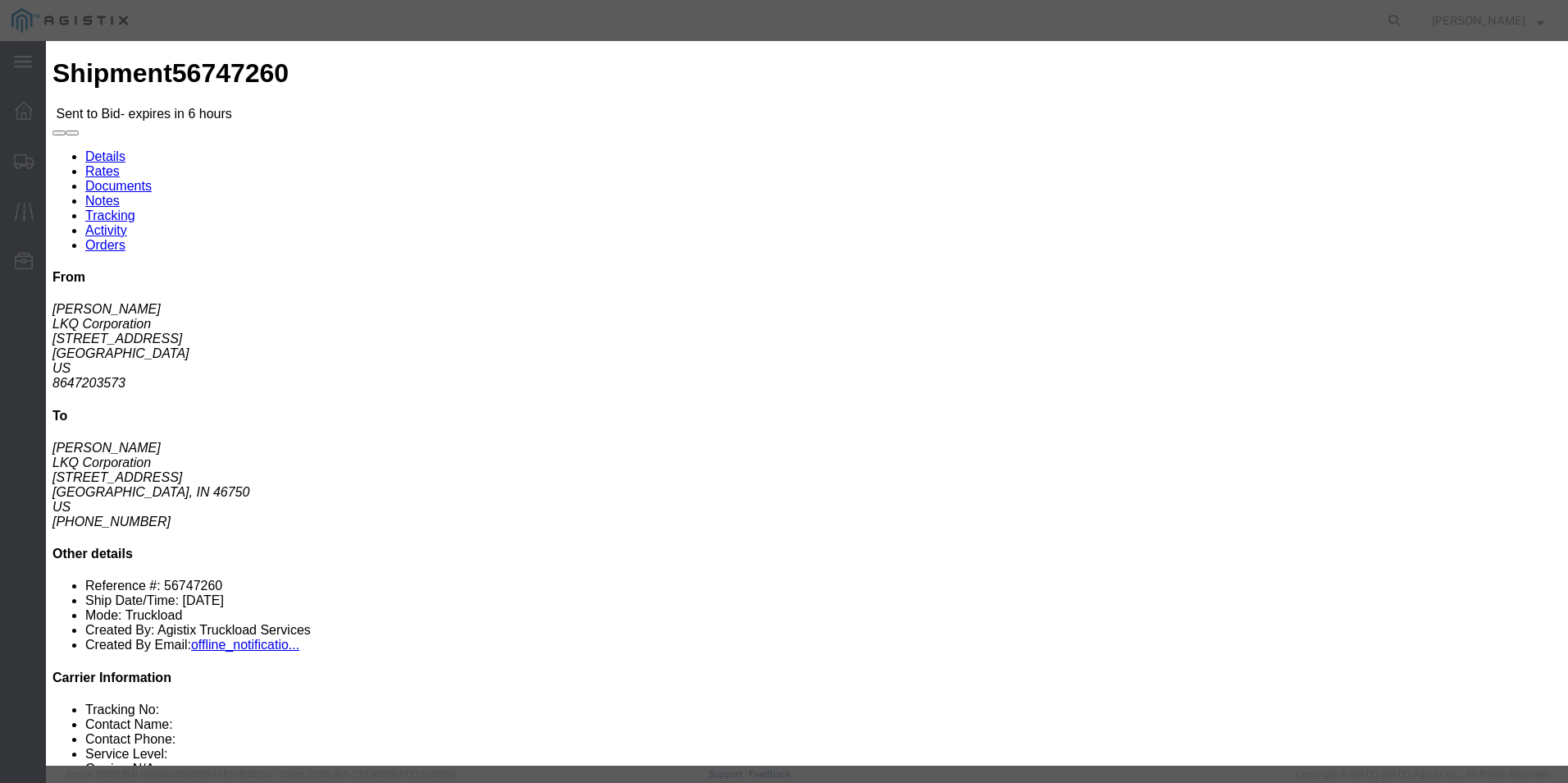
select select "35343"
click select "Select Guaranteed Next Day Rail TL Standard 3 - 5 Day"
click select "Select Air Less than Truckload Multi-Leg Ocean Freight Rail Small Parcel Truckl…"
select select "TL"
click select "Select Air Less than Truckload Multi-Leg Ocean Freight Rail Small Parcel Truckl…"
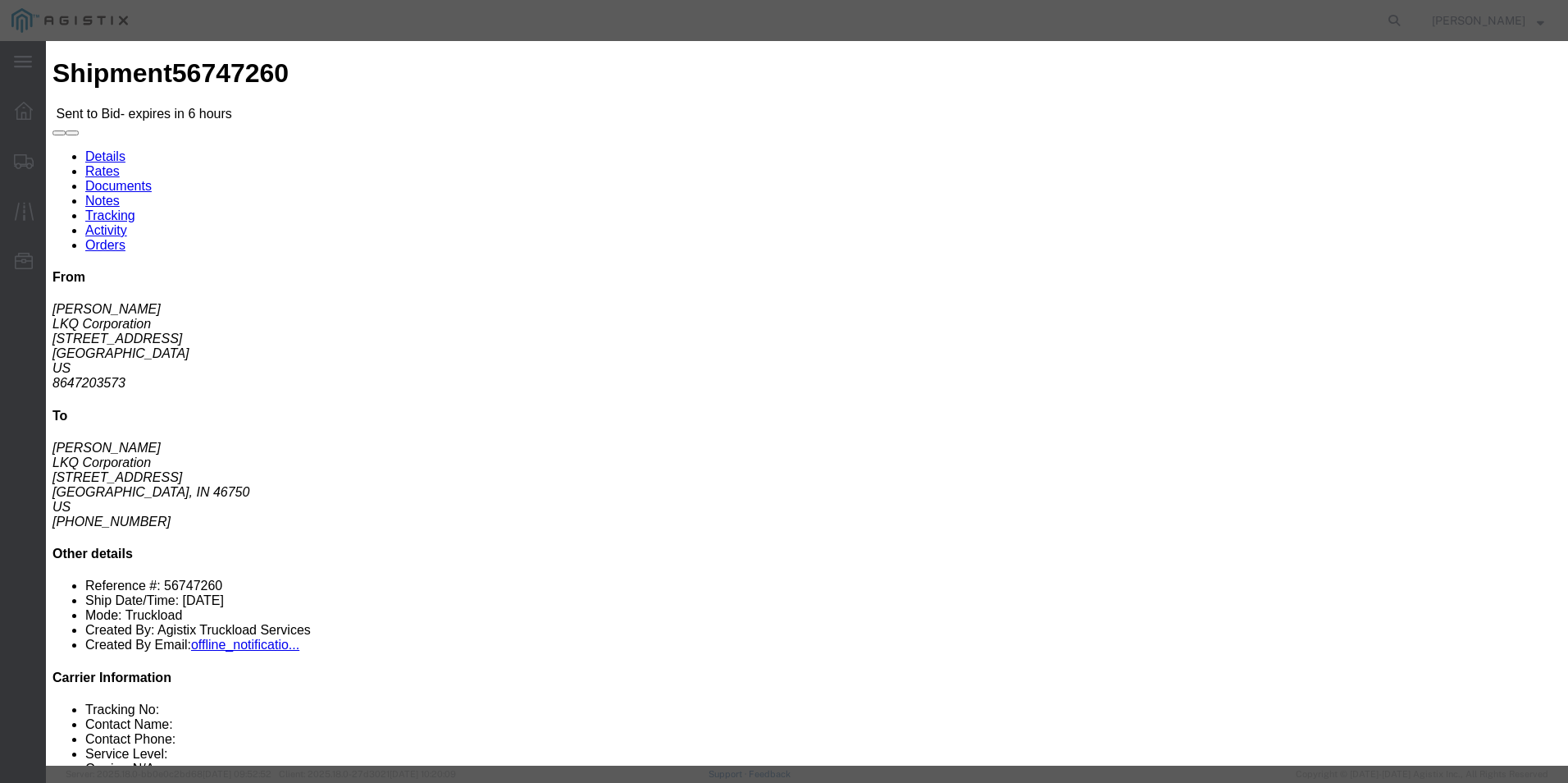
click input "text"
type input "ITS BID"
click input "number"
type input "1637"
click button "Submit"
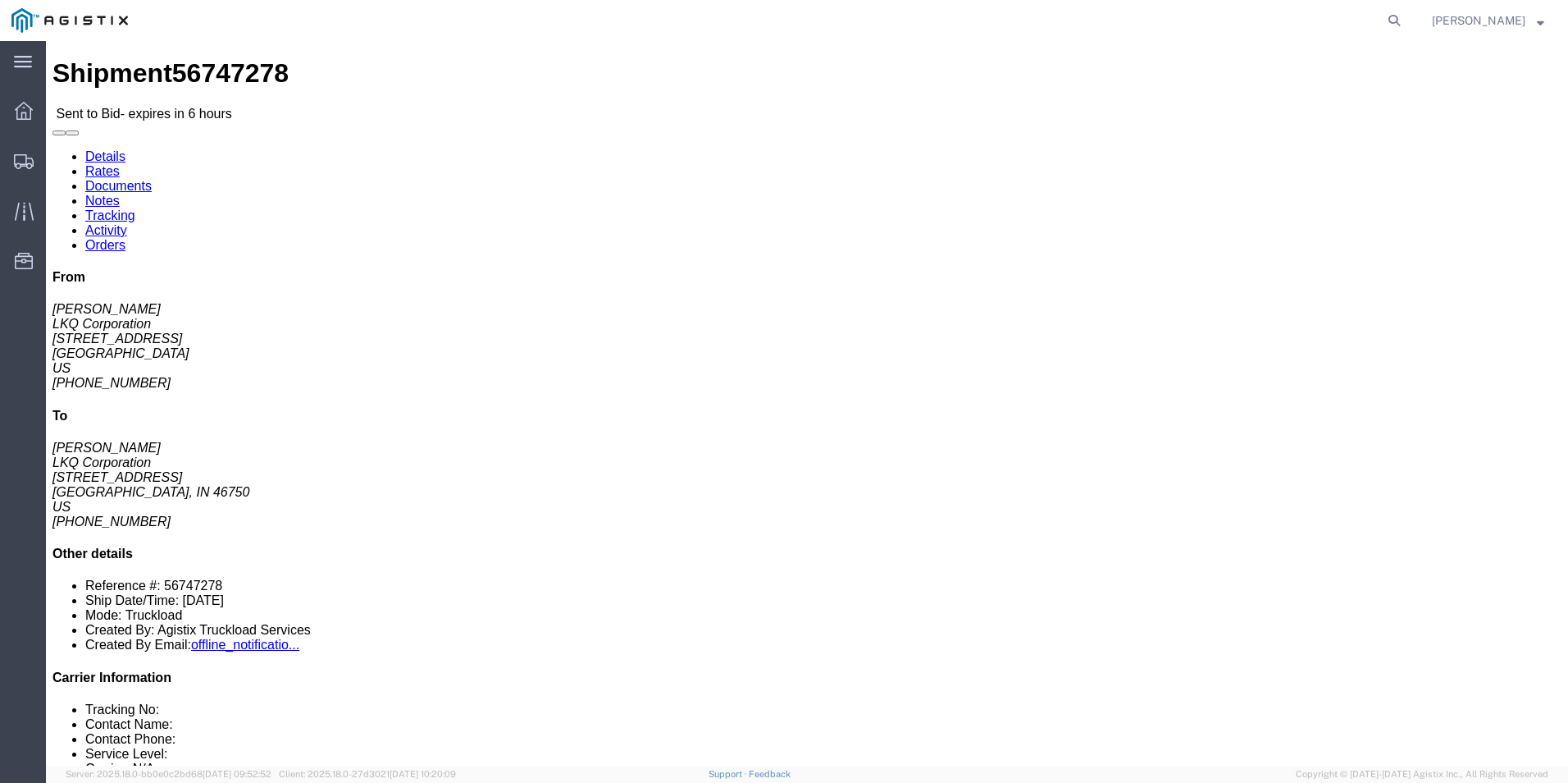
click link "Enter / Modify Bid"
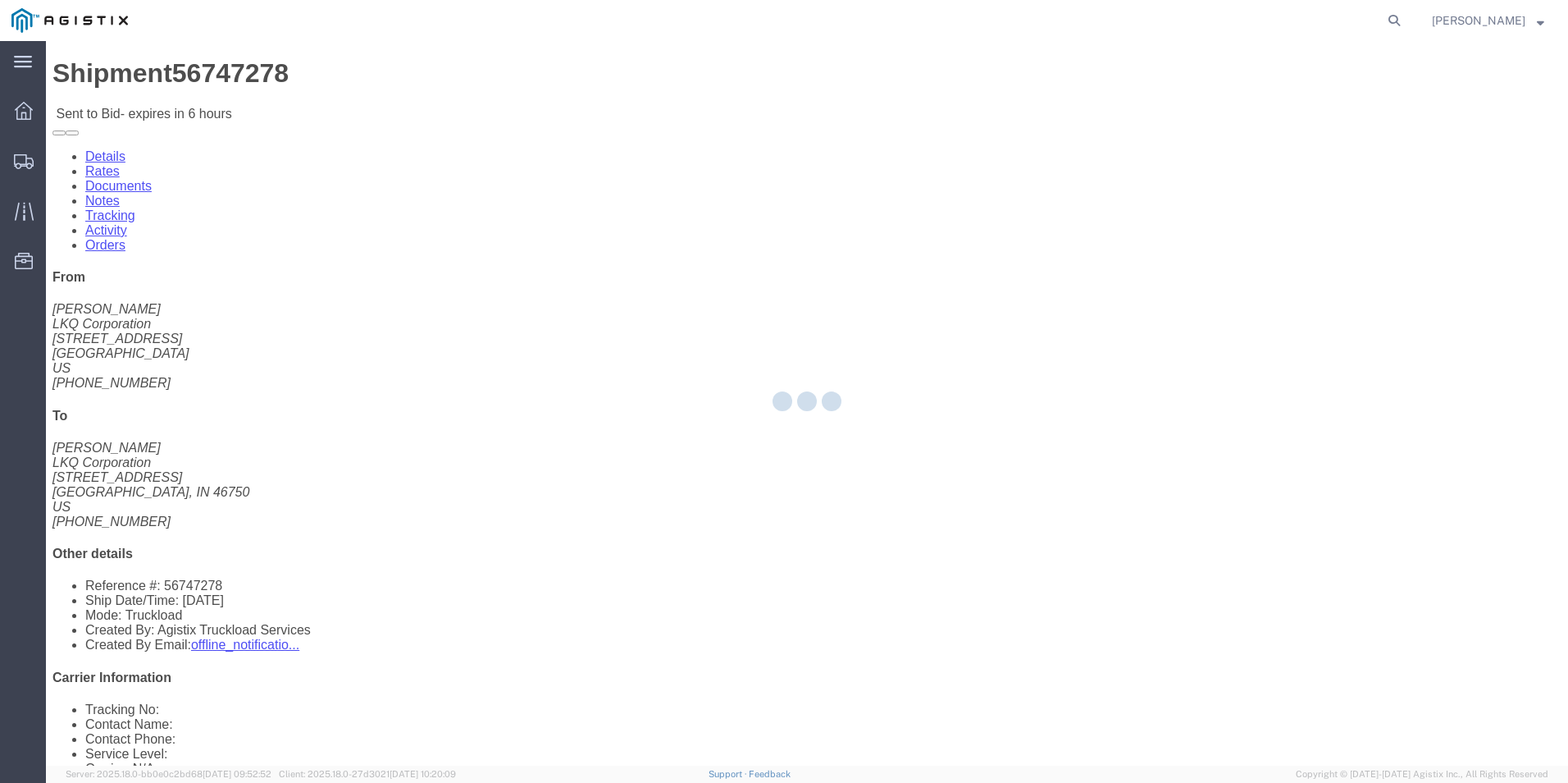
select select "18393"
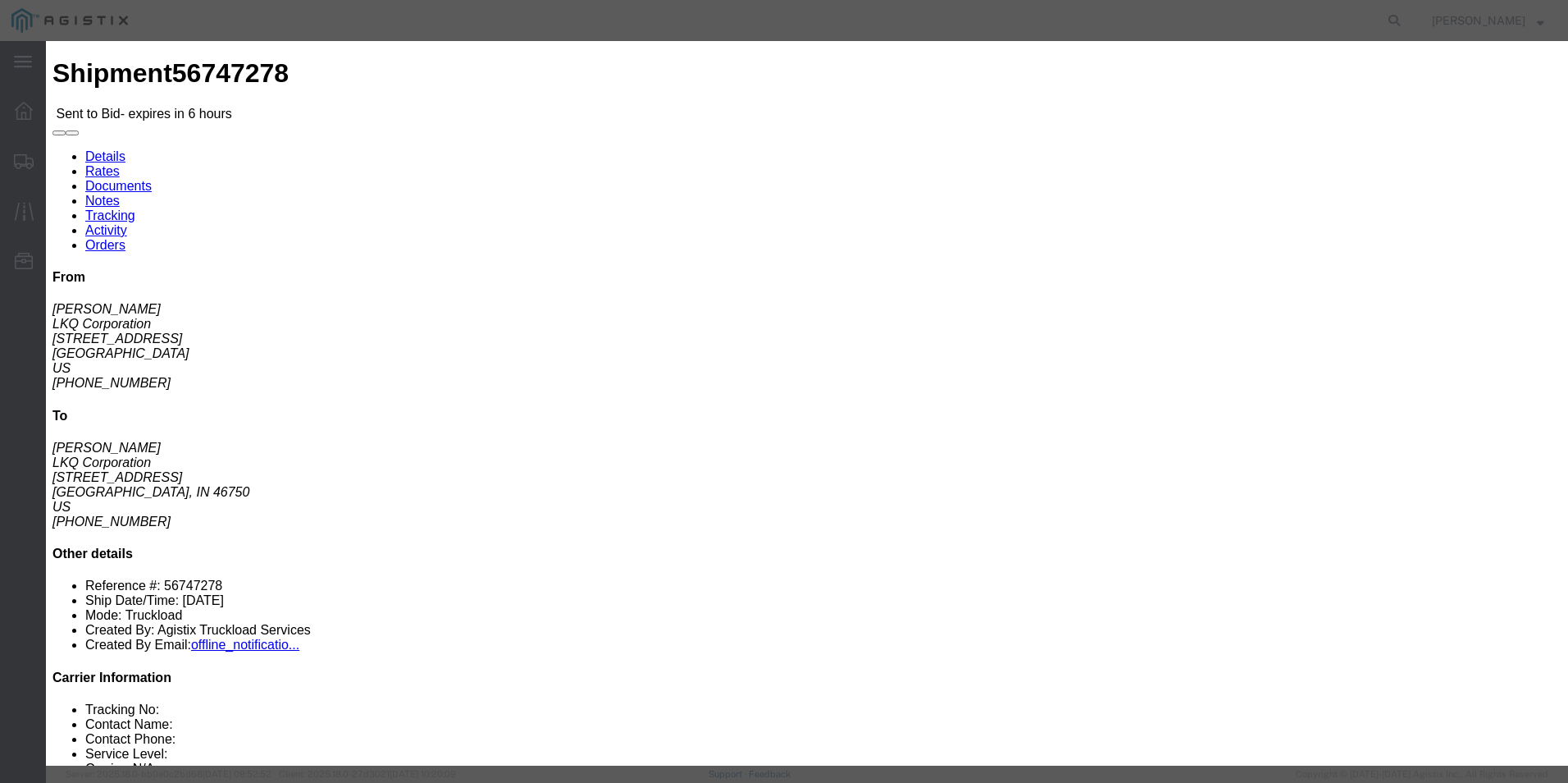
click select "Select Air Less than Truckload Multi-Leg Ocean Freight Rail Small Parcel Truckl…"
select select "TL"
click select "Select Air Less than Truckload Multi-Leg Ocean Freight Rail Small Parcel Truckl…"
click select "Select Guaranteed Next Day Rail TL Standard 3 - 5 Day"
select select "35343"
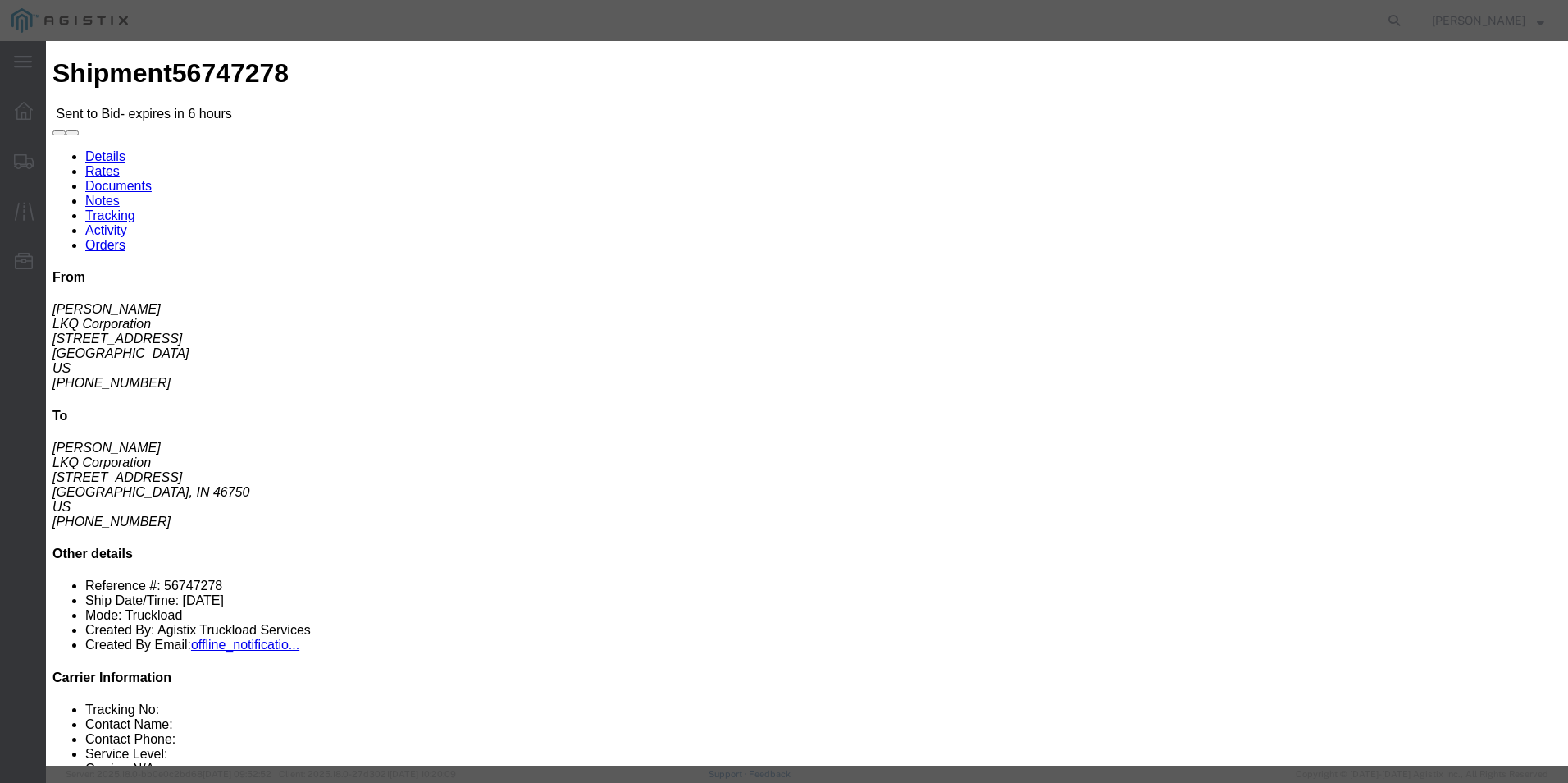
click select "Select Guaranteed Next Day Rail TL Standard 3 - 5 Day"
click div "Bid Name"
click input "text"
type input "ITS BID"
click input "number"
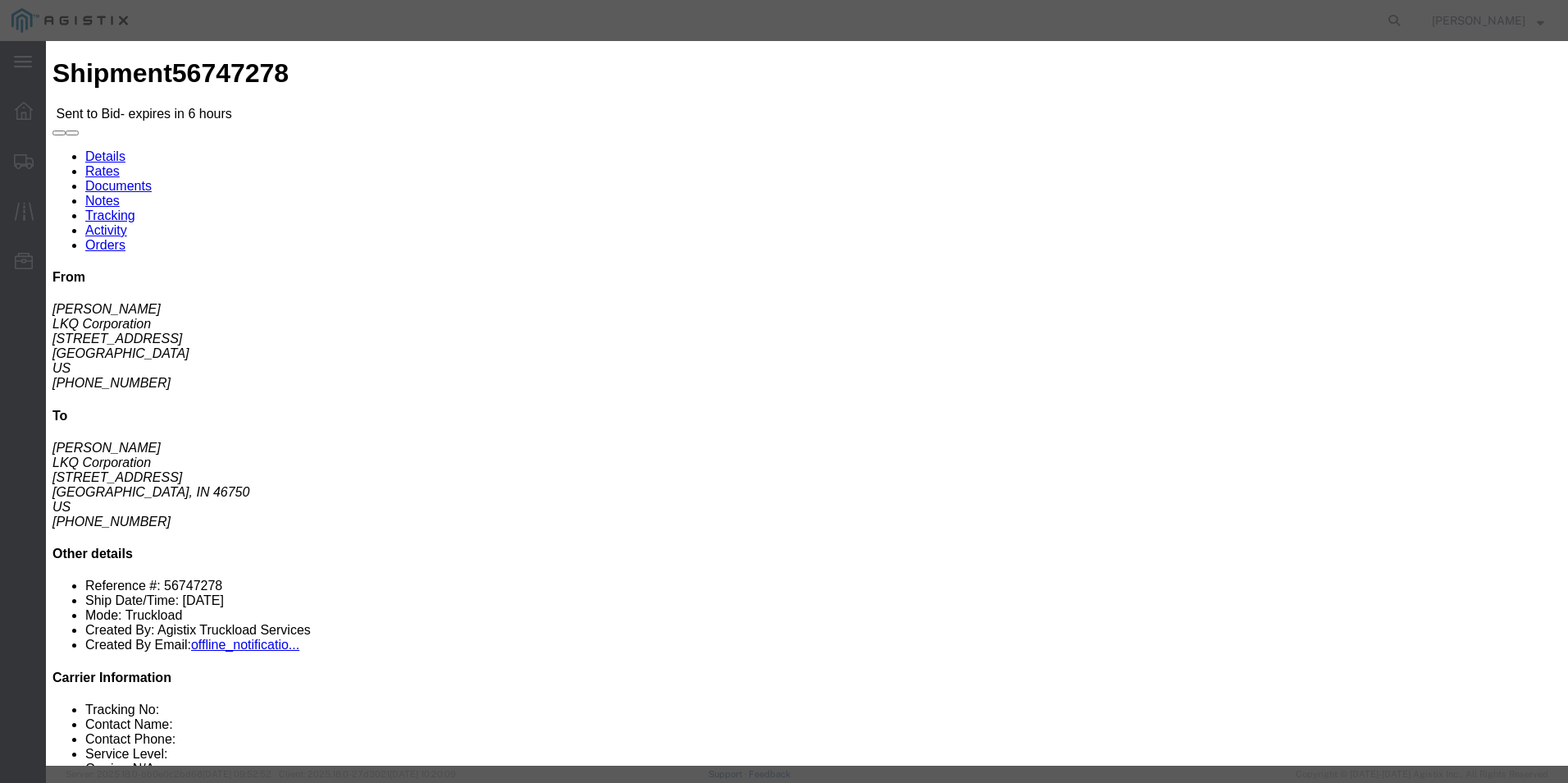
type input "1637"
click button "Submit"
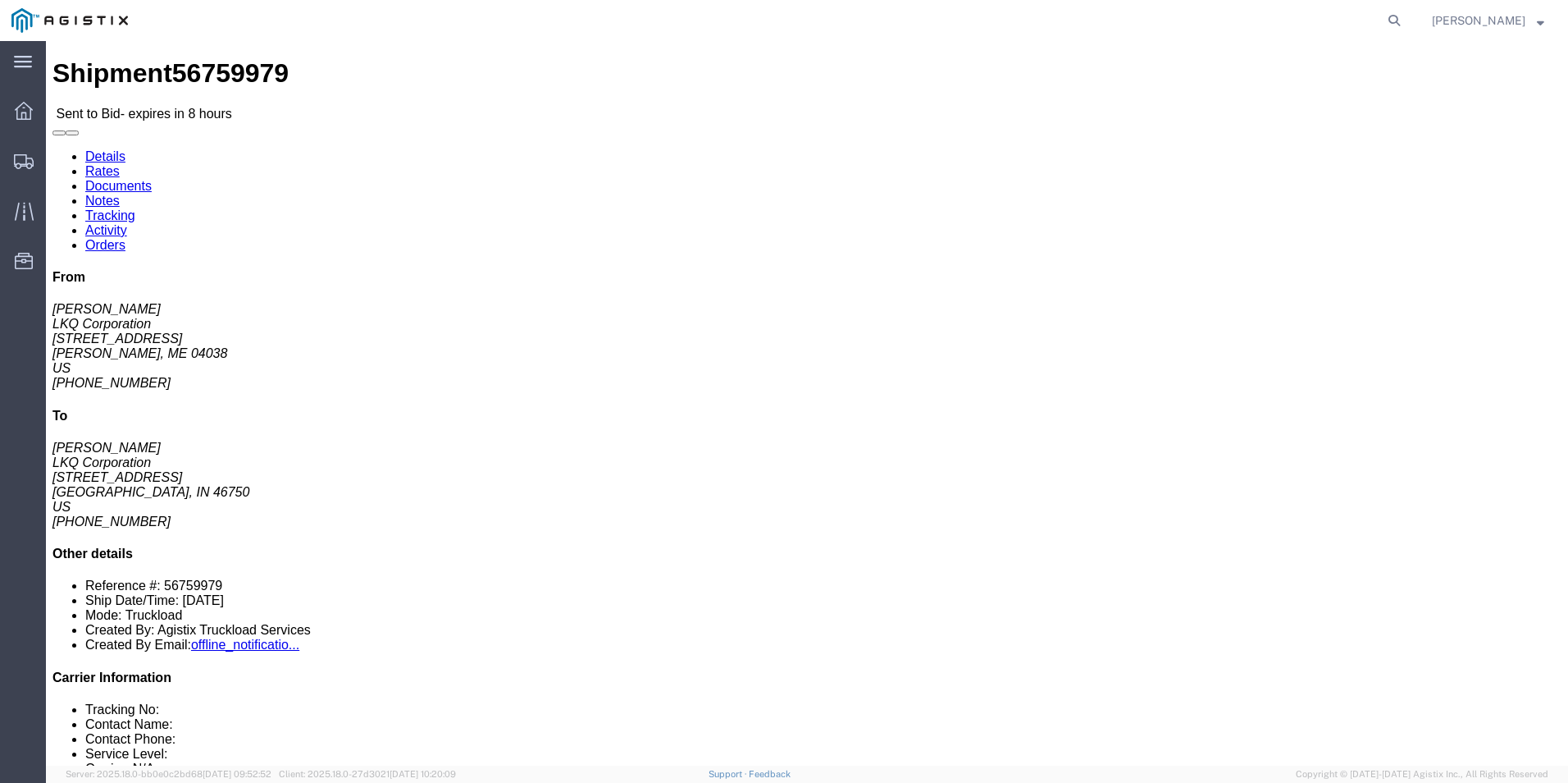
click div "Leg 1 - Truckload Vehicle 1: Standard Dry Van (53 Feet) Number of trucks: 1"
click h4 "Routing & Vehicle Information"
click div "48 Pallet(s) Standard (Not Stackable) Total weight: 42000.00 LBS Carton count: …"
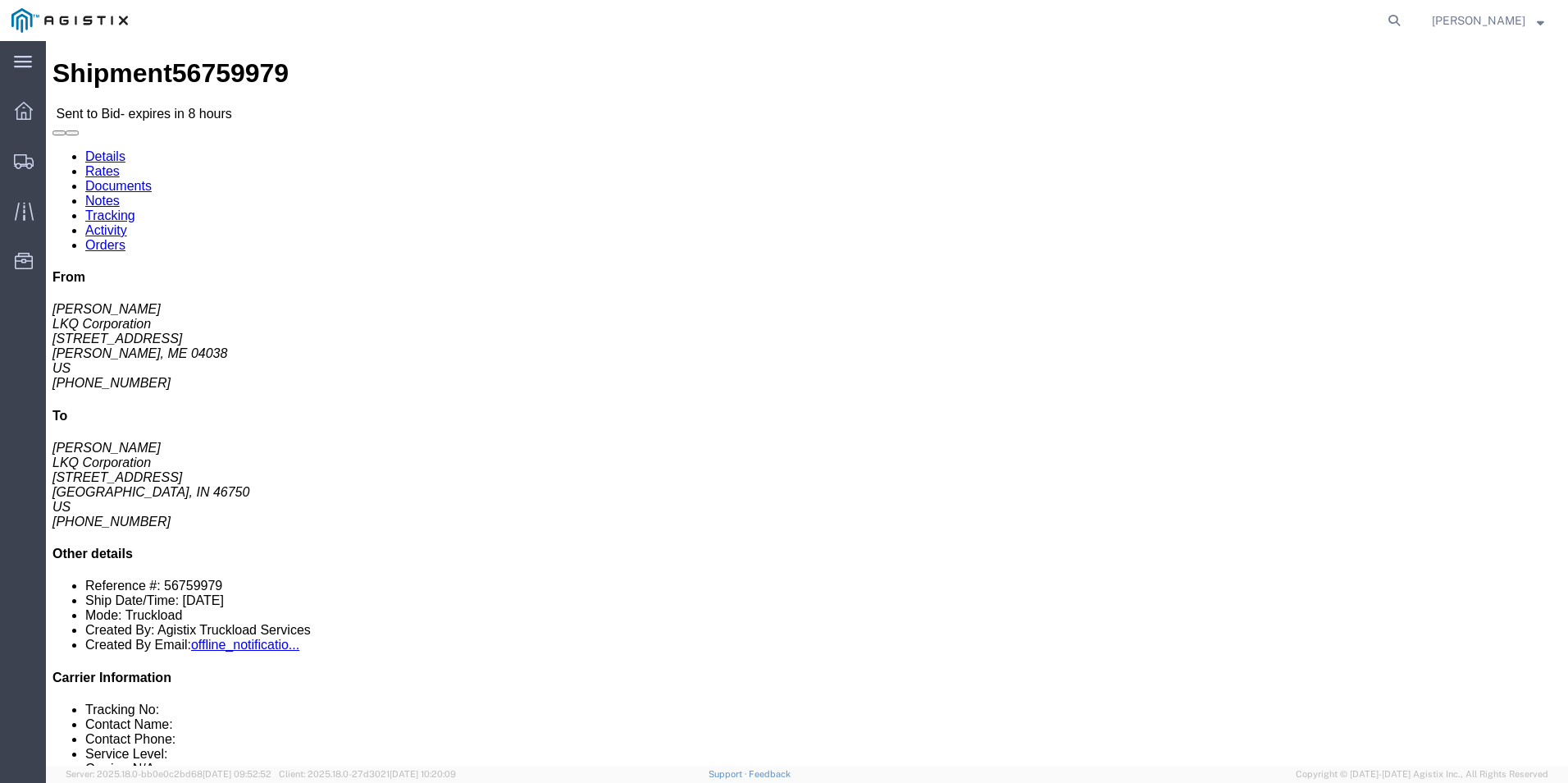
click link "Enter / Modify Bid"
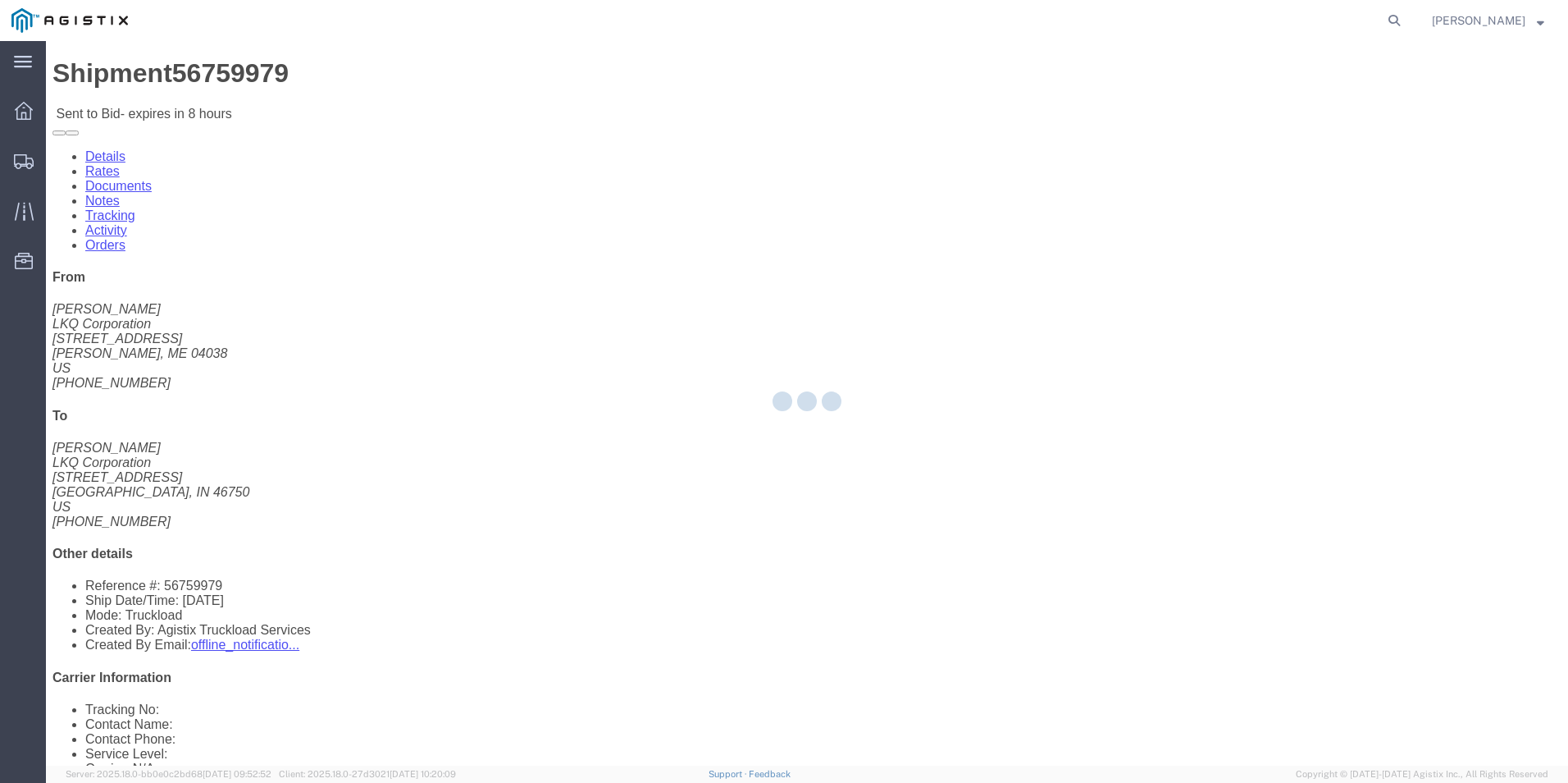
select select "18393"
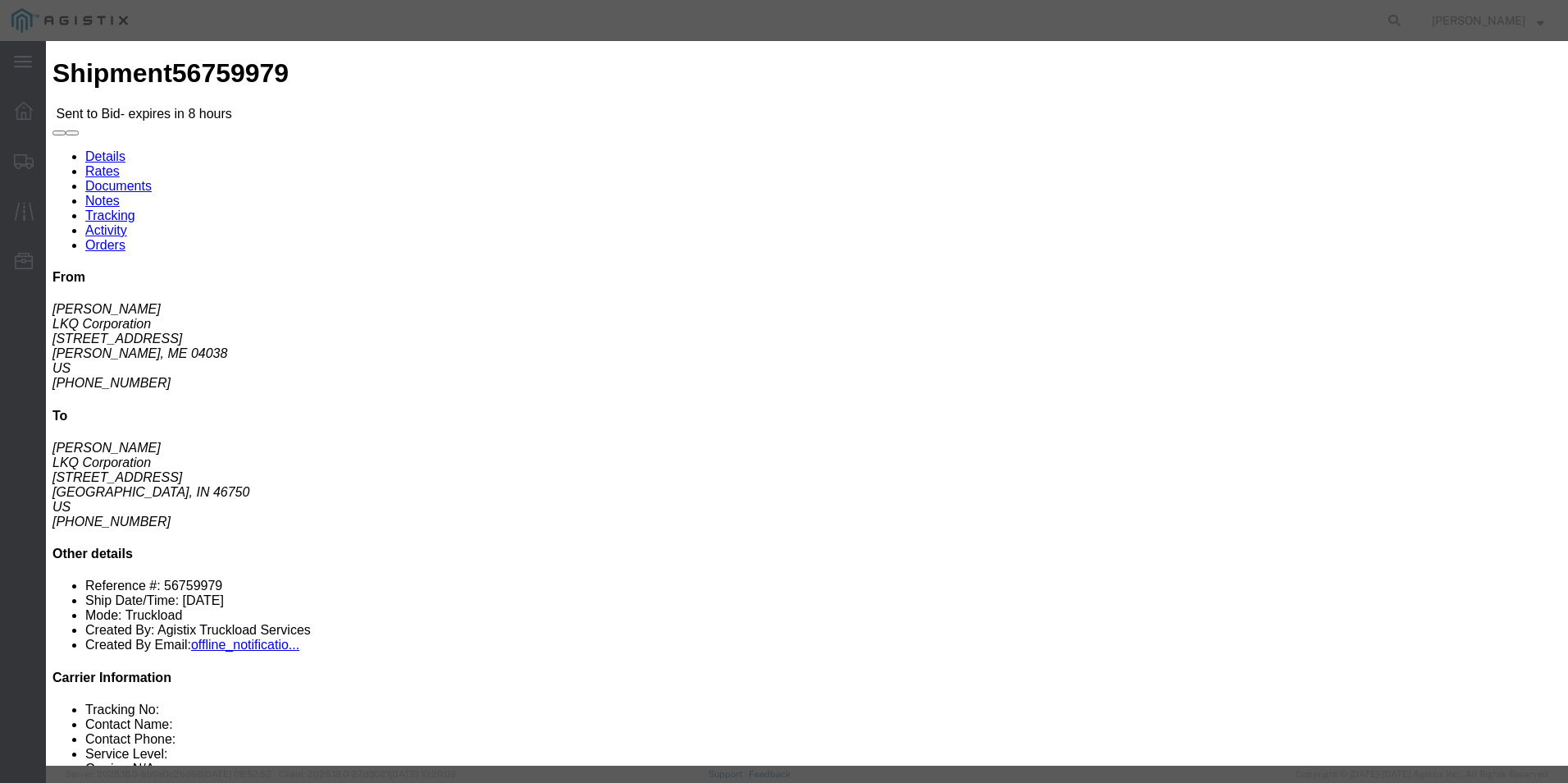
click select "Select Guaranteed Next Day Rail TL Standard 3 - 5 Day"
select select "35343"
click select "Select Guaranteed Next Day Rail TL Standard 3 - 5 Day"
click input "text"
type input "ITS BID"
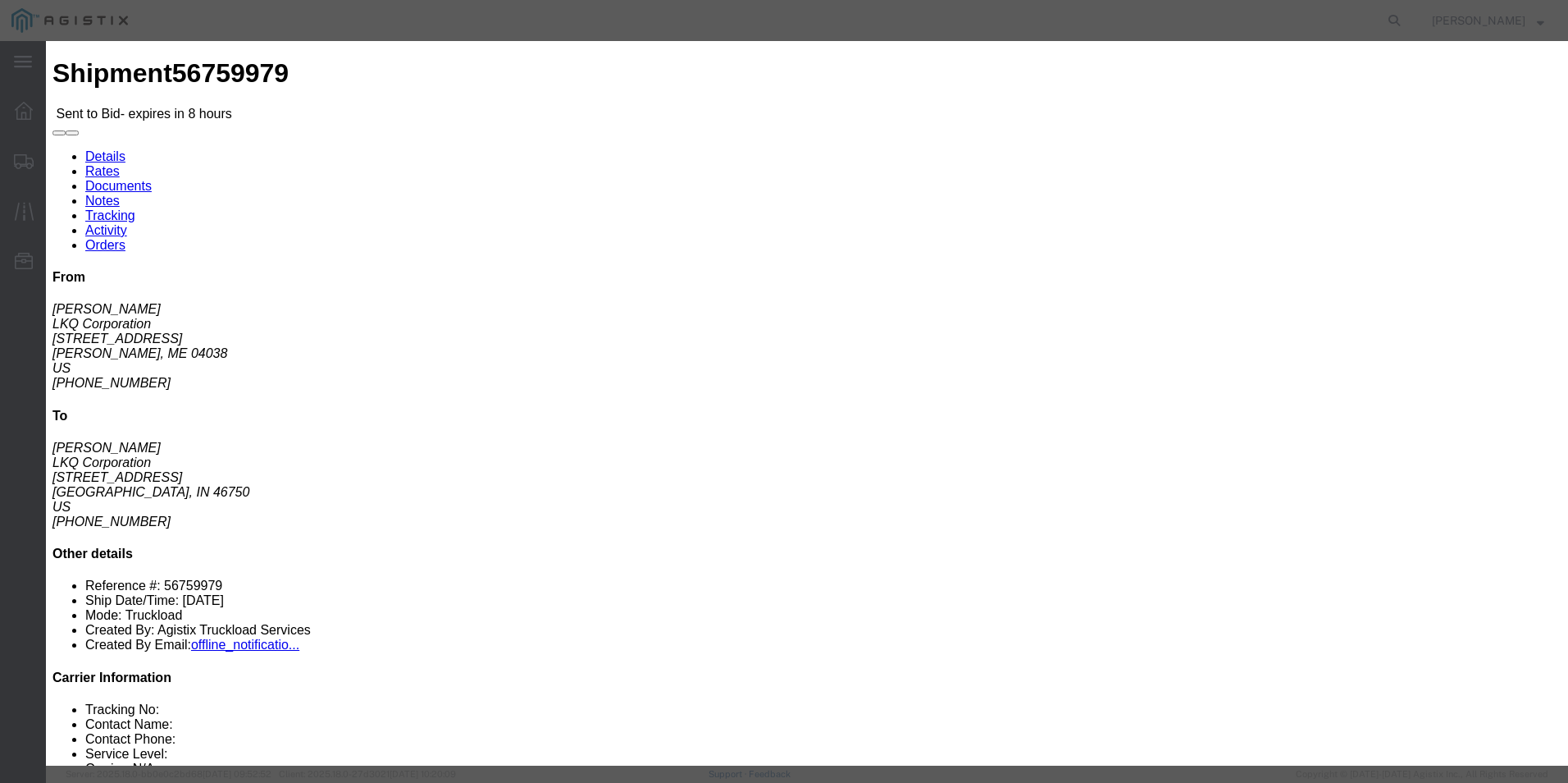
click select "Select Air Less than Truckload Multi-Leg Ocean Freight Rail Small Parcel Truckl…"
select select "TL"
click select "Select Air Less than Truckload Multi-Leg Ocean Freight Rail Small Parcel Truckl…"
click input "number"
type input "1817"
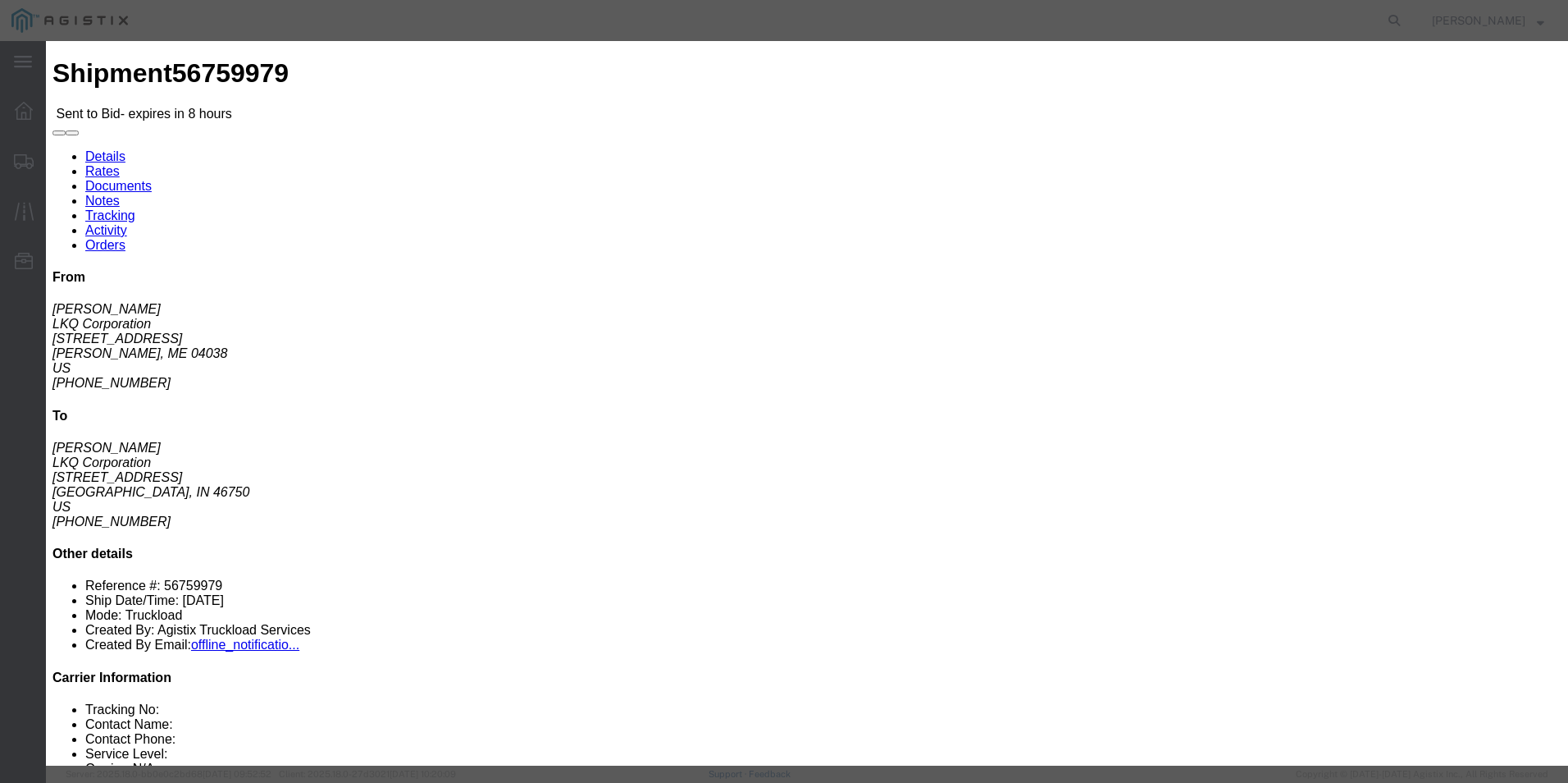
click button "Submit"
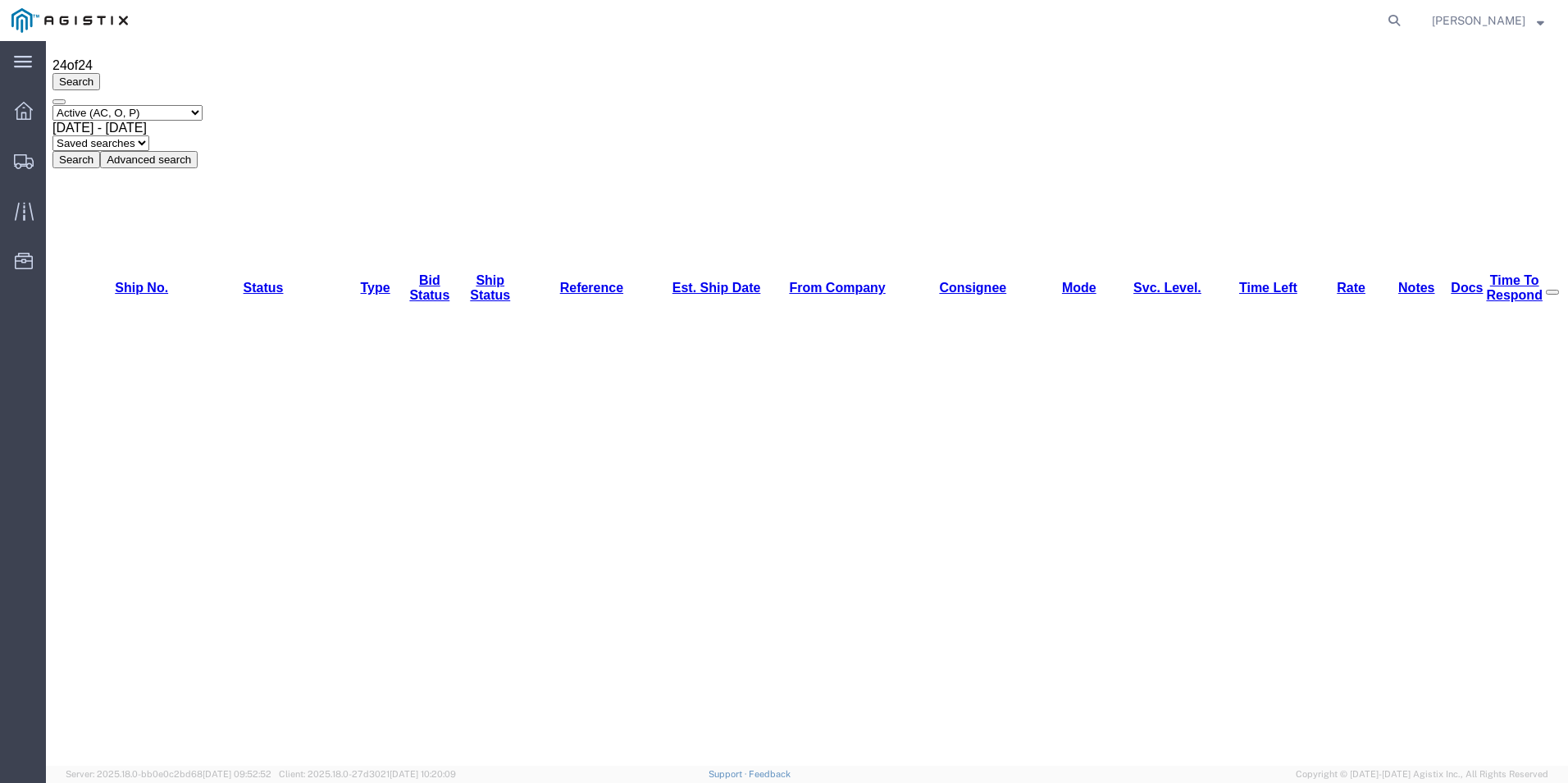
scroll to position [74, 0]
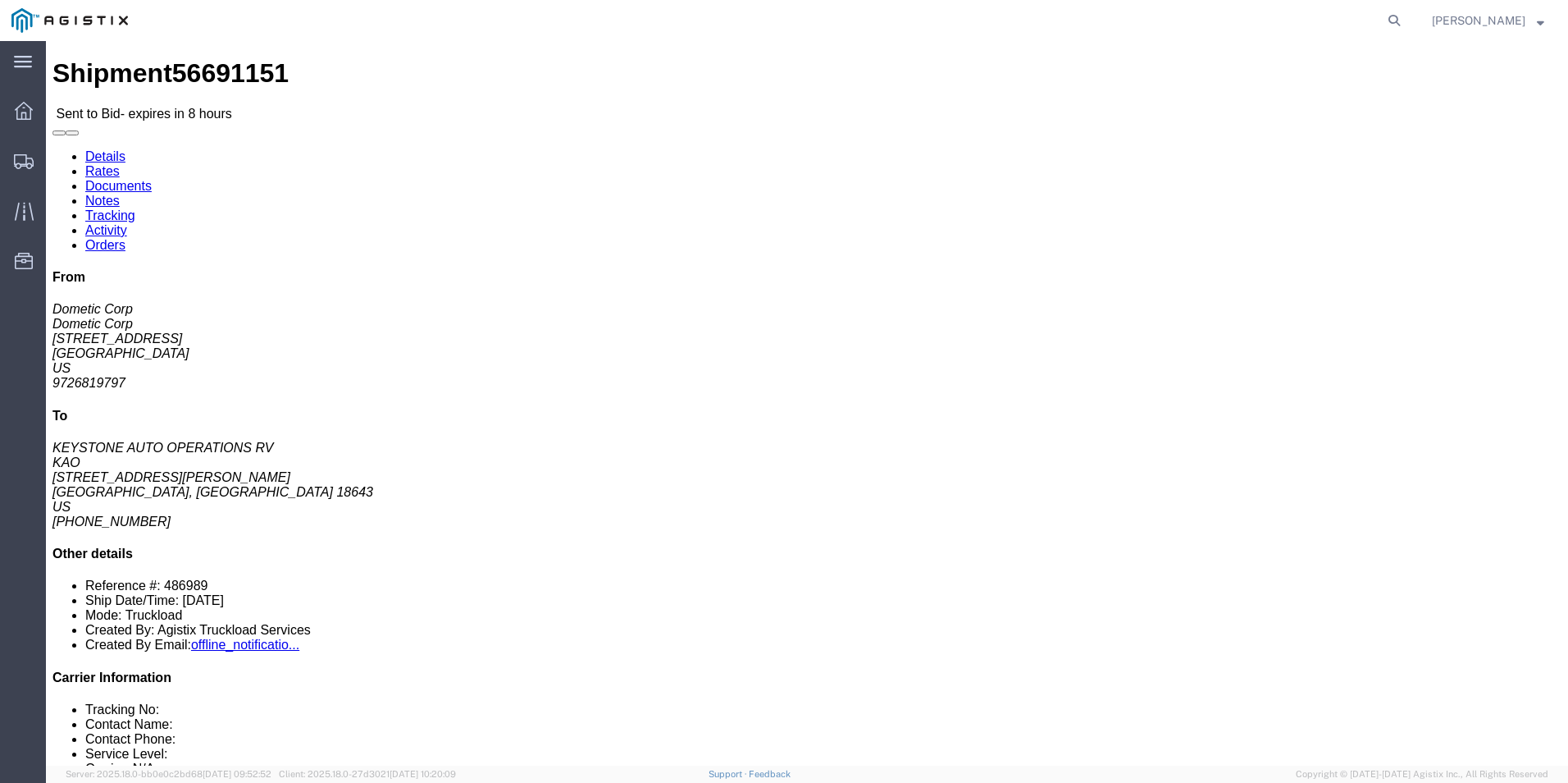
click link "Enter / Modify Bid"
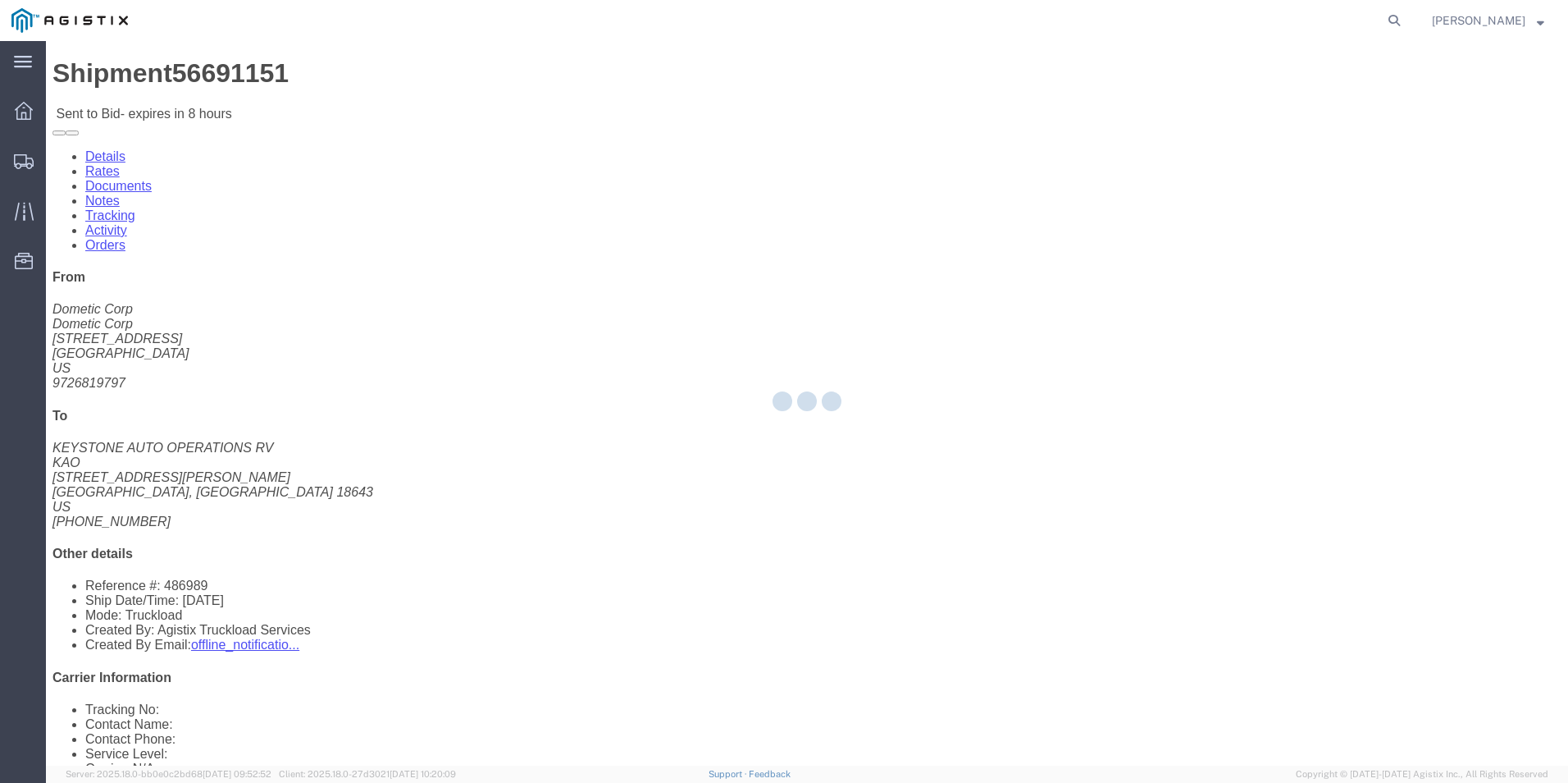
select select "18393"
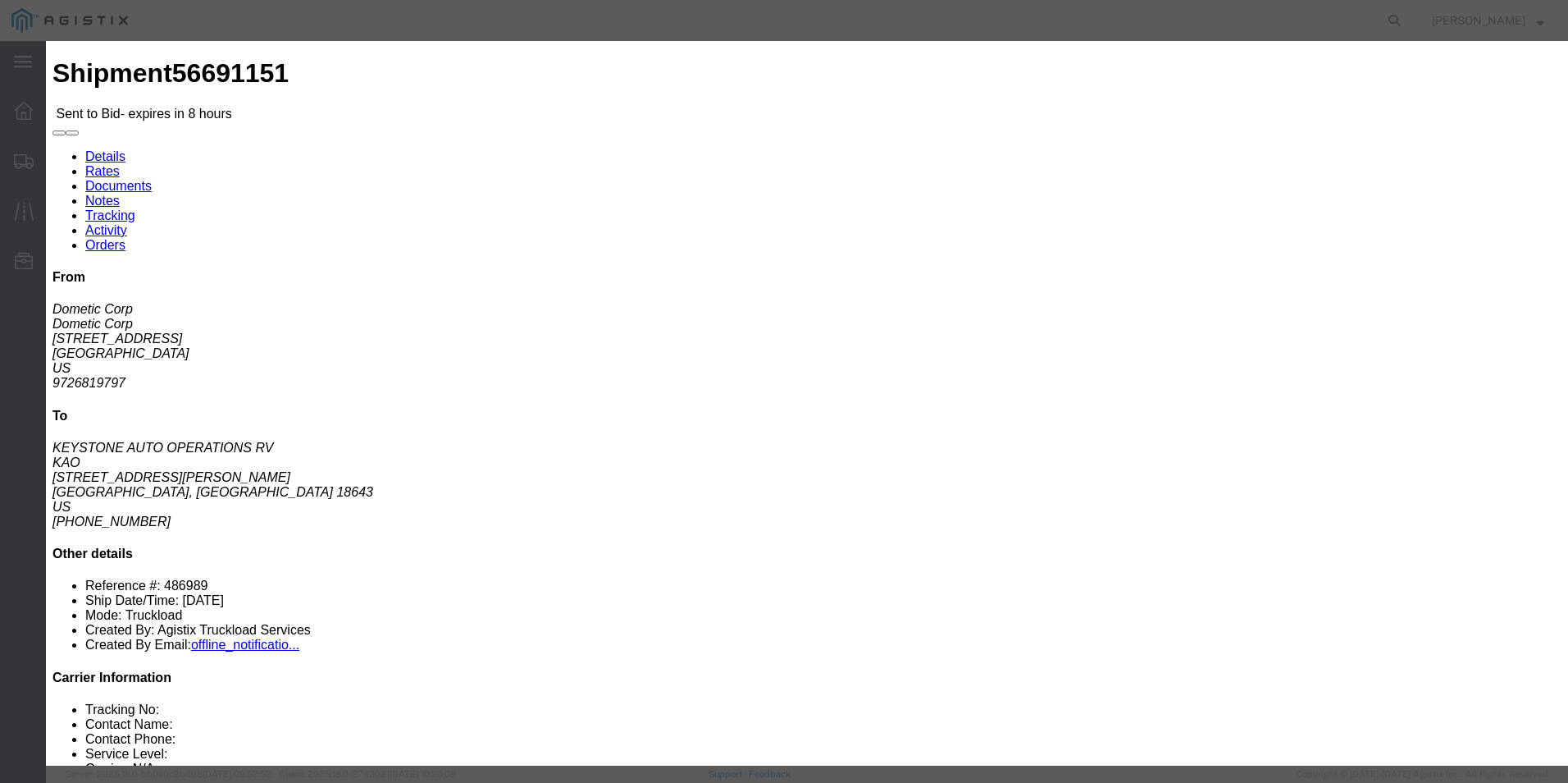
click select "Select Guaranteed Next Day Rail TL Standard 3 - 5 Day"
select select "35343"
click select "Select Guaranteed Next Day Rail TL Standard 3 - 5 Day"
click input "text"
type input "ITS BID"
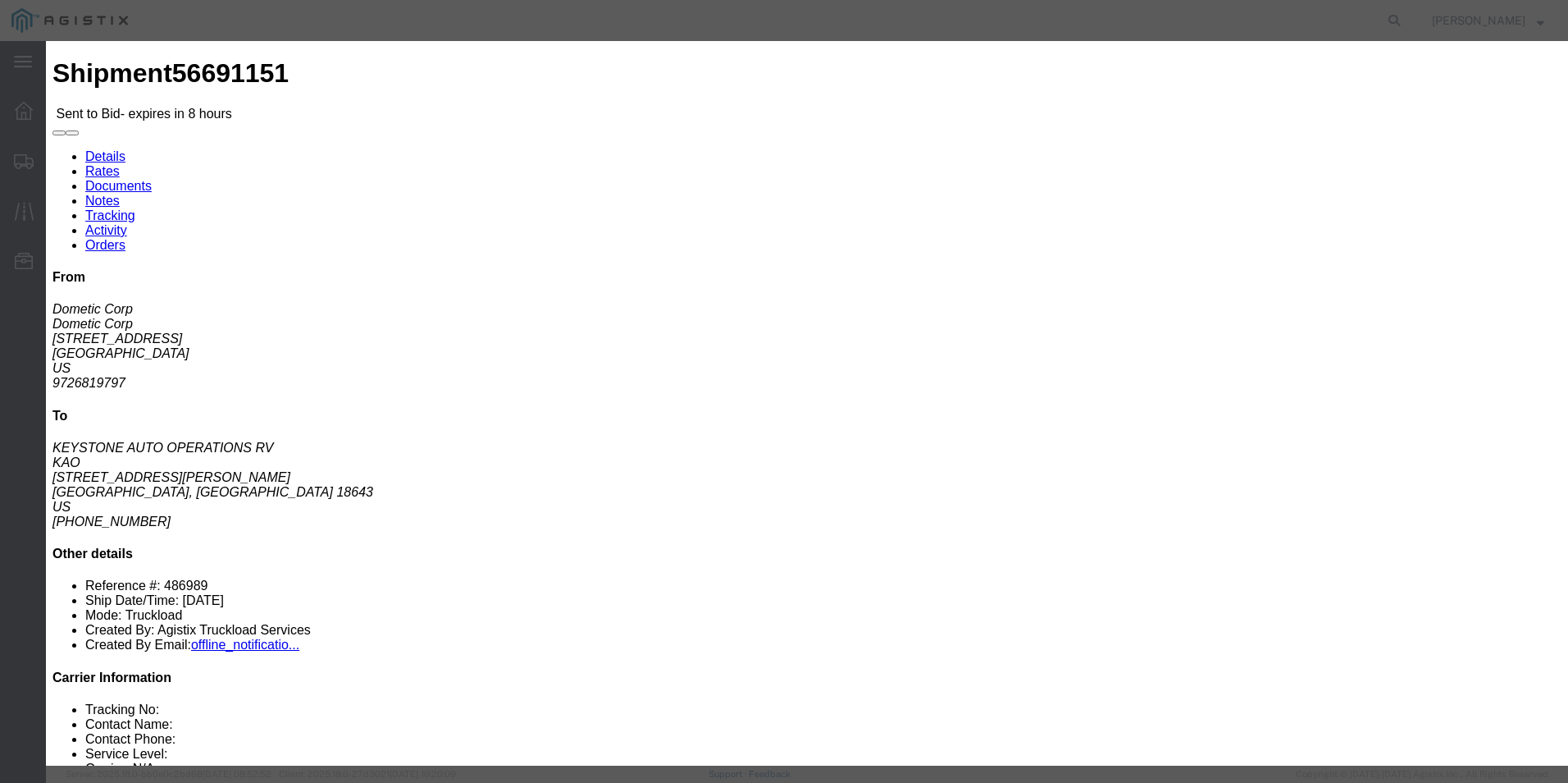
click select "Select Air Less than Truckload Multi-Leg Ocean Freight Rail Small Parcel Truckl…"
select select "TL"
click select "Select Air Less than Truckload Multi-Leg Ocean Freight Rail Small Parcel Truckl…"
click input "number"
type input "3072"
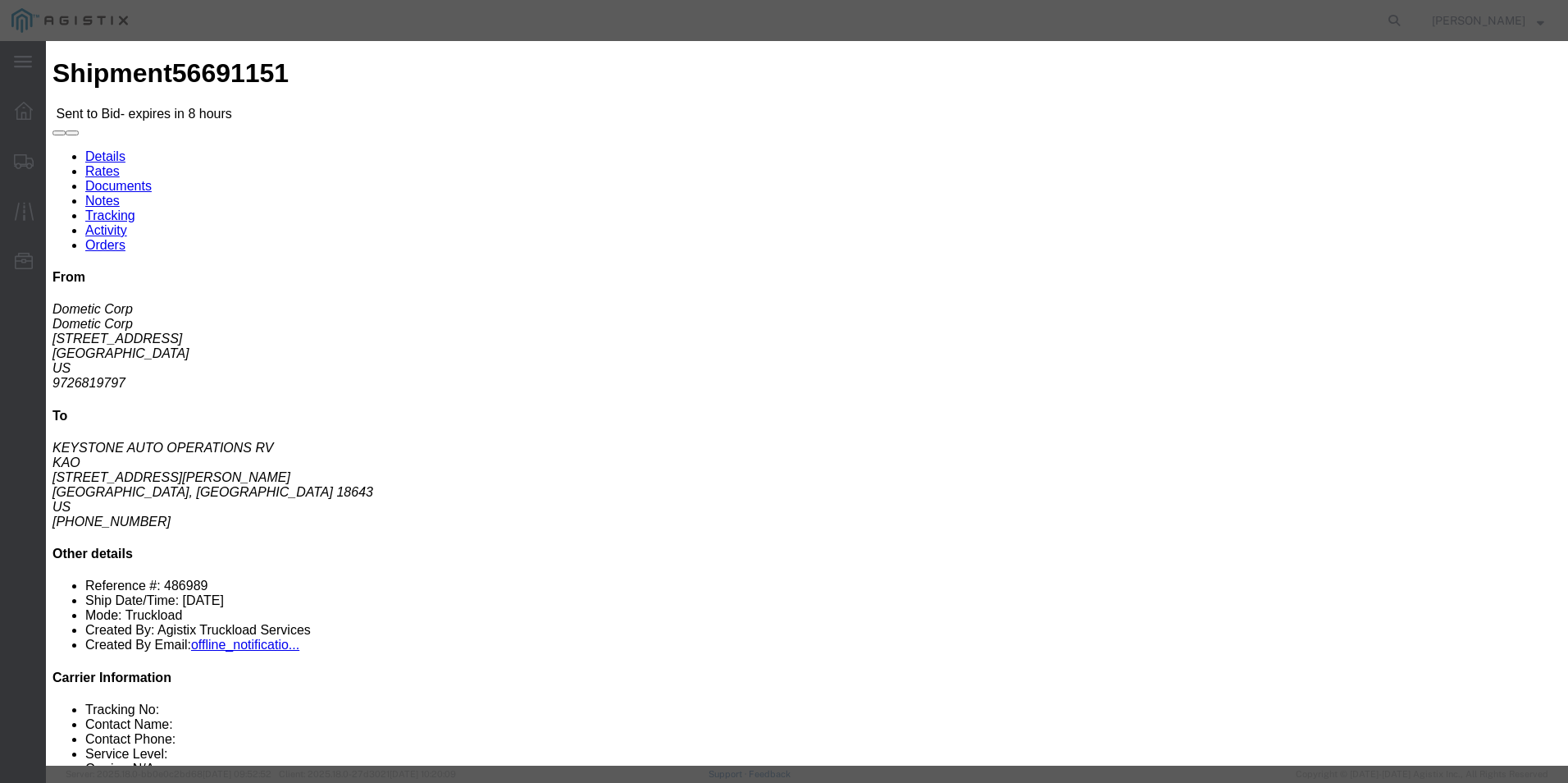
click button "Submit"
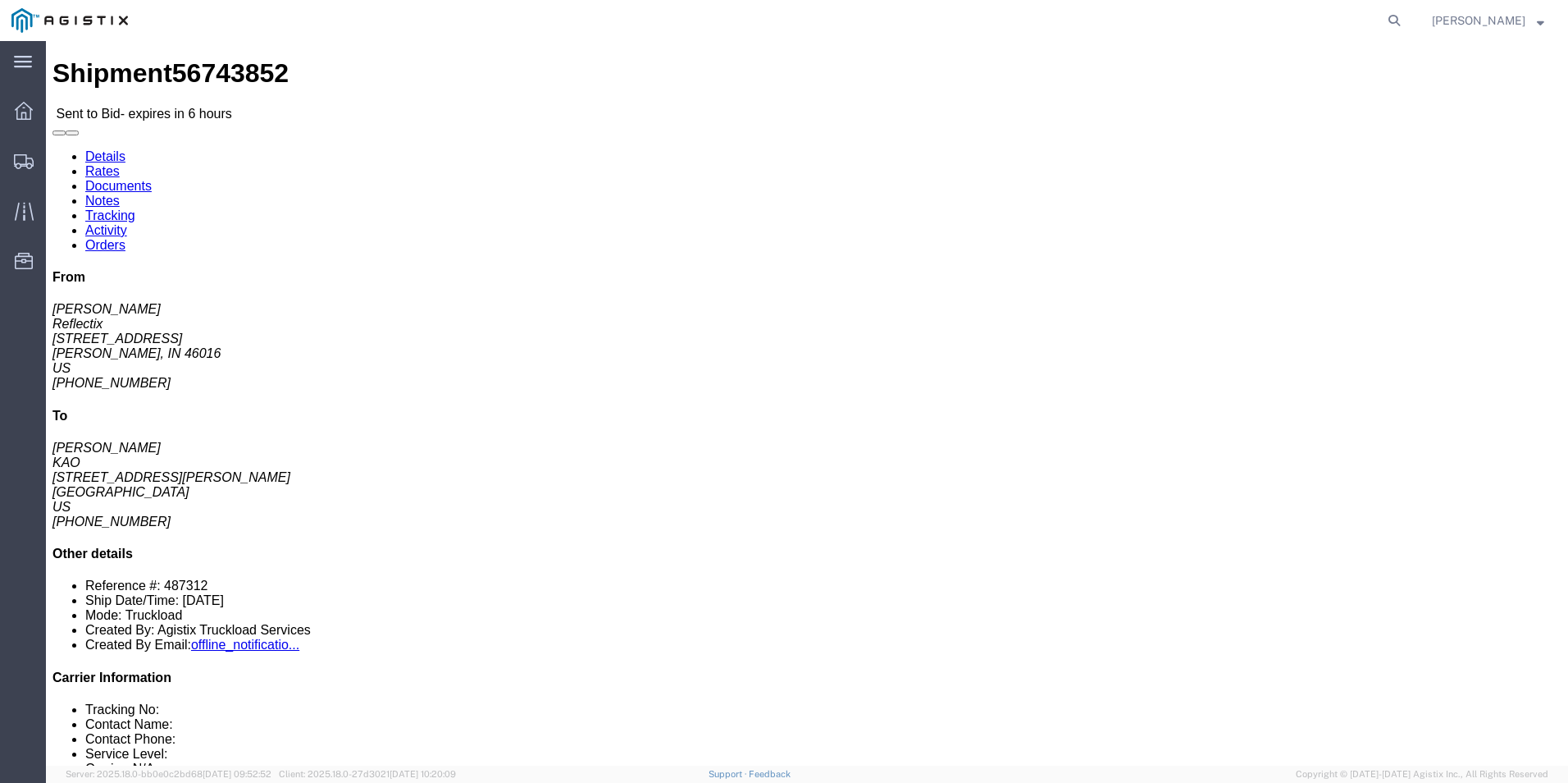
click link "Enter / Modify Bid"
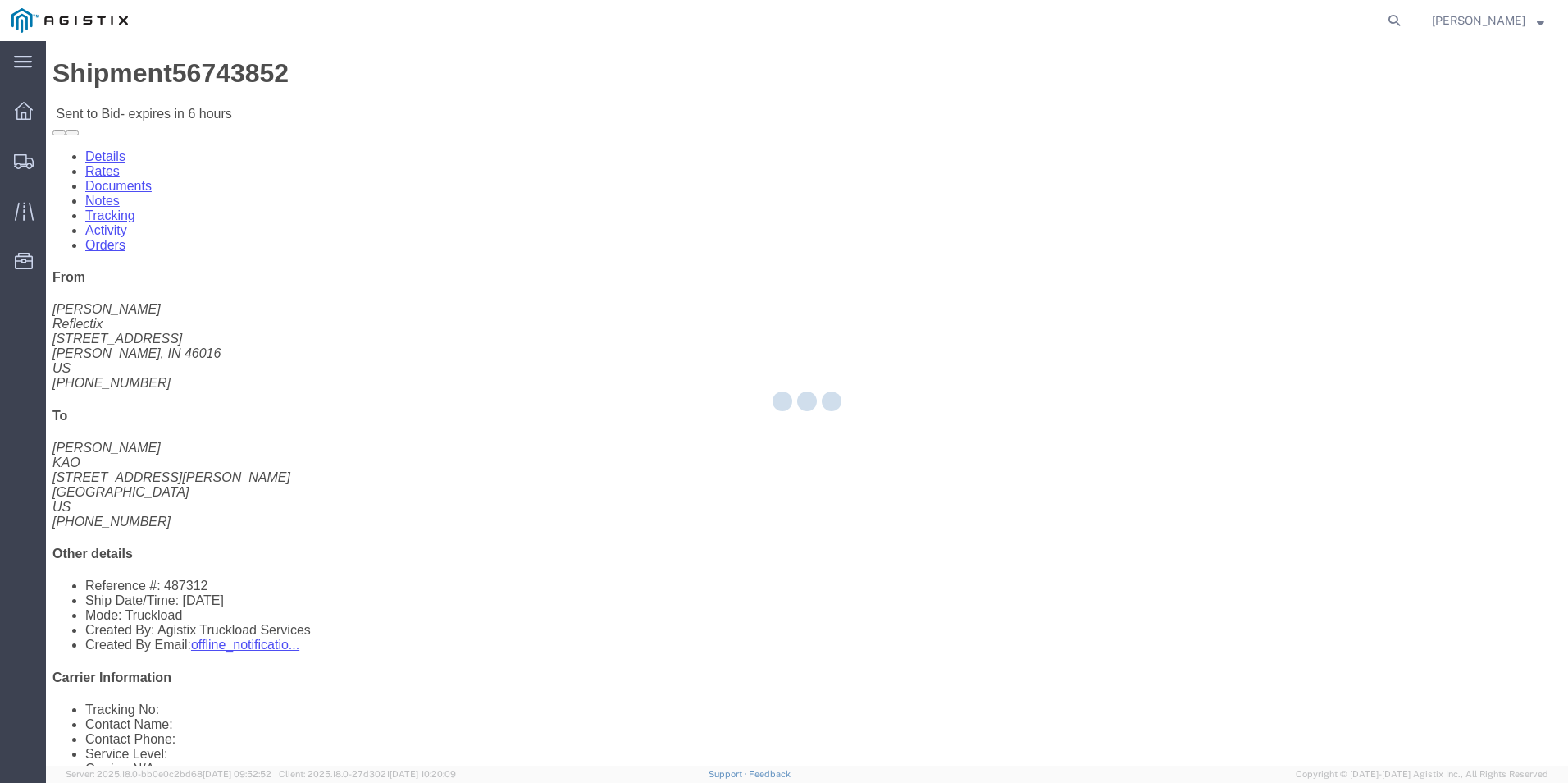
select select "18393"
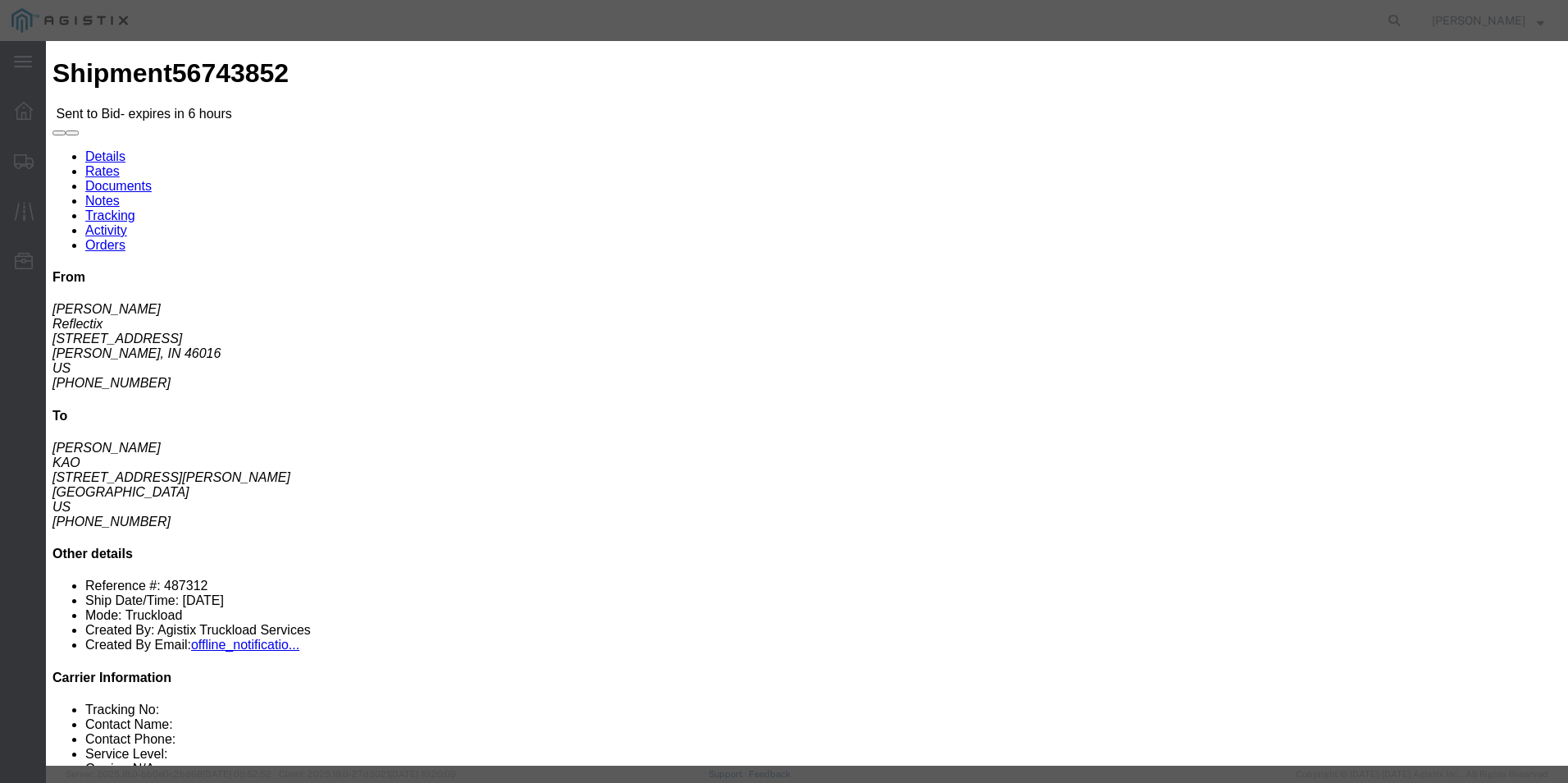
click select "Select Guaranteed Next Day Rail TL Standard 3 - 5 Day"
click button "button"
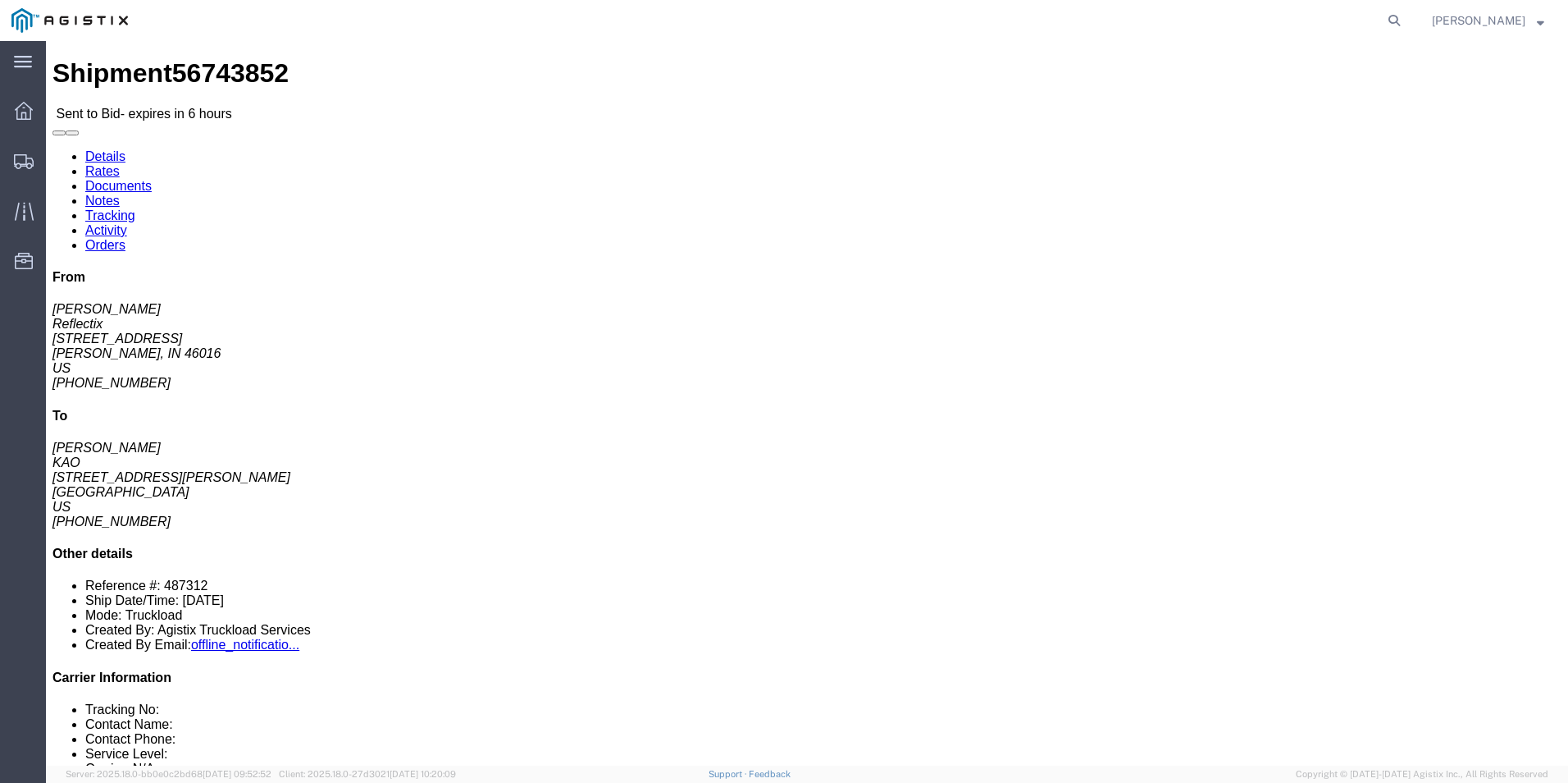
click link "Enter / Modify Bid"
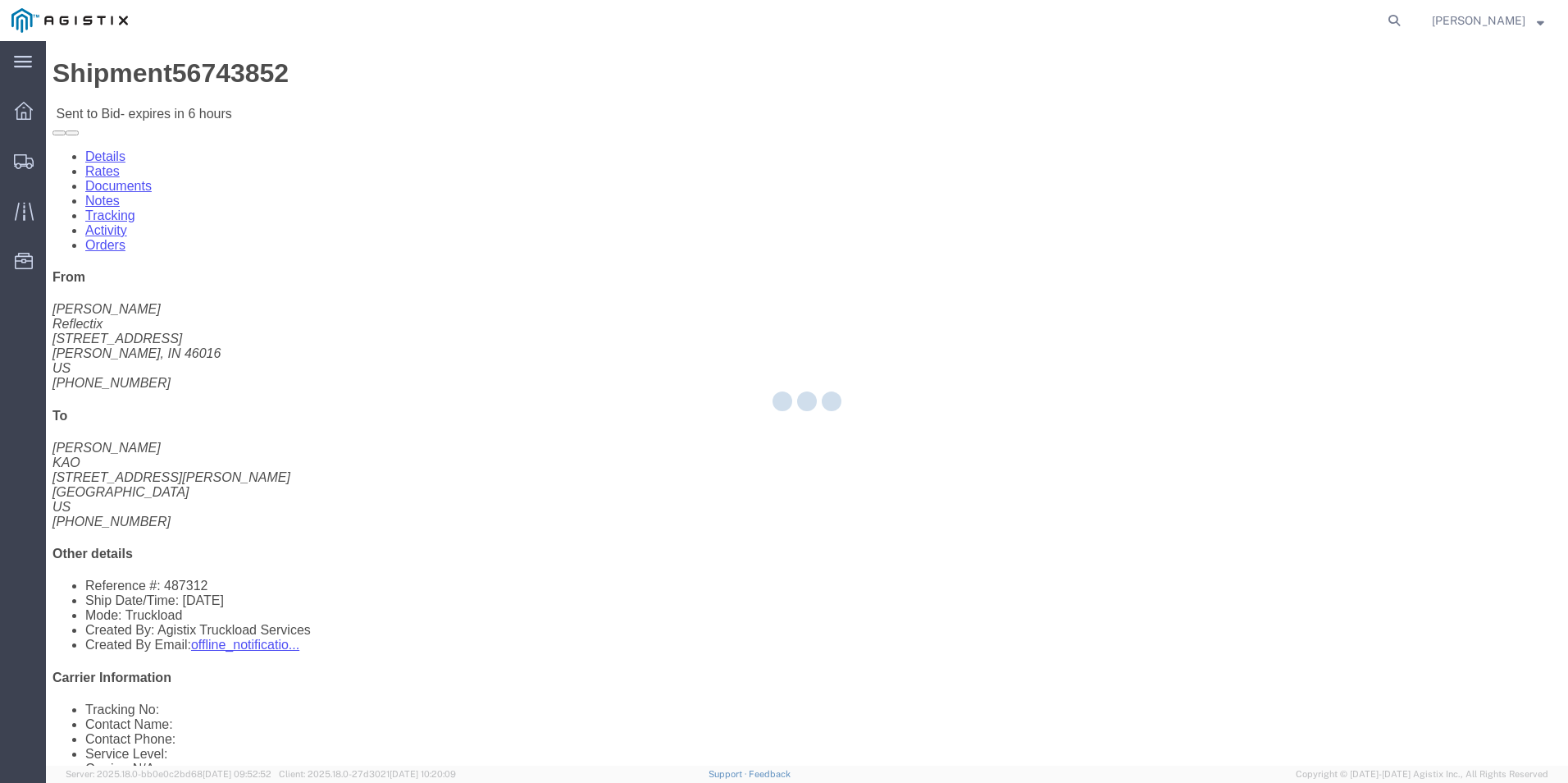
select select "18393"
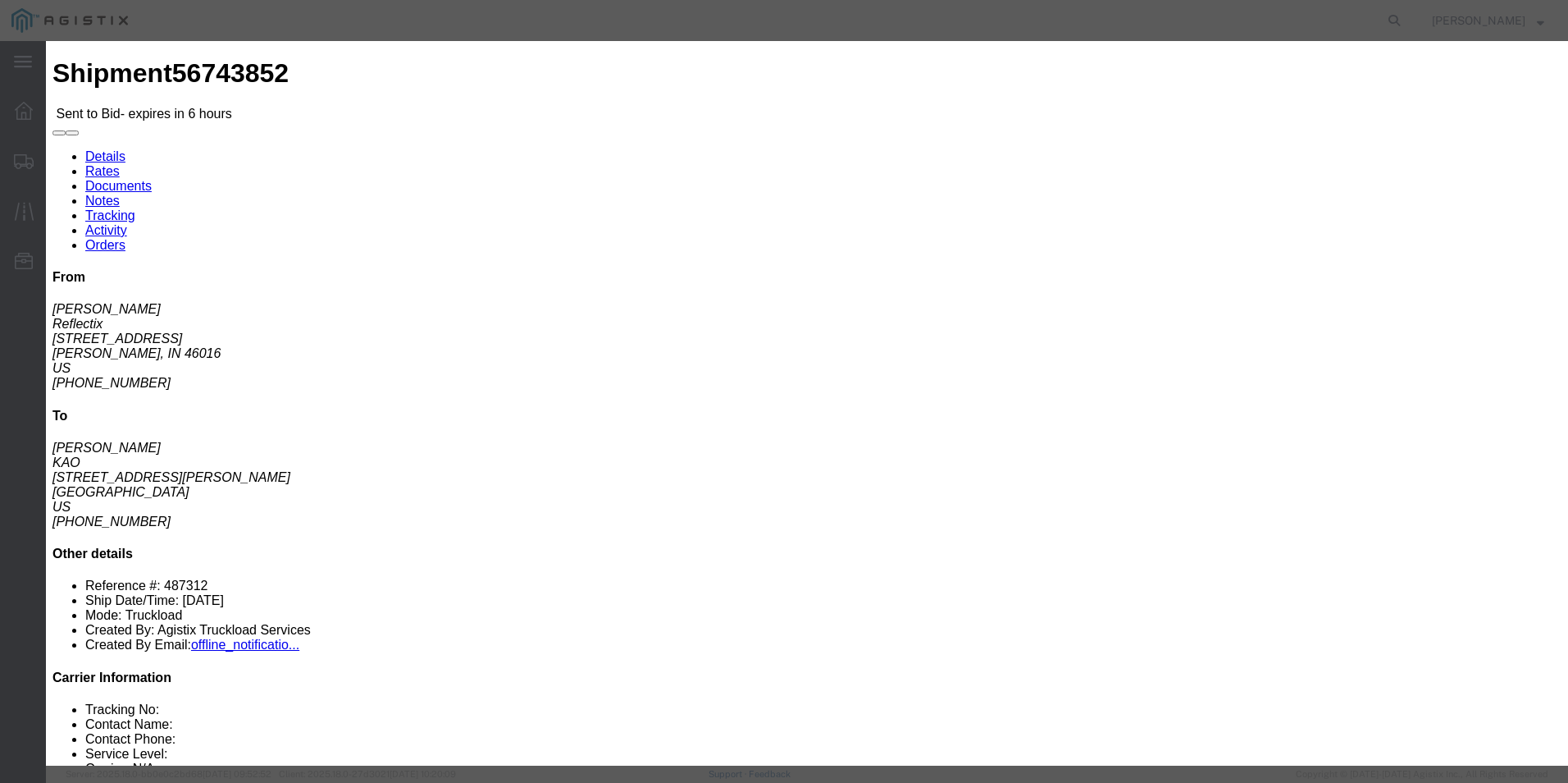
click div "Select Guaranteed Next Day Rail TL Standard 3 - 5 Day"
click select "Select Guaranteed Next Day Rail TL Standard 3 - 5 Day"
select select "38971"
click select "Select Guaranteed Next Day Rail TL Standard 3 - 5 Day"
click input "text"
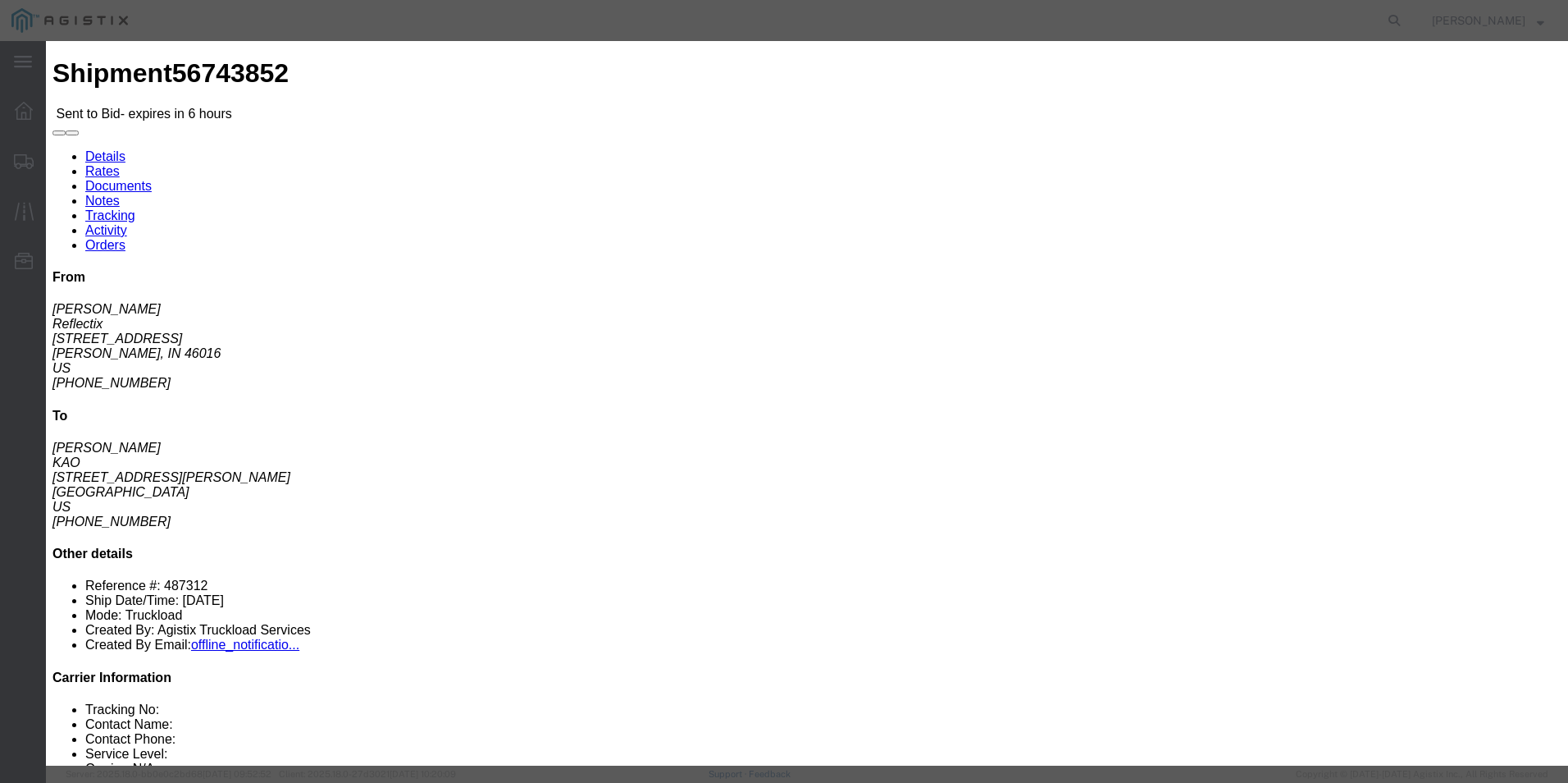
type input "ITS BID"
click select "Select Air Less than Truckload Multi-Leg Ocean Freight Rail Small Parcel Truckl…"
select select "TL"
click select "Select Air Less than Truckload Multi-Leg Ocean Freight Rail Small Parcel Truckl…"
click input "number"
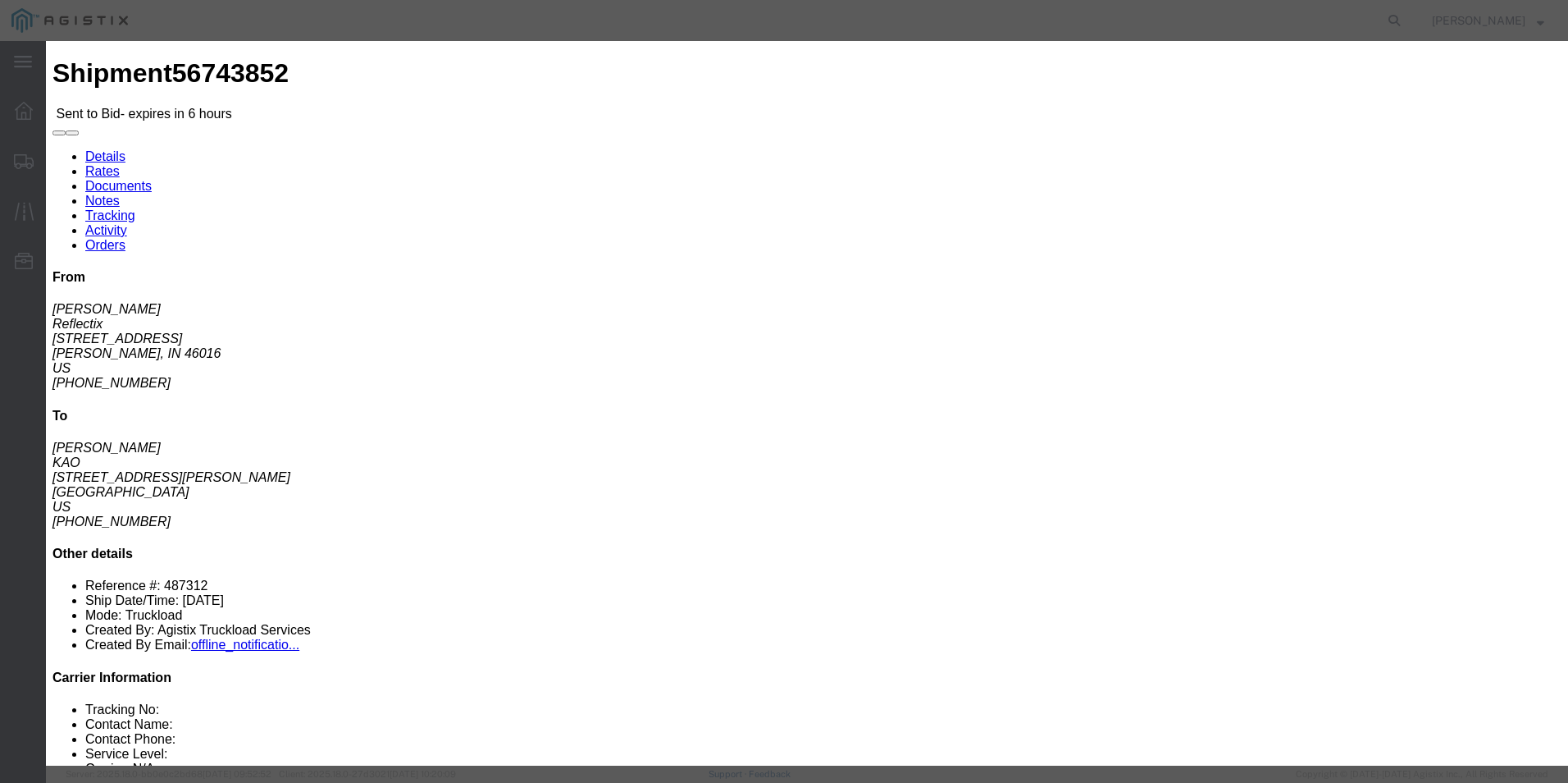
type input "898"
click button "Submit"
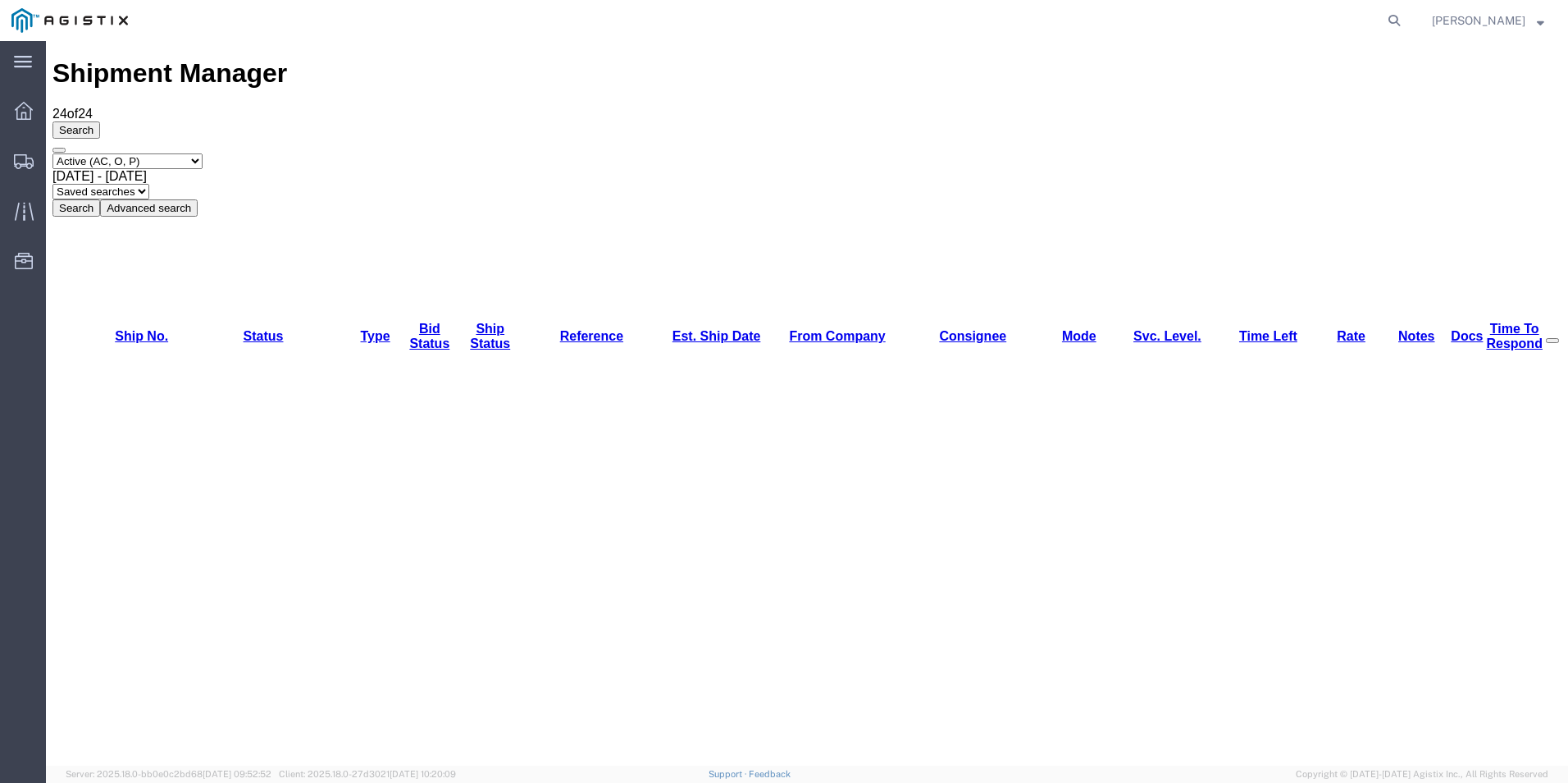
scroll to position [74, 0]
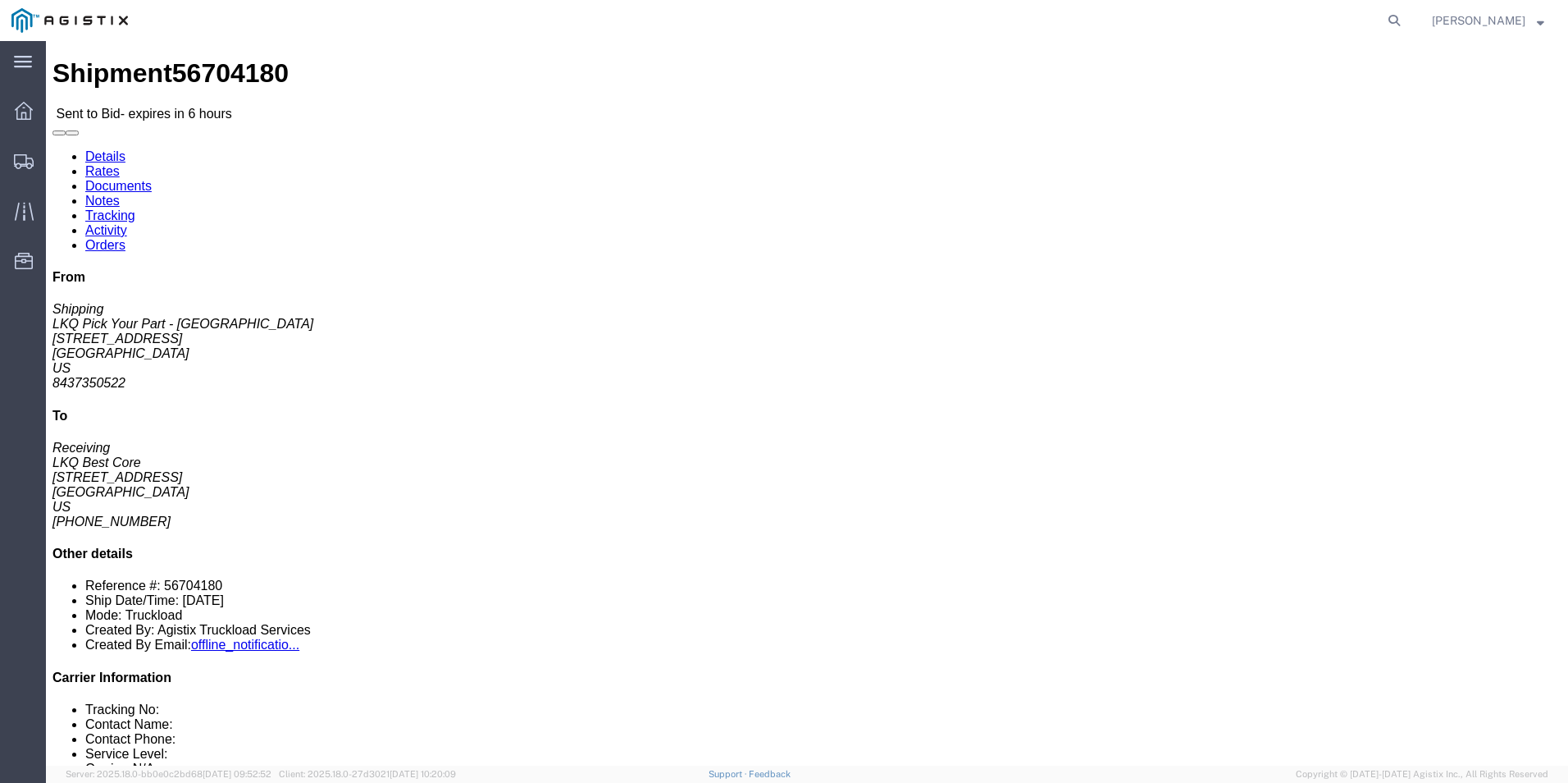
click div "Leg 1 - Truckload Vehicle 1: Standard Dry Van (53 Feet) Number of trucks: 1"
click link "Enter / Modify Bid"
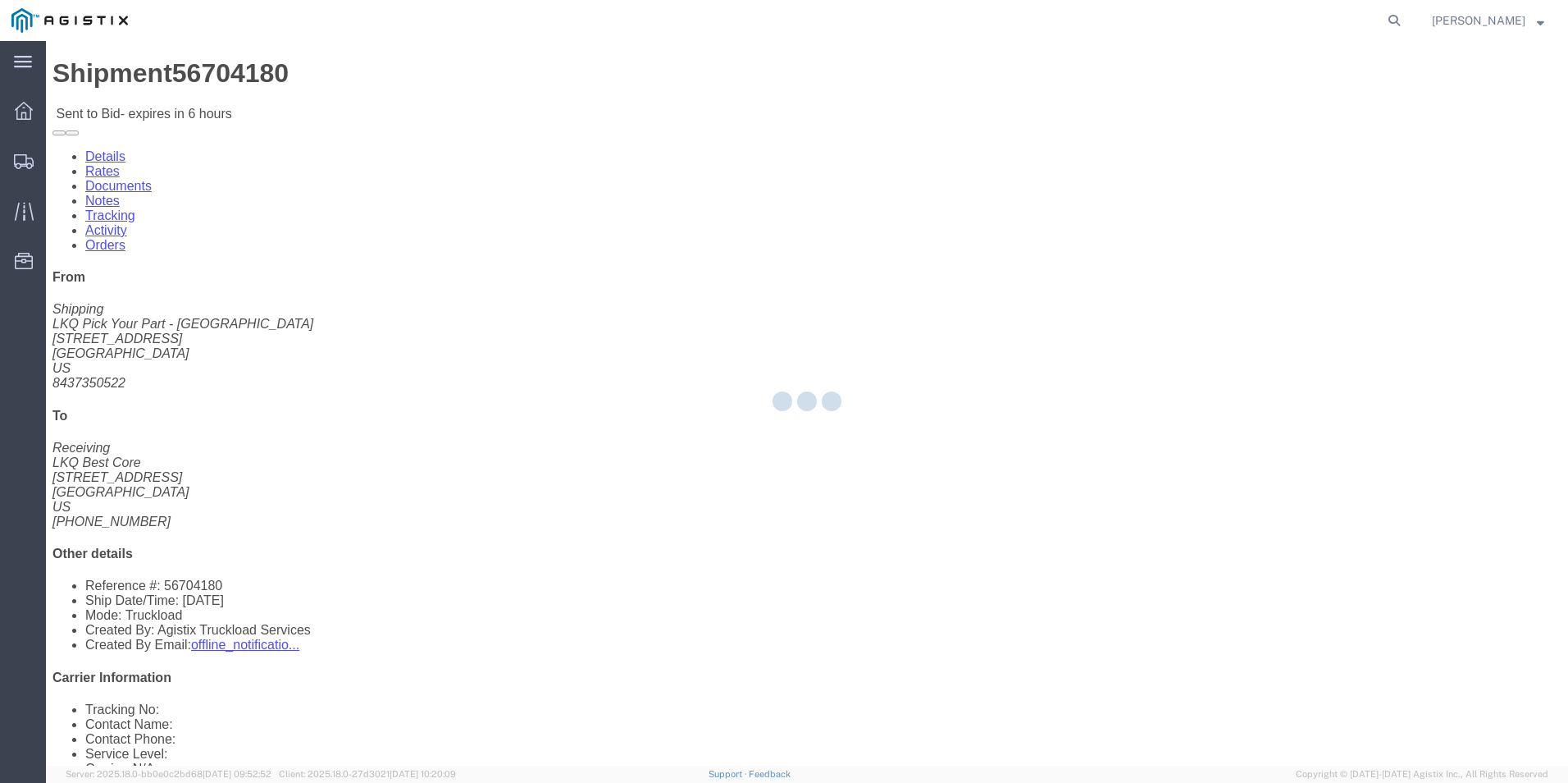
select select "18393"
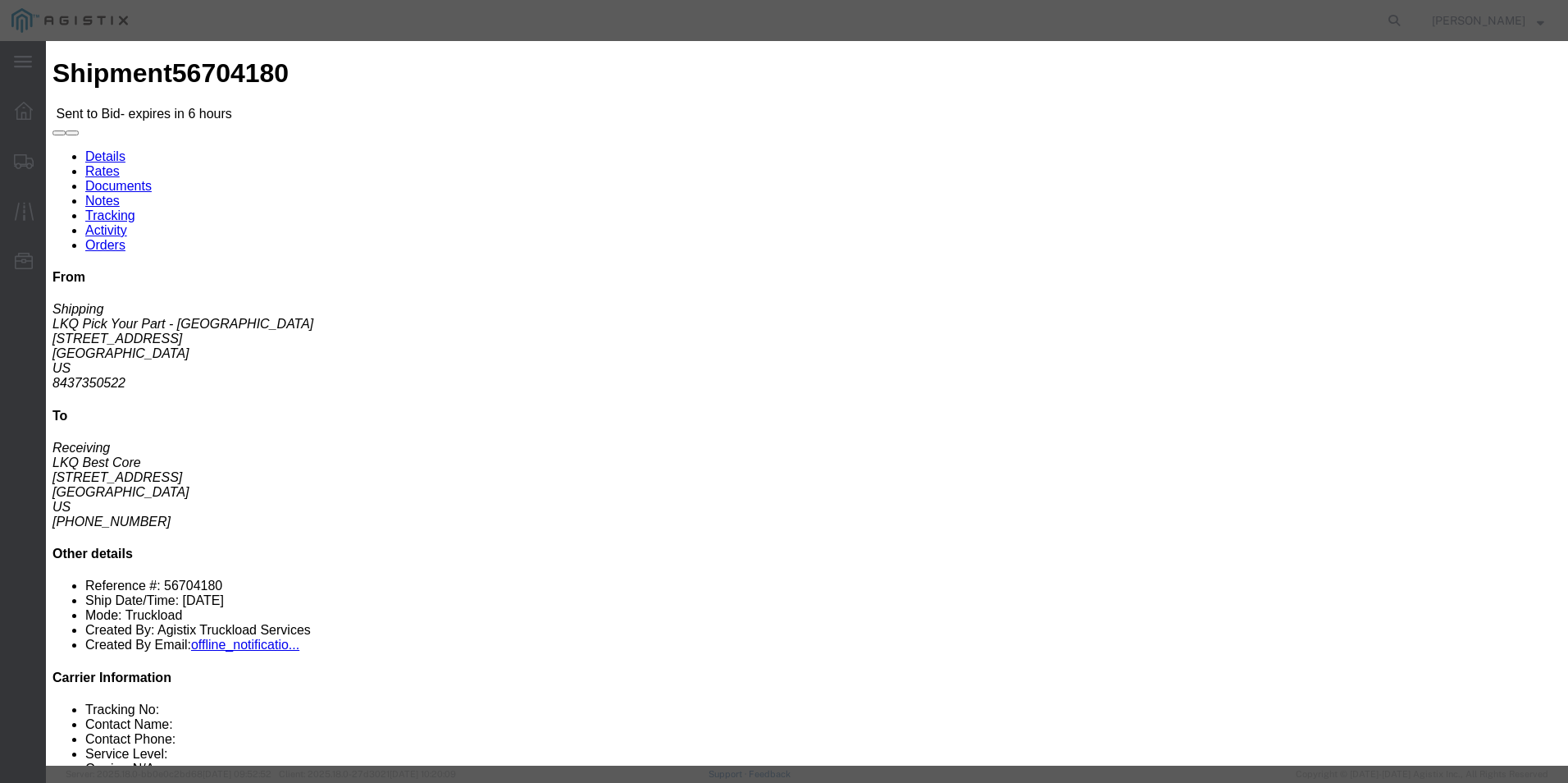
click select "Select Guaranteed Next Day Rail TL Standard 3 - 5 Day"
select select "35343"
click select "Select Guaranteed Next Day Rail TL Standard 3 - 5 Day"
click input "text"
type input "ITS BID"
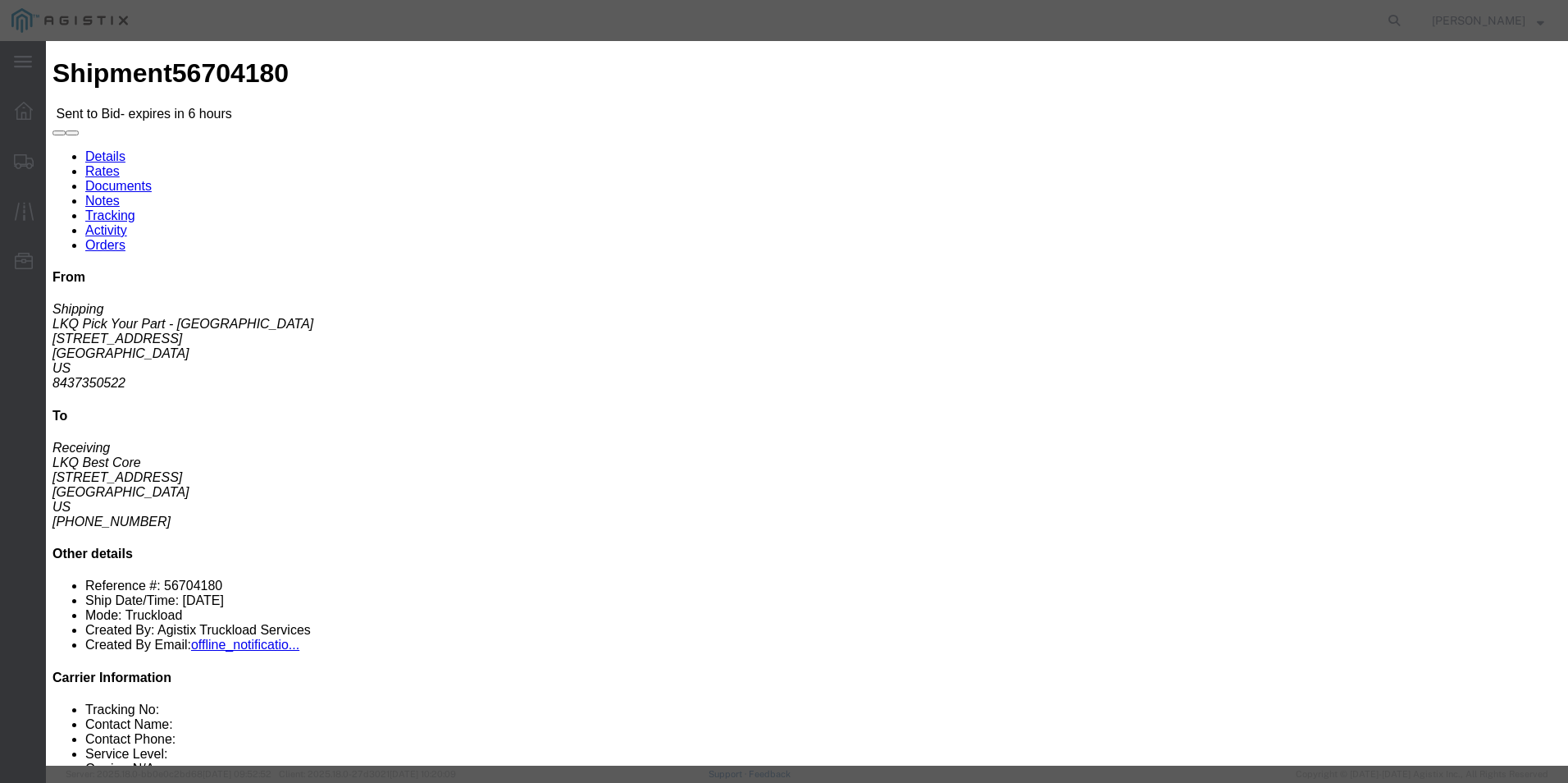
click select "Select Air Less than Truckload Multi-Leg Ocean Freight Rail Small Parcel Truckl…"
select select "TL"
click select "Select Air Less than Truckload Multi-Leg Ocean Freight Rail Small Parcel Truckl…"
click input "number"
type input "2019"
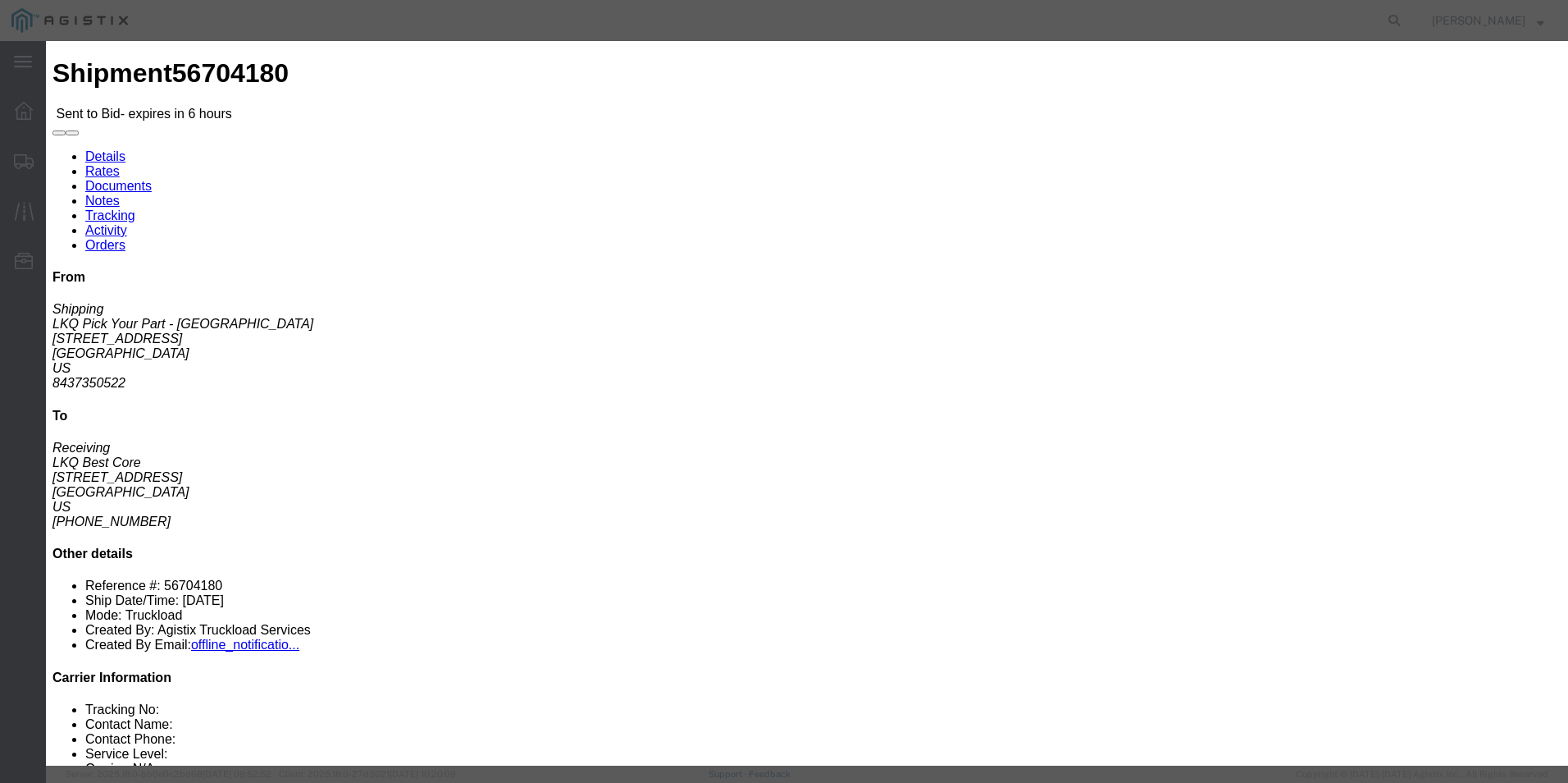
click button "Submit"
